Goal: Navigation & Orientation: Find specific page/section

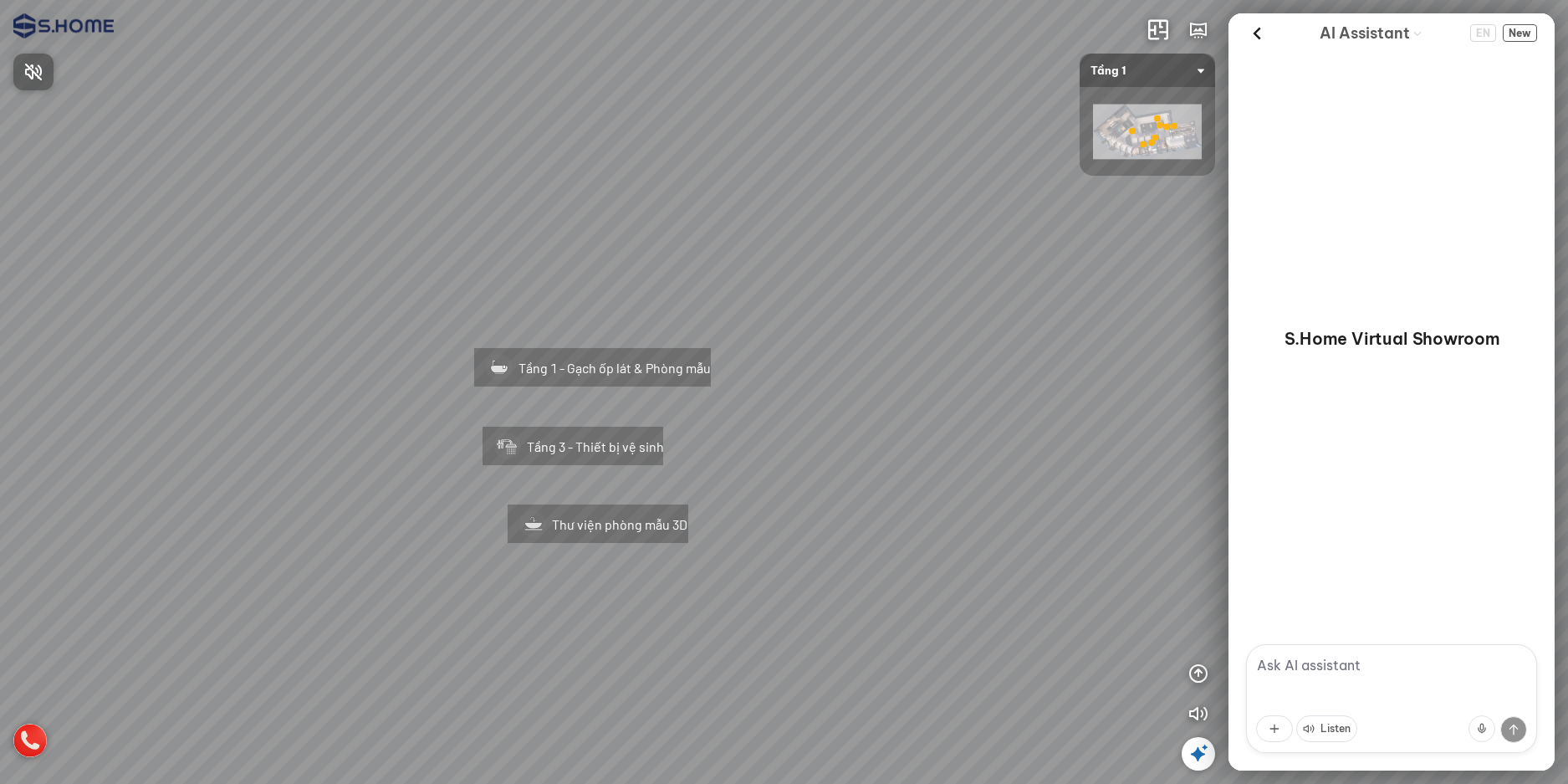
drag, startPoint x: 840, startPoint y: 364, endPoint x: 720, endPoint y: 368, distance: 120.1
click at [720, 368] on div at bounding box center [784, 392] width 1568 height 784
click at [1192, 710] on icon "button" at bounding box center [1198, 713] width 20 height 20
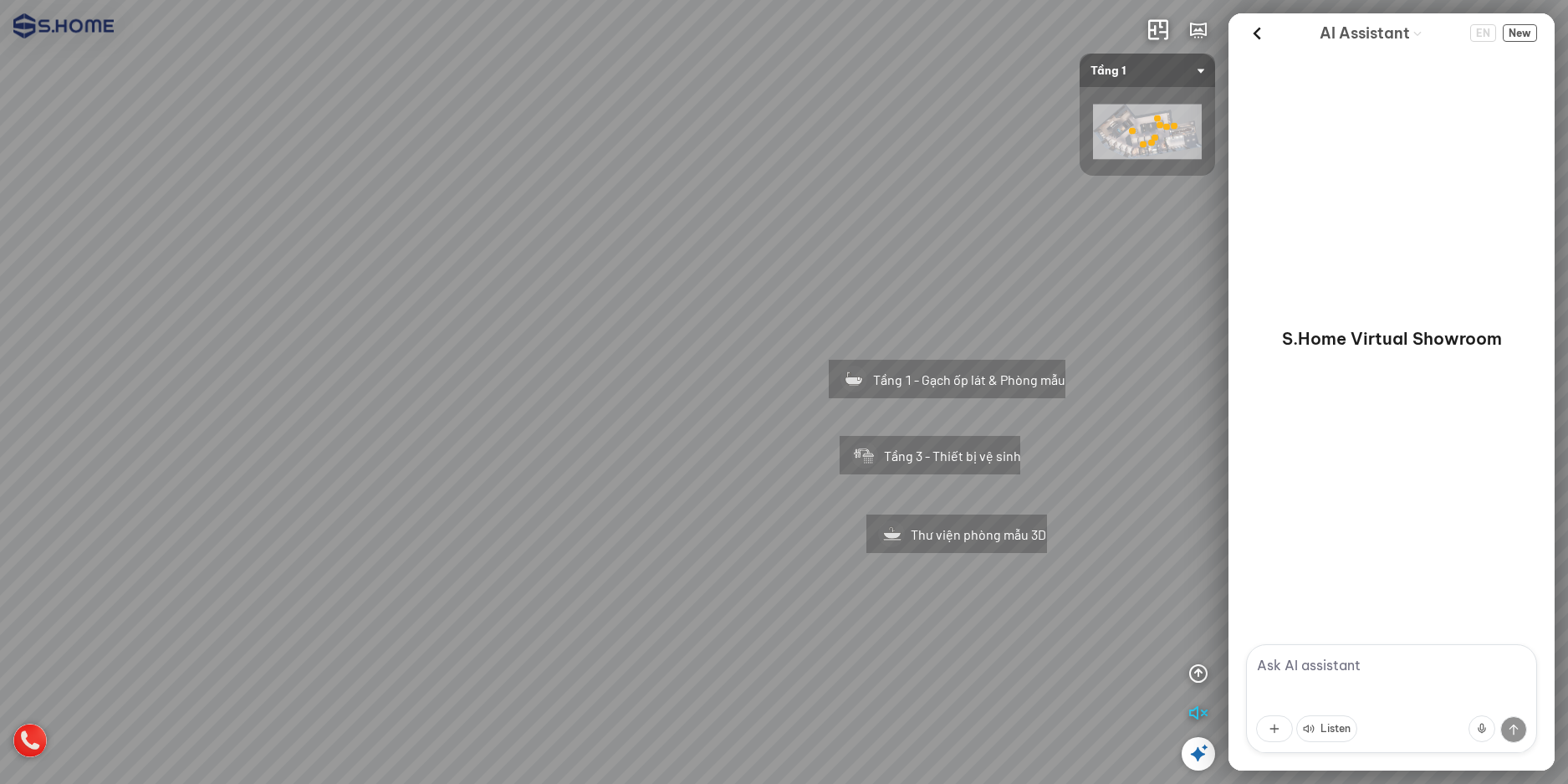
drag, startPoint x: 945, startPoint y: 283, endPoint x: 1081, endPoint y: 348, distance: 150.7
click at [1395, 240] on div "Tầng 1 - Gạch ốp lát & Phòng mẫu Tầng 3 - Thiết bị vệ sinh Thư viện phòng mẫu 3…" at bounding box center [784, 392] width 1568 height 784
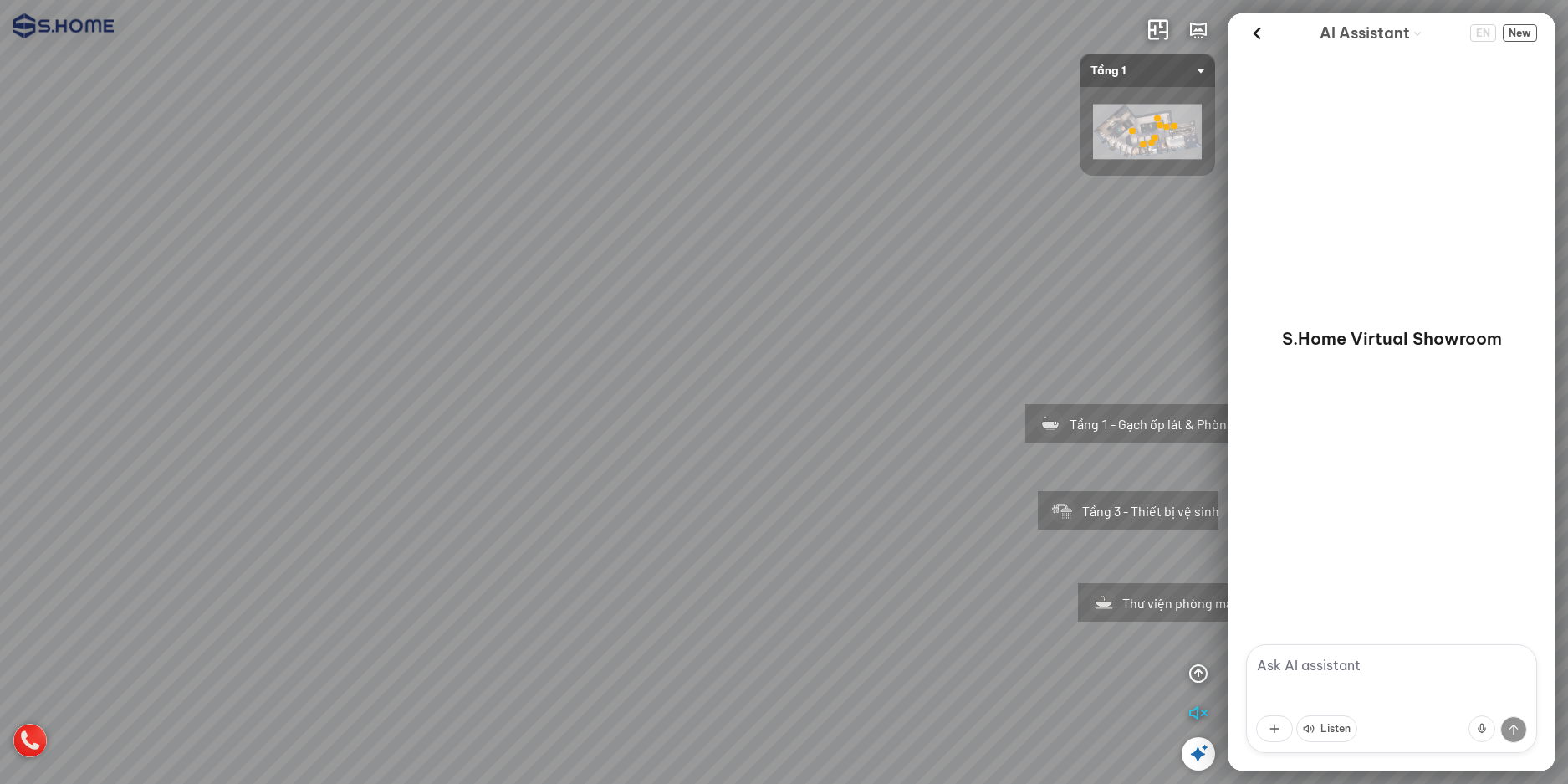
drag, startPoint x: 599, startPoint y: 362, endPoint x: 381, endPoint y: 577, distance: 306.2
click at [379, 584] on div "Tầng 1 - Gạch ốp lát & Phòng mẫu Tầng 3 - Thiết bị vệ sinh Thư viện phòng mẫu 3D" at bounding box center [784, 392] width 1568 height 784
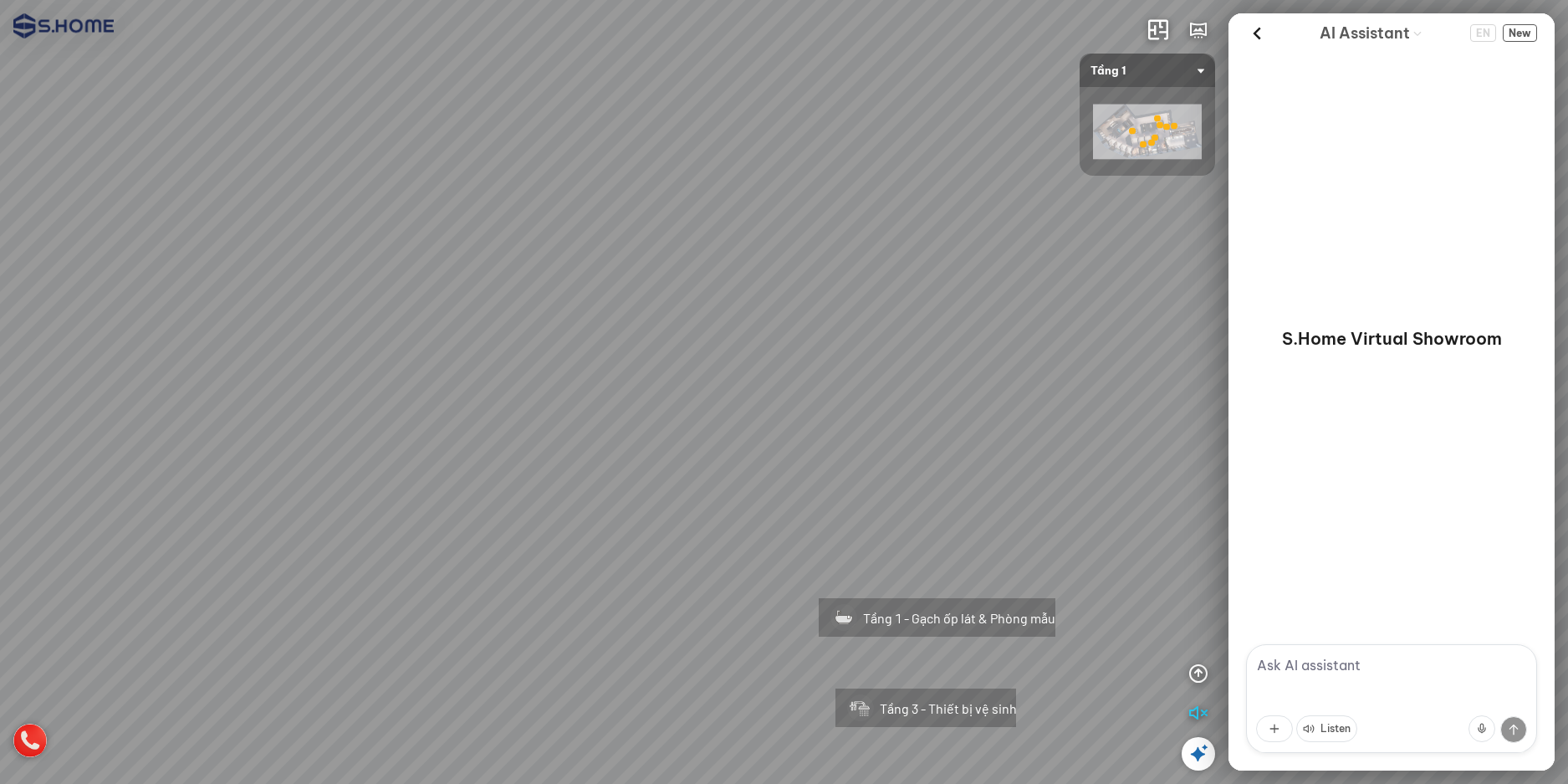
drag, startPoint x: 528, startPoint y: 486, endPoint x: 582, endPoint y: 195, distance: 296.0
click at [589, 240] on div "Tầng 1 - Gạch ốp lát & Phòng mẫu Tầng 3 - Thiết bị vệ sinh Thư viện phòng mẫu 3D" at bounding box center [784, 392] width 1568 height 784
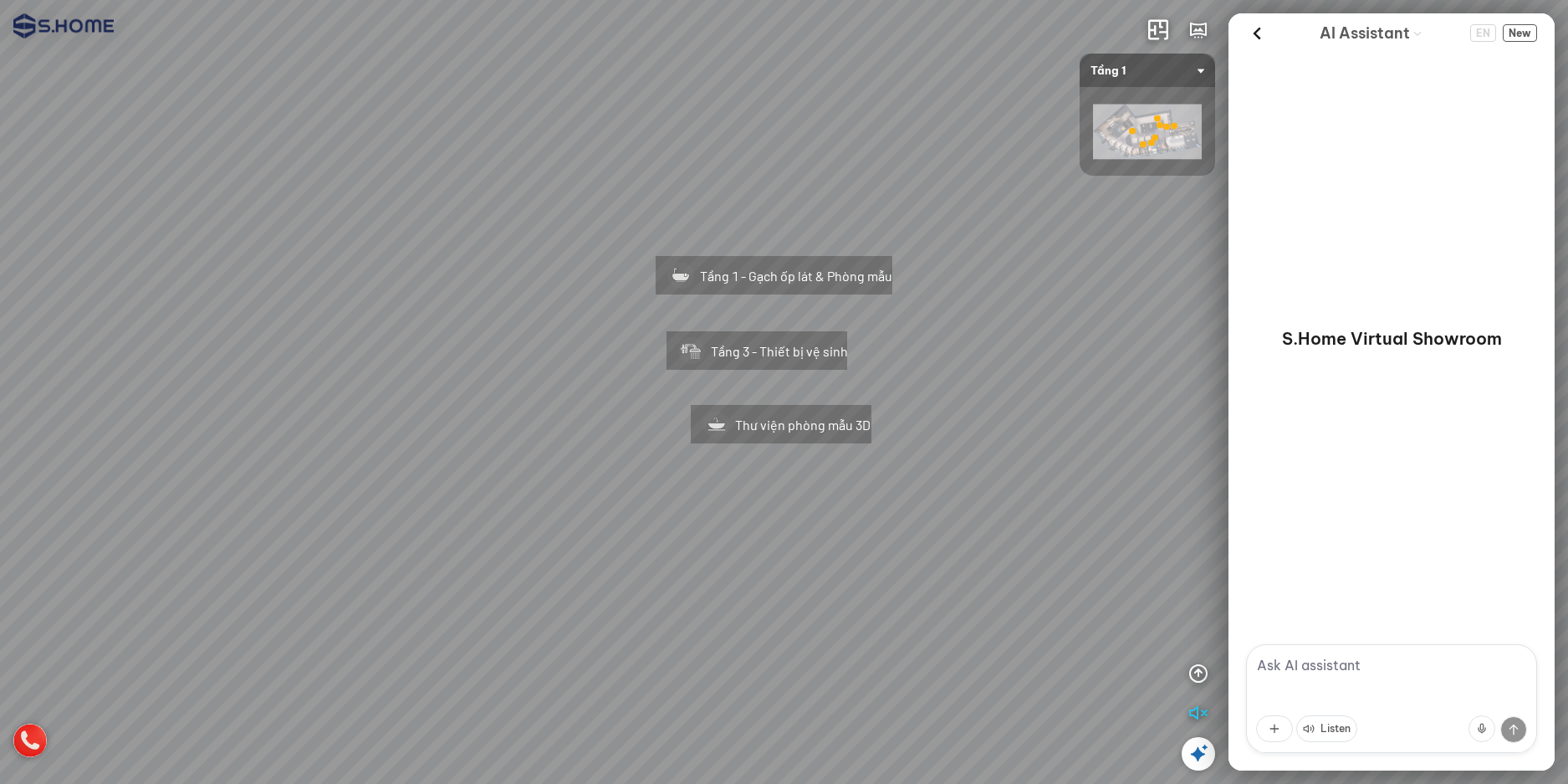
drag, startPoint x: 699, startPoint y: 289, endPoint x: 377, endPoint y: 388, distance: 336.9
click at [390, 388] on div "Tầng 1 - Gạch ốp lát & Phòng mẫu Tầng 3 - Thiết bị vệ sinh Thư viện phòng mẫu 3D" at bounding box center [784, 392] width 1568 height 784
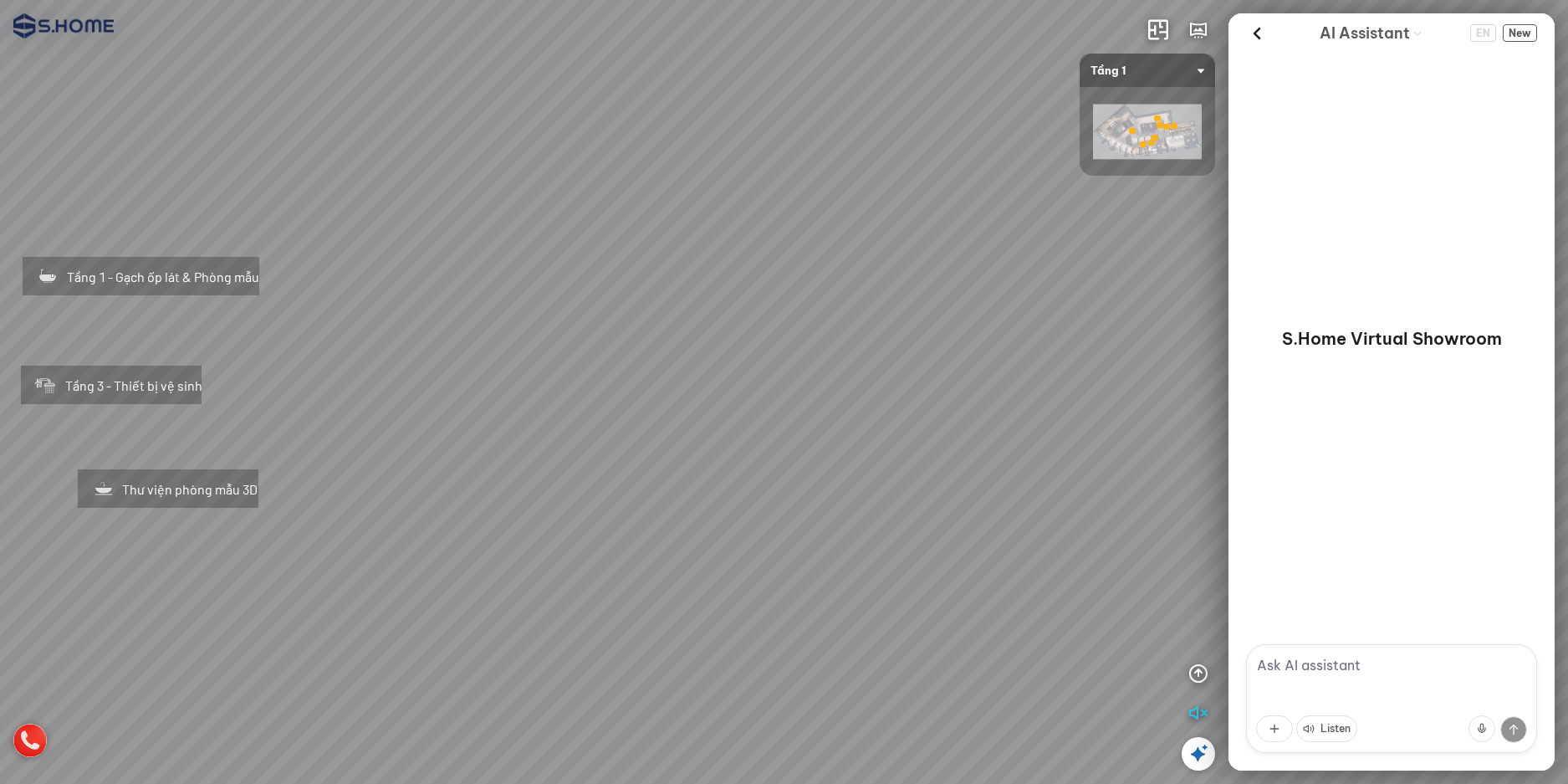
drag, startPoint x: 769, startPoint y: 416, endPoint x: 414, endPoint y: 370, distance: 358.0
click at [479, 379] on div "Tầng 1 - Gạch ốp lát & Phòng mẫu Tầng 3 - Thiết bị vệ sinh Thư viện phòng mẫu 3D" at bounding box center [784, 392] width 1568 height 784
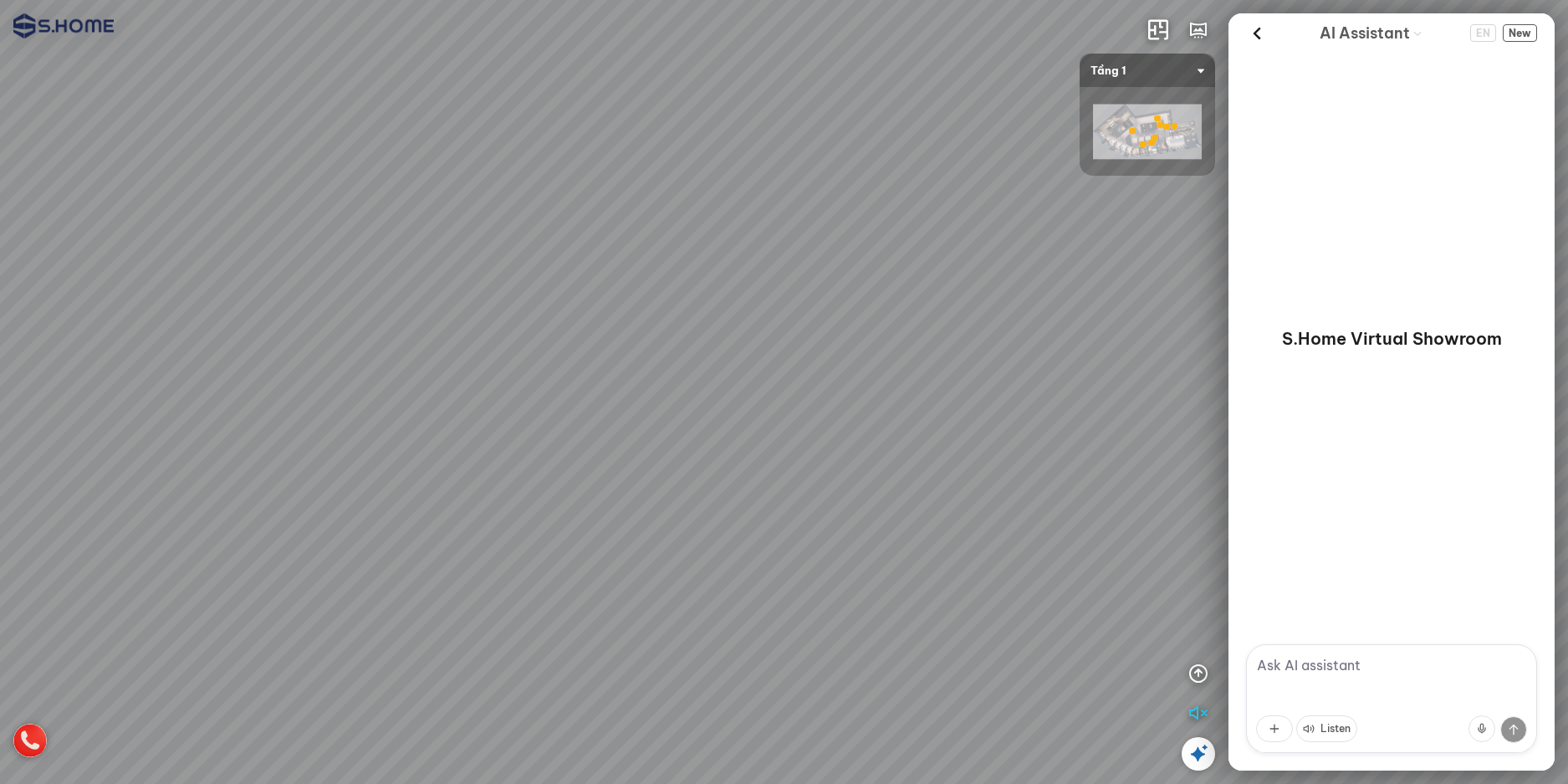
drag, startPoint x: 414, startPoint y: 370, endPoint x: 825, endPoint y: 375, distance: 411.0
click at [748, 373] on div "Tầng 1 - Gạch ốp lát & Phòng mẫu Tầng 3 - Thiết bị vệ sinh Thư viện phòng mẫu 3D" at bounding box center [784, 392] width 1568 height 784
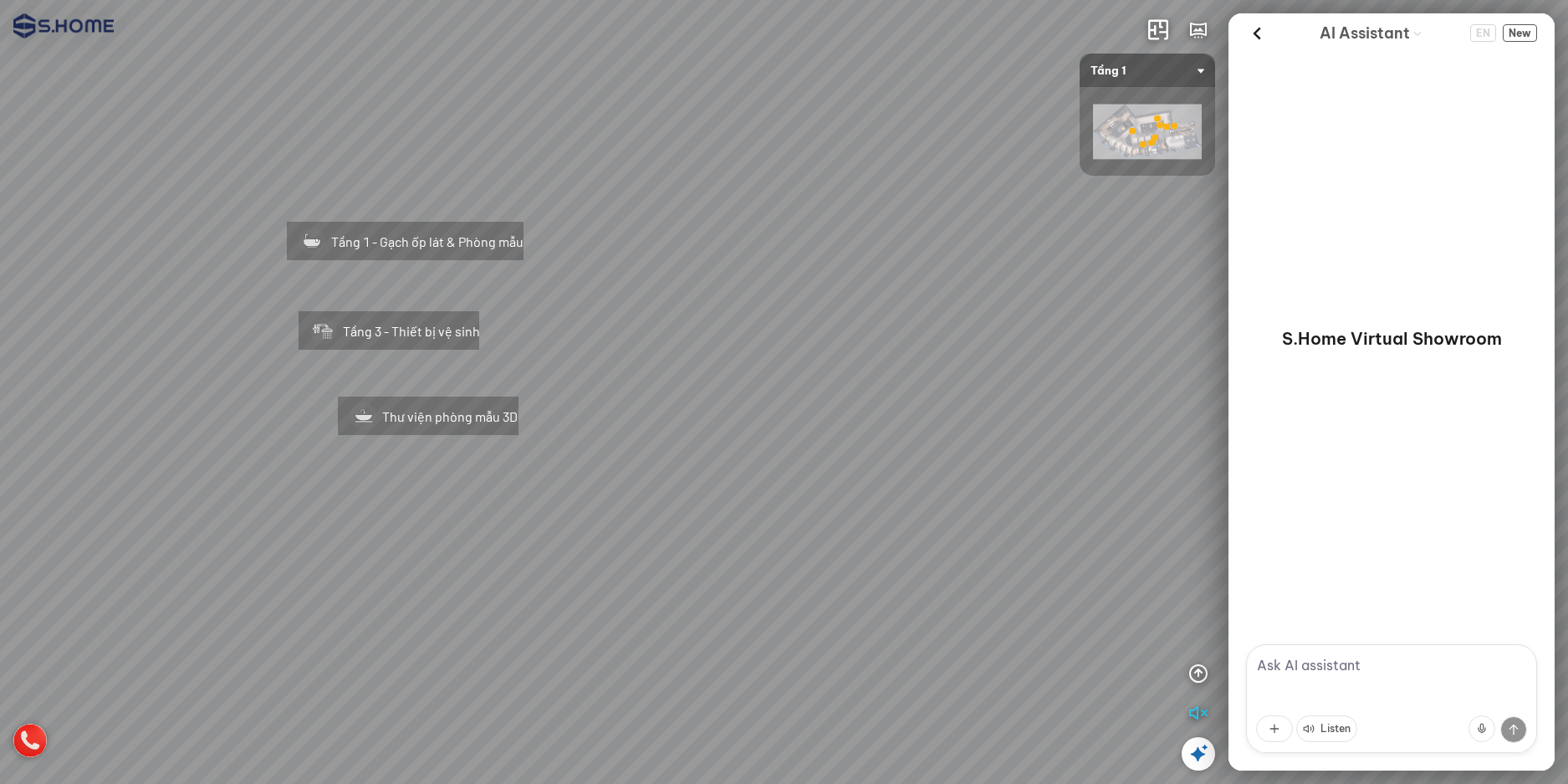
drag, startPoint x: 600, startPoint y: 401, endPoint x: 884, endPoint y: 427, distance: 285.2
click at [884, 427] on div "Tầng 1 - Gạch ốp lát & Phòng mẫu Tầng 3 - Thiết bị vệ sinh Thư viện phòng mẫu 3D" at bounding box center [784, 392] width 1568 height 784
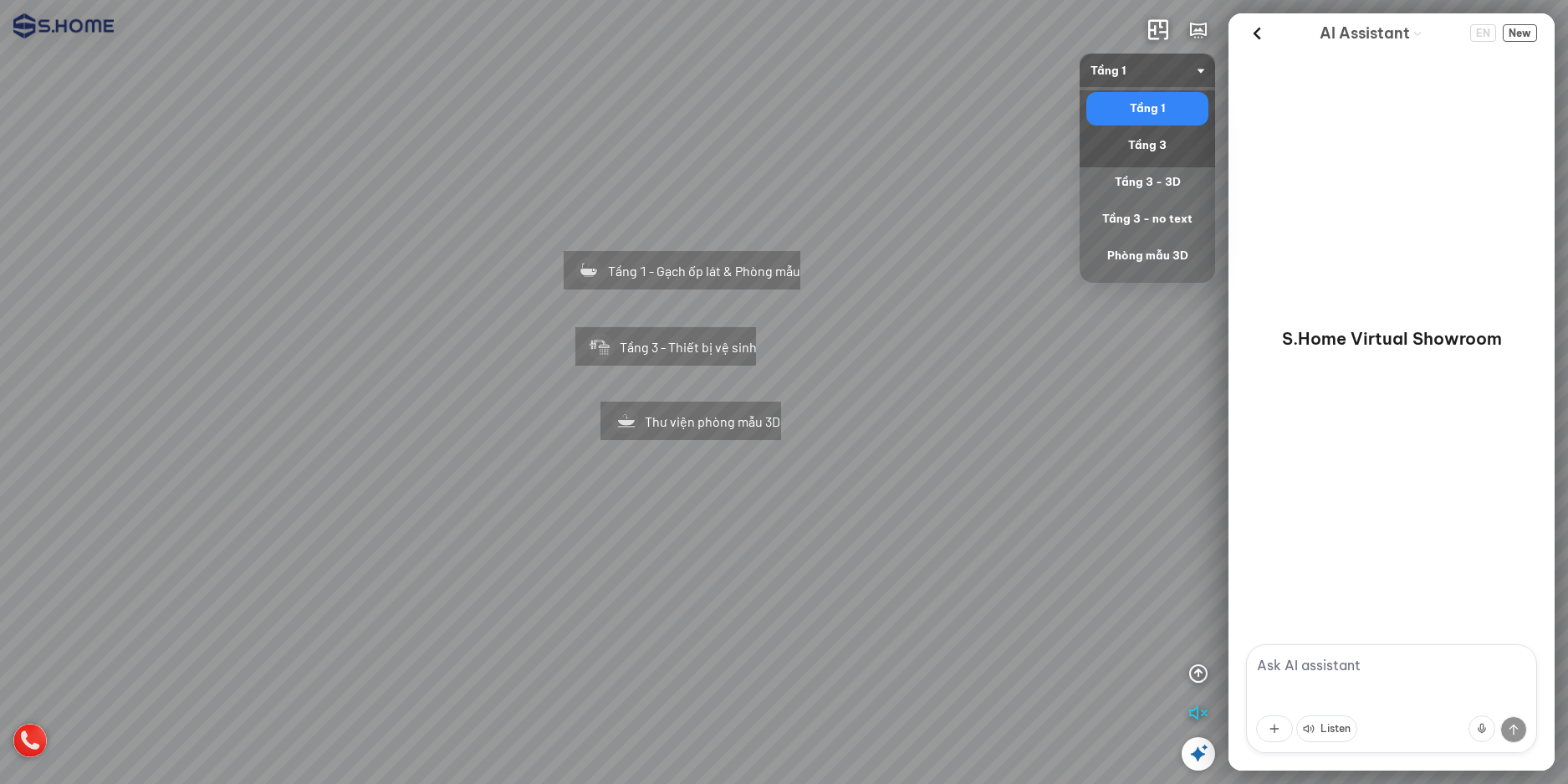
click at [1159, 75] on span "Tầng 1" at bounding box center [1147, 70] width 114 height 34
click at [1150, 244] on div "Phòng mẫu 3D" at bounding box center [1146, 256] width 122 height 34
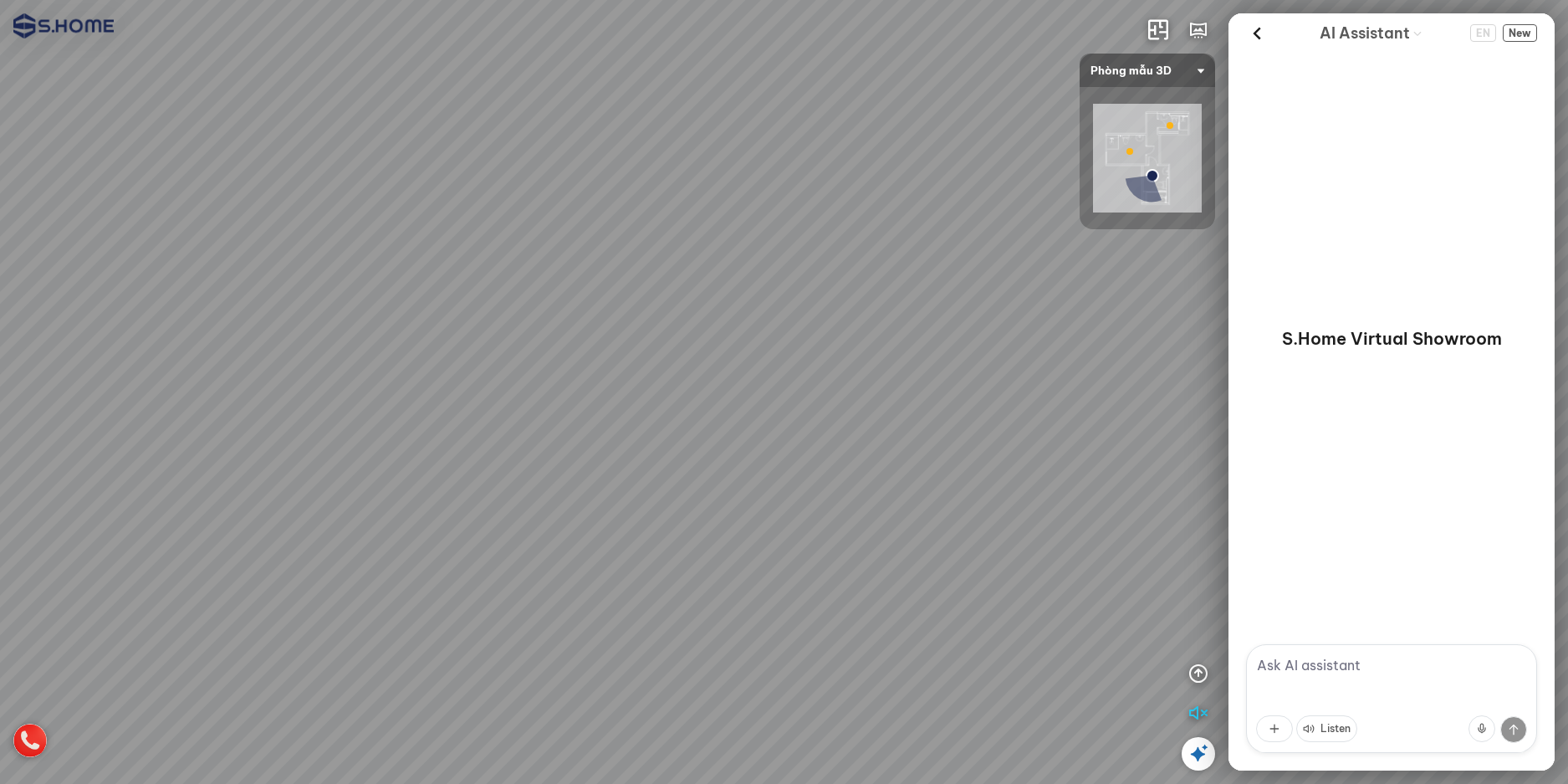
drag, startPoint x: 900, startPoint y: 400, endPoint x: 398, endPoint y: 474, distance: 507.4
click at [438, 498] on div at bounding box center [784, 392] width 1568 height 784
drag, startPoint x: 442, startPoint y: 482, endPoint x: 903, endPoint y: 542, distance: 464.9
click at [877, 537] on div at bounding box center [784, 392] width 1568 height 784
drag, startPoint x: 842, startPoint y: 552, endPoint x: 1037, endPoint y: 336, distance: 291.0
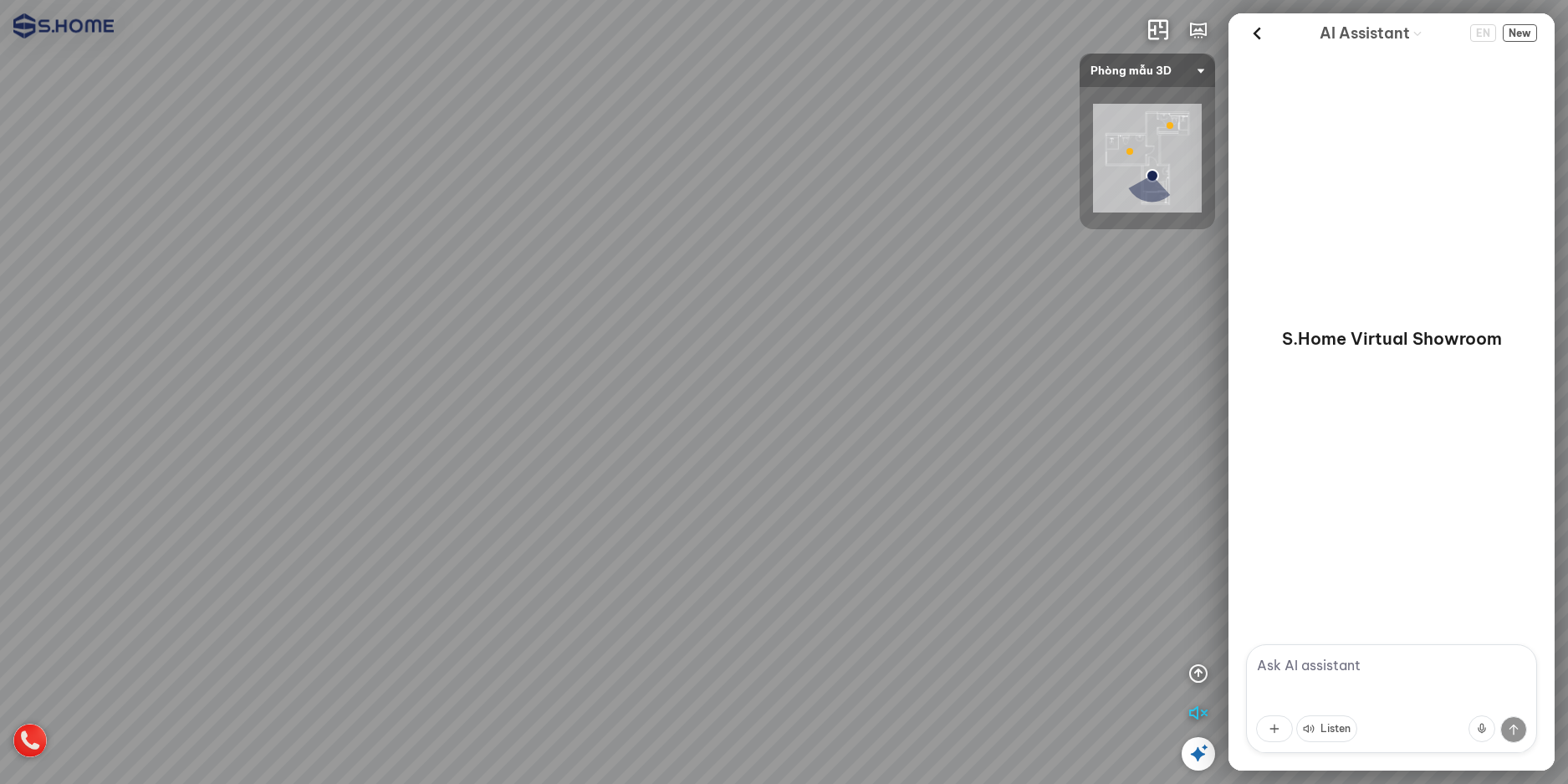
click at [972, 410] on div at bounding box center [784, 392] width 1568 height 784
drag, startPoint x: 647, startPoint y: 362, endPoint x: 903, endPoint y: 153, distance: 330.5
click at [902, 159] on div at bounding box center [784, 392] width 1568 height 784
drag, startPoint x: 890, startPoint y: 173, endPoint x: 1132, endPoint y: 235, distance: 249.8
click at [1063, 217] on div at bounding box center [784, 392] width 1568 height 784
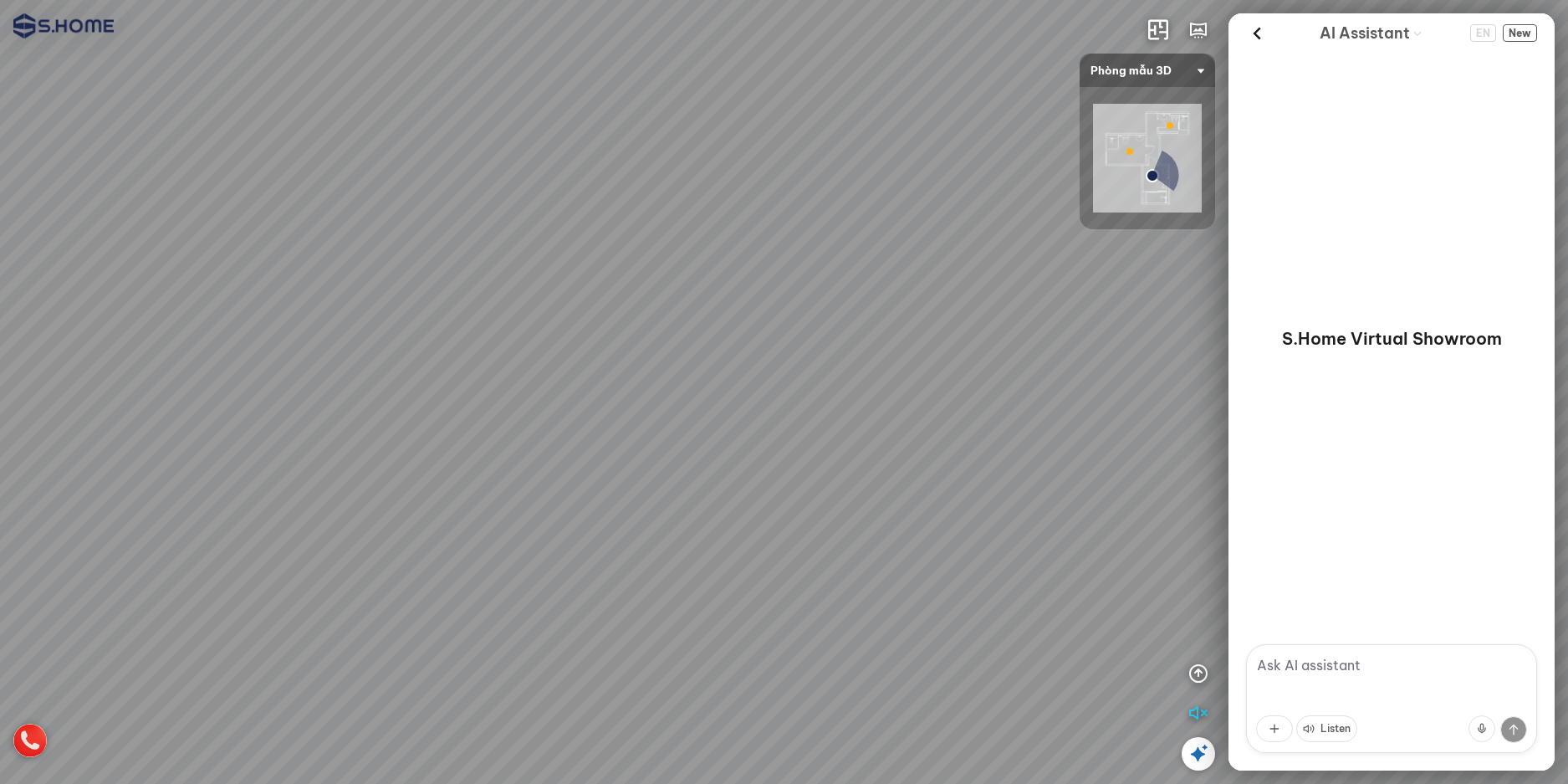
drag, startPoint x: 671, startPoint y: 257, endPoint x: 835, endPoint y: 430, distance: 238.4
click at [832, 429] on div at bounding box center [784, 392] width 1568 height 784
drag, startPoint x: 606, startPoint y: 351, endPoint x: 797, endPoint y: 502, distance: 243.5
click at [795, 500] on div at bounding box center [784, 392] width 1568 height 784
drag, startPoint x: 772, startPoint y: 468, endPoint x: 663, endPoint y: 594, distance: 166.6
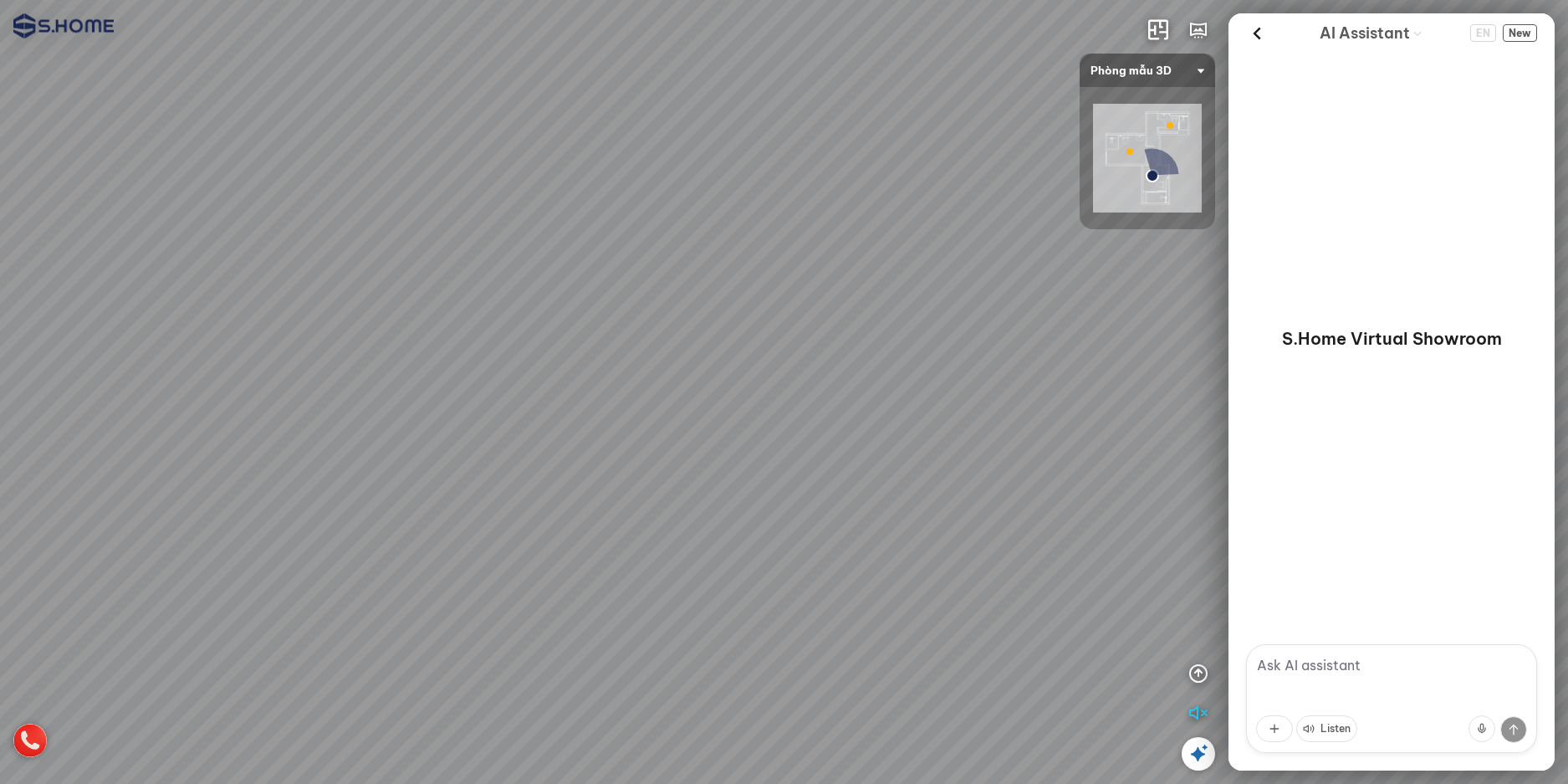
click at [663, 594] on div at bounding box center [784, 392] width 1568 height 784
drag, startPoint x: 577, startPoint y: 524, endPoint x: 888, endPoint y: 395, distance: 336.7
click at [864, 408] on div at bounding box center [784, 392] width 1568 height 784
drag, startPoint x: 739, startPoint y: 528, endPoint x: 664, endPoint y: 400, distance: 148.4
click at [664, 400] on div at bounding box center [784, 392] width 1568 height 784
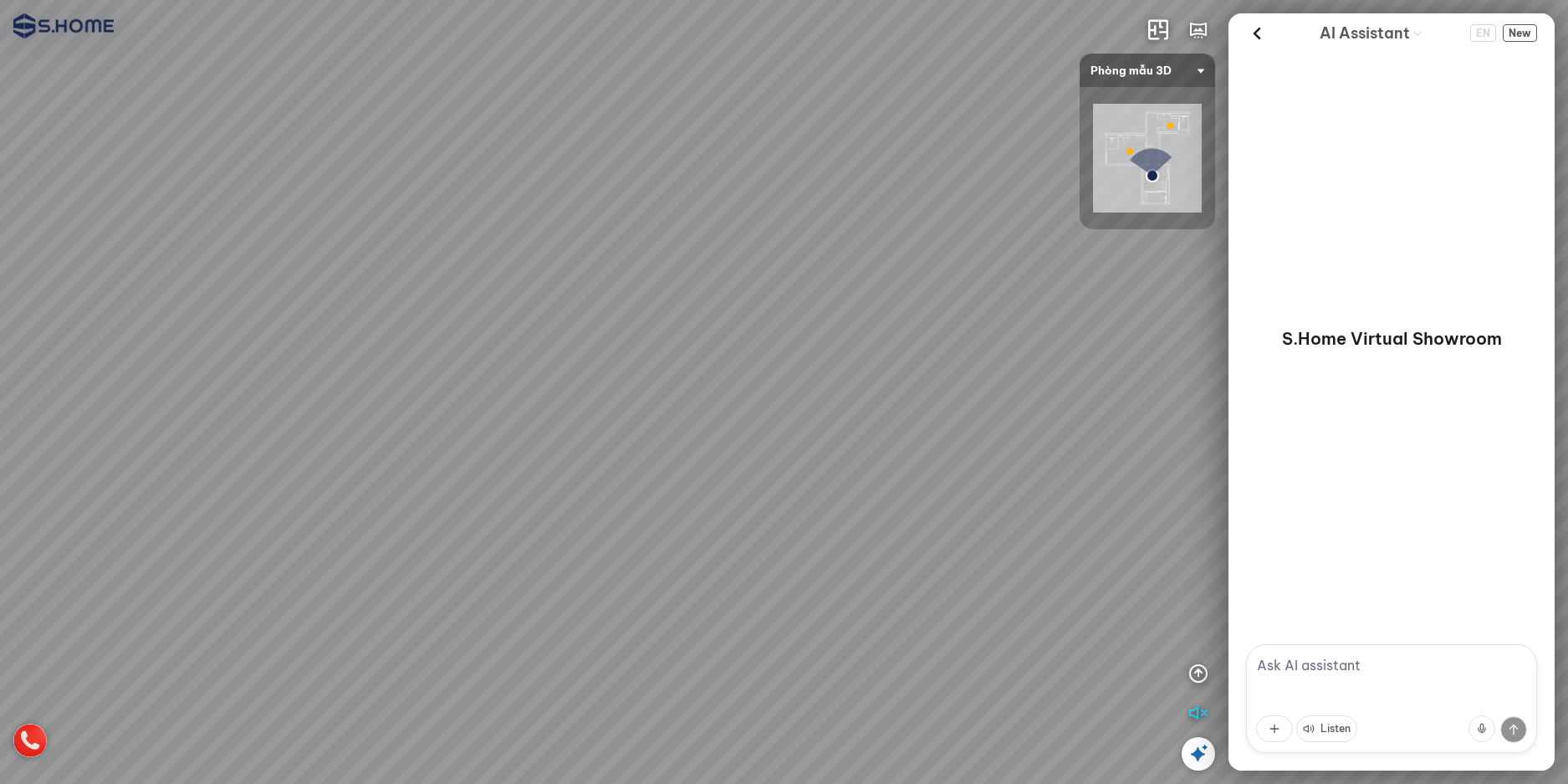
drag, startPoint x: 755, startPoint y: 506, endPoint x: 825, endPoint y: 284, distance: 232.8
click at [825, 302] on div at bounding box center [784, 392] width 1568 height 784
drag, startPoint x: 975, startPoint y: 449, endPoint x: 612, endPoint y: 291, distance: 395.9
click at [587, 261] on div at bounding box center [784, 392] width 1568 height 784
drag, startPoint x: 895, startPoint y: 237, endPoint x: 846, endPoint y: 461, distance: 229.3
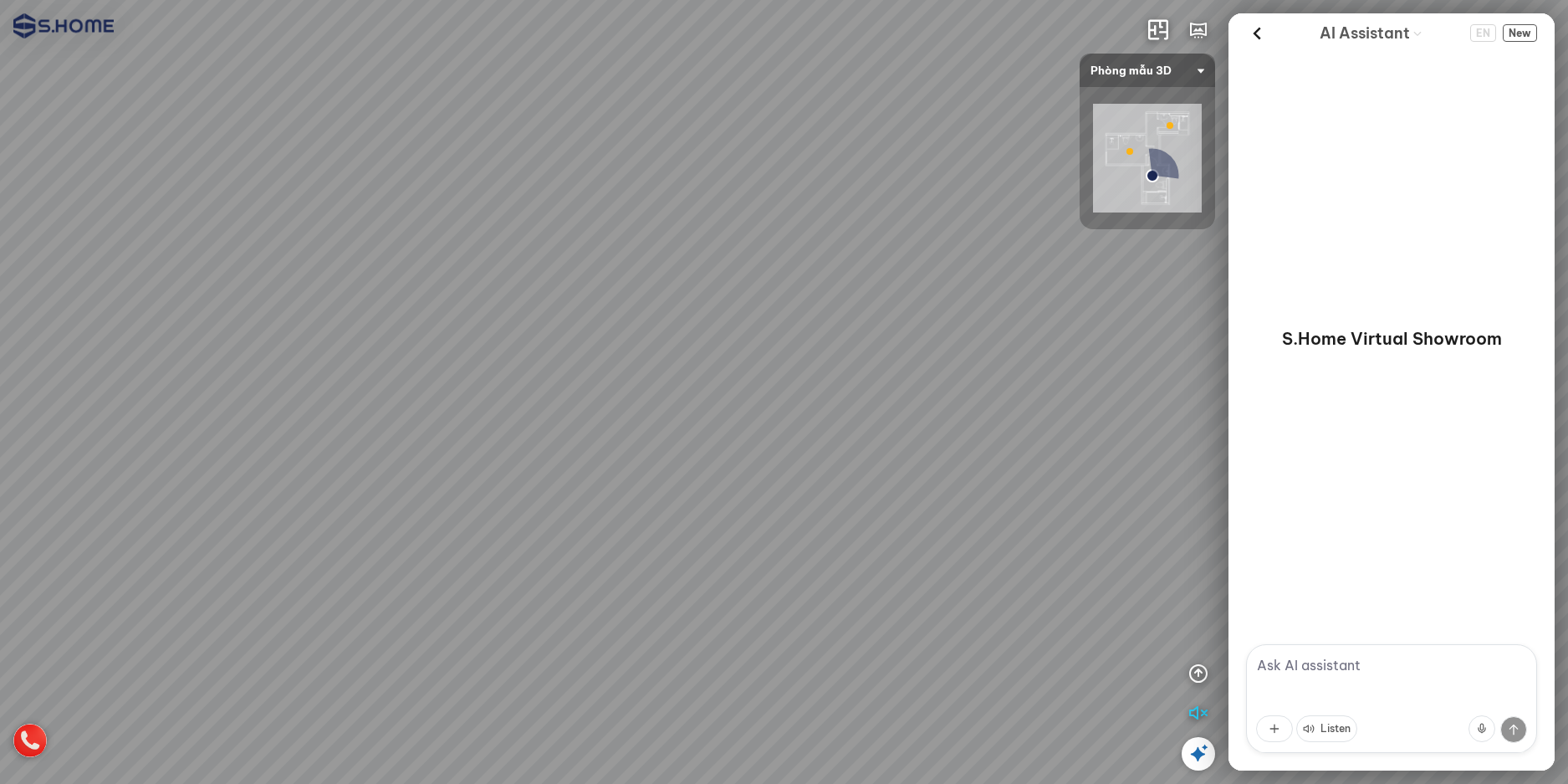
click at [846, 453] on div at bounding box center [784, 392] width 1568 height 784
drag, startPoint x: 1050, startPoint y: 418, endPoint x: 1047, endPoint y: 521, distance: 103.0
click at [1047, 520] on div at bounding box center [784, 392] width 1568 height 784
drag, startPoint x: 1057, startPoint y: 513, endPoint x: 836, endPoint y: 550, distance: 224.1
click at [850, 552] on div at bounding box center [784, 392] width 1568 height 784
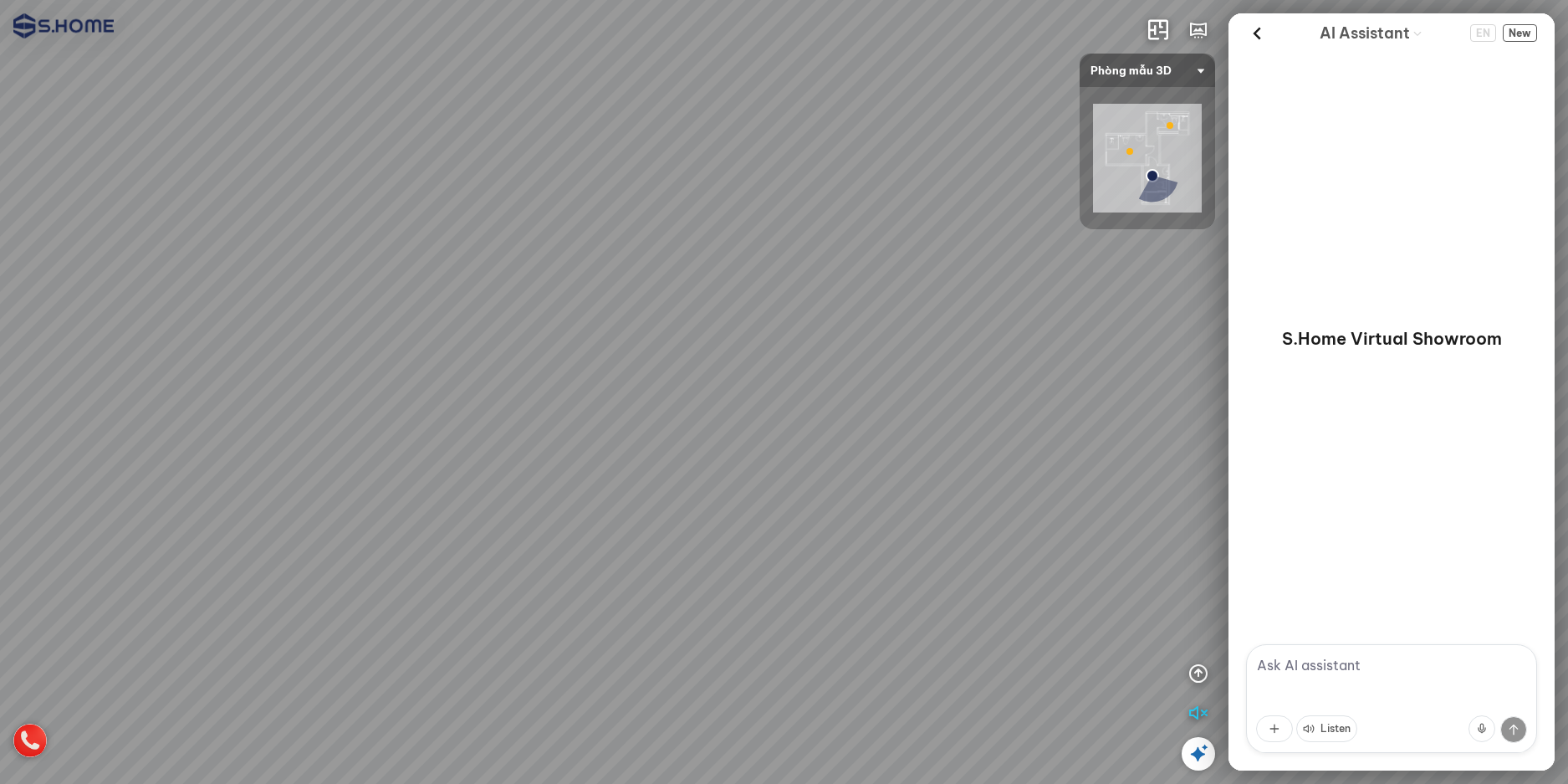
drag, startPoint x: 1047, startPoint y: 443, endPoint x: 156, endPoint y: 158, distance: 935.5
click at [156, 158] on div at bounding box center [784, 392] width 1568 height 784
drag, startPoint x: 508, startPoint y: 260, endPoint x: 367, endPoint y: 548, distance: 320.7
click at [370, 540] on div at bounding box center [784, 392] width 1568 height 784
drag, startPoint x: 309, startPoint y: 480, endPoint x: 706, endPoint y: 506, distance: 397.9
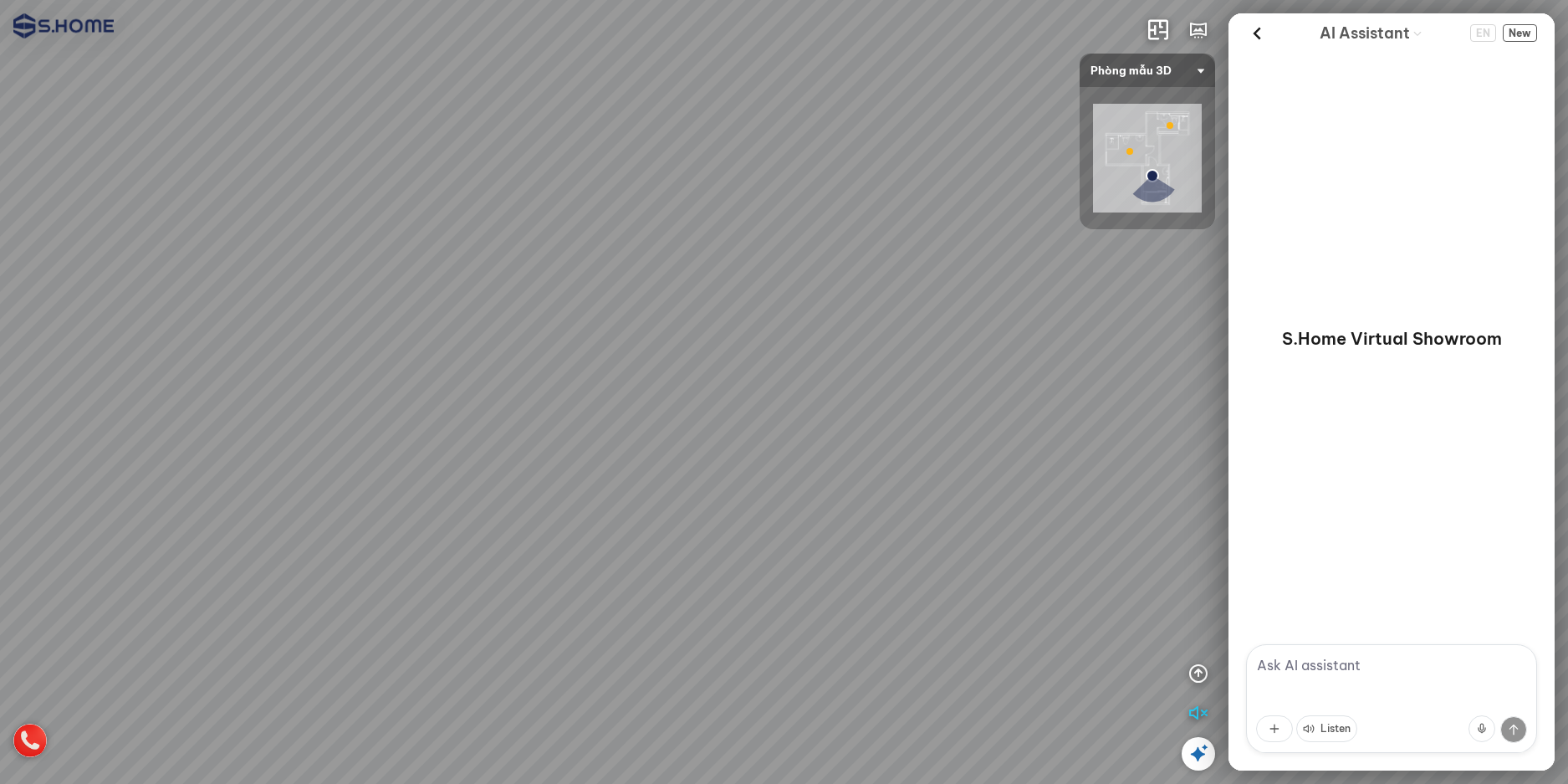
click at [706, 506] on div at bounding box center [784, 392] width 1568 height 784
drag, startPoint x: 621, startPoint y: 557, endPoint x: 818, endPoint y: 192, distance: 414.8
click at [818, 192] on div at bounding box center [784, 392] width 1568 height 784
drag, startPoint x: 668, startPoint y: 424, endPoint x: 757, endPoint y: 231, distance: 212.5
click at [757, 231] on div at bounding box center [784, 392] width 1568 height 784
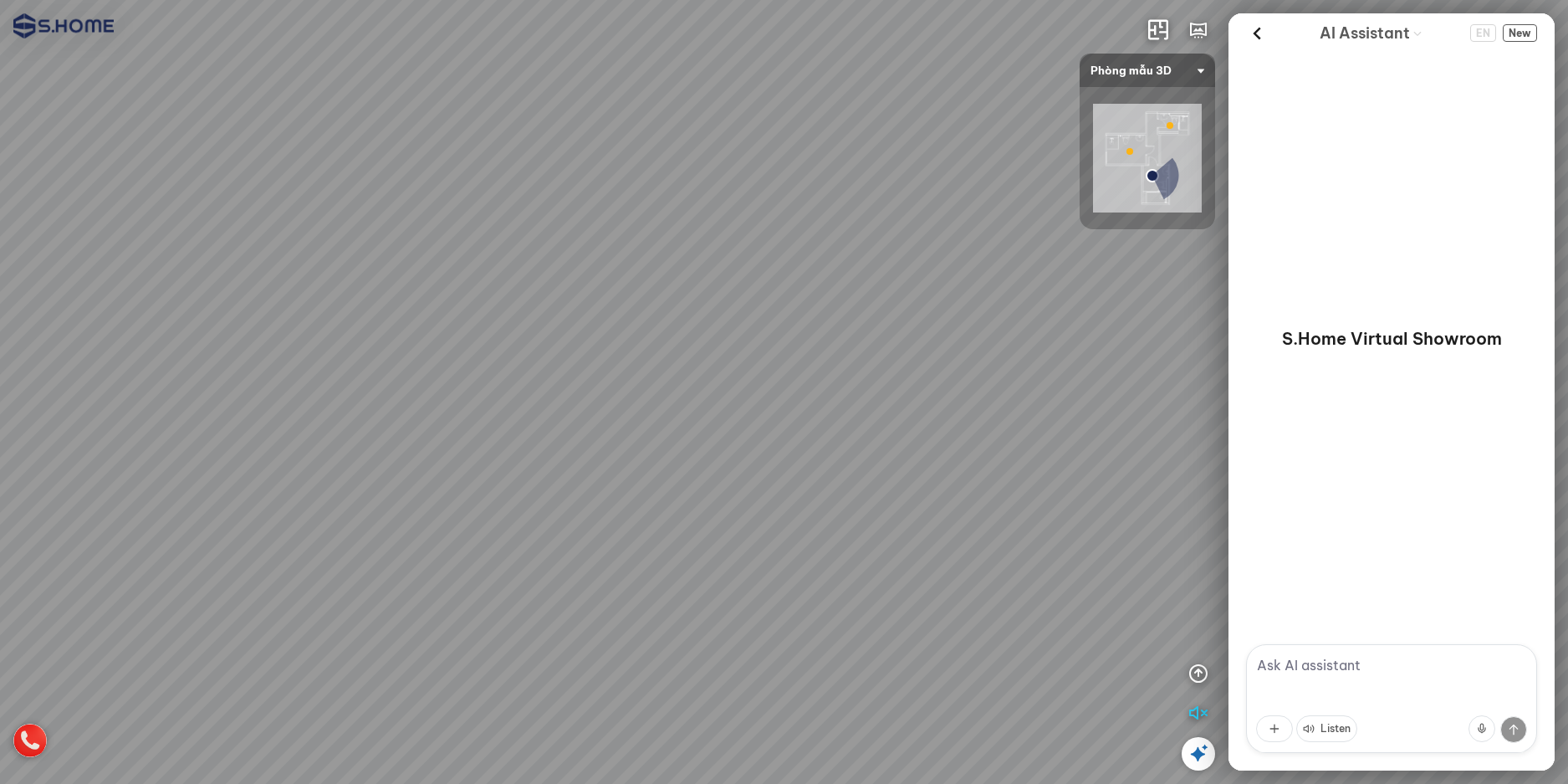
click at [1143, 76] on span "Phòng mẫu 3D" at bounding box center [1147, 70] width 114 height 34
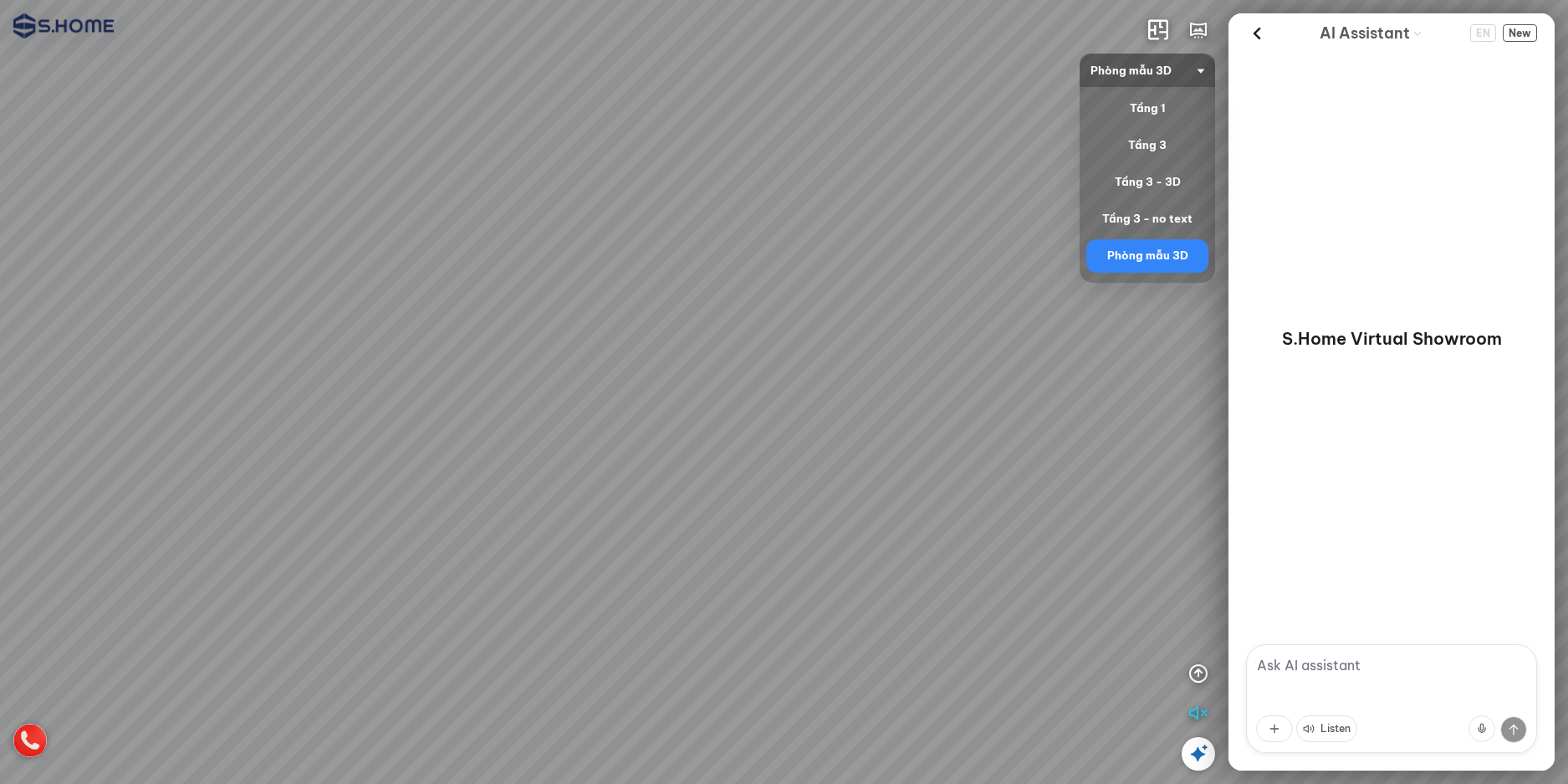
click at [1143, 262] on div "Phòng mẫu 3D" at bounding box center [1147, 256] width 109 height 20
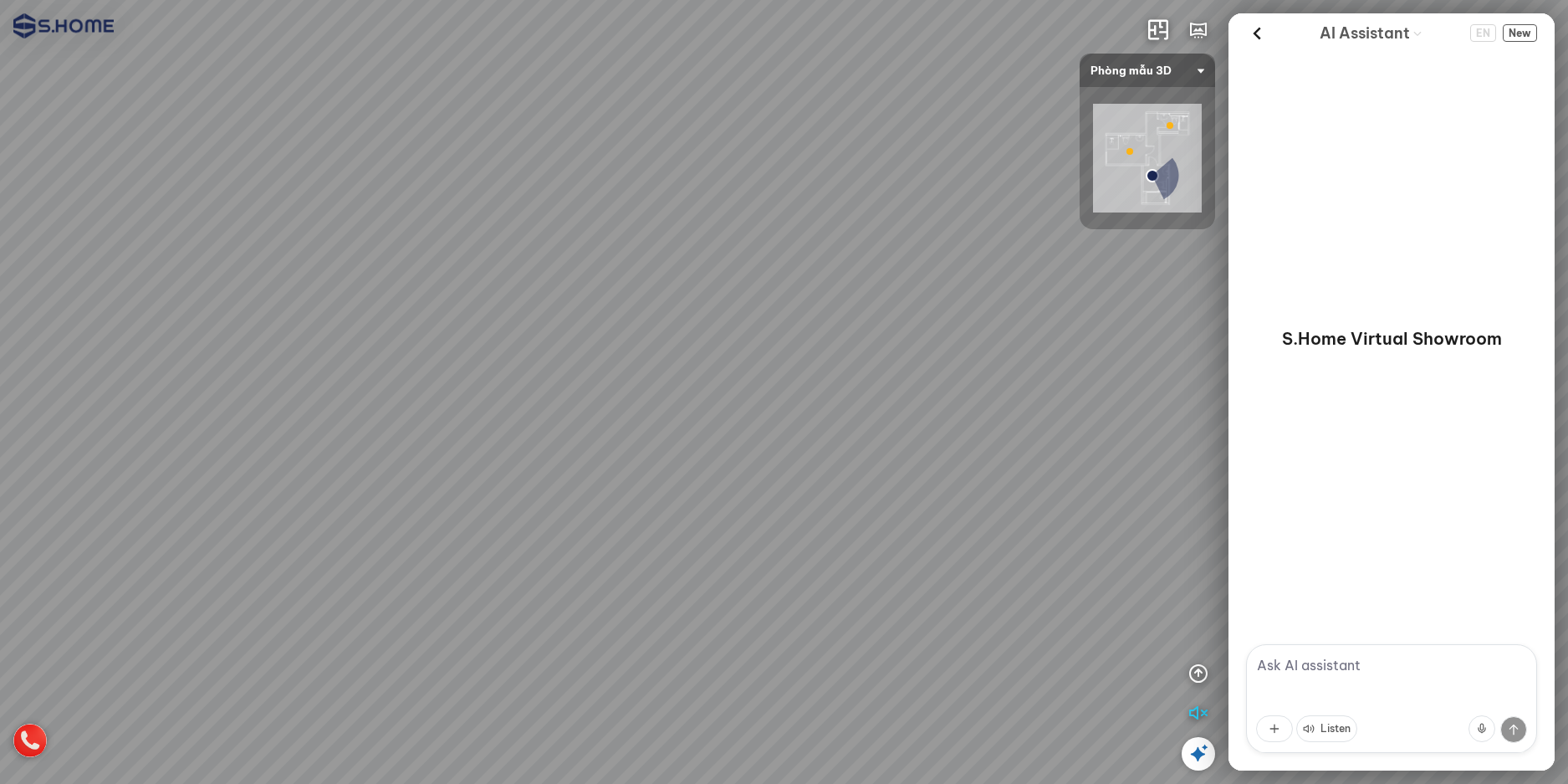
click at [1125, 143] on img at bounding box center [1147, 158] width 109 height 109
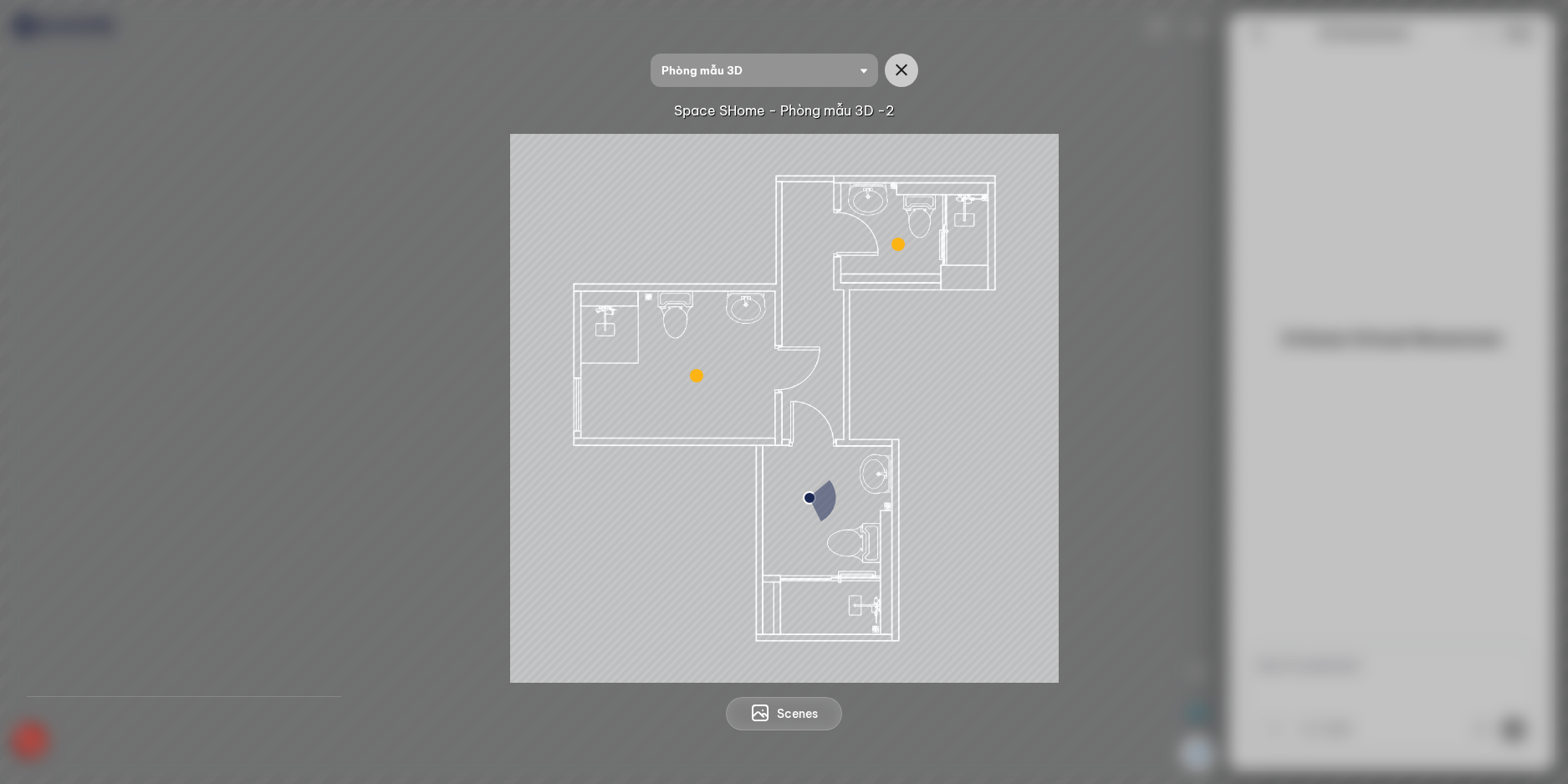
click at [697, 374] on div at bounding box center [697, 376] width 14 height 14
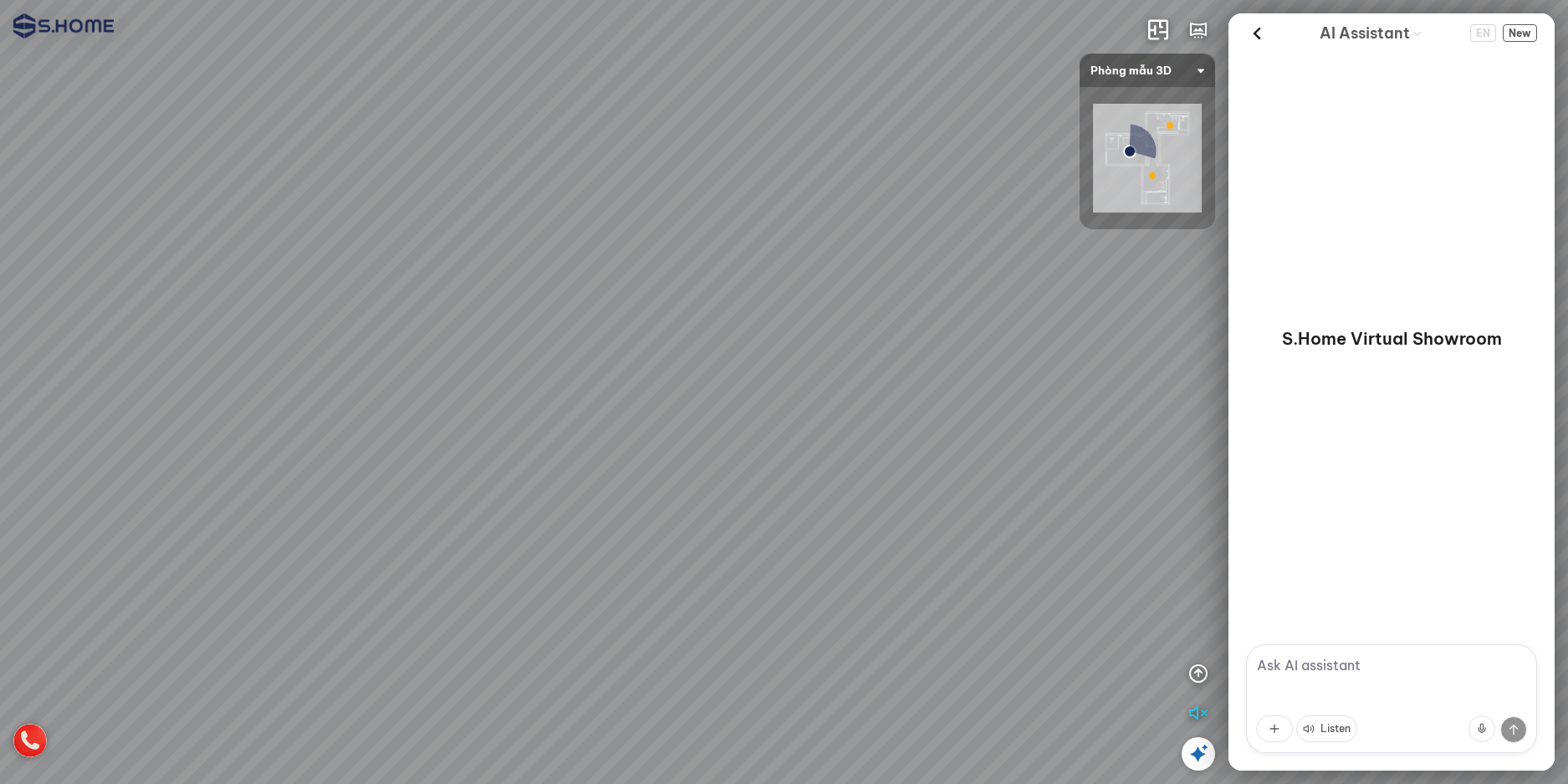
drag, startPoint x: 719, startPoint y: 588, endPoint x: 284, endPoint y: 504, distance: 443.0
click at [280, 506] on div at bounding box center [784, 392] width 1568 height 784
drag, startPoint x: 557, startPoint y: 530, endPoint x: 200, endPoint y: 302, distance: 423.6
click at [200, 302] on div at bounding box center [784, 392] width 1568 height 784
drag, startPoint x: 592, startPoint y: 257, endPoint x: 303, endPoint y: 498, distance: 376.3
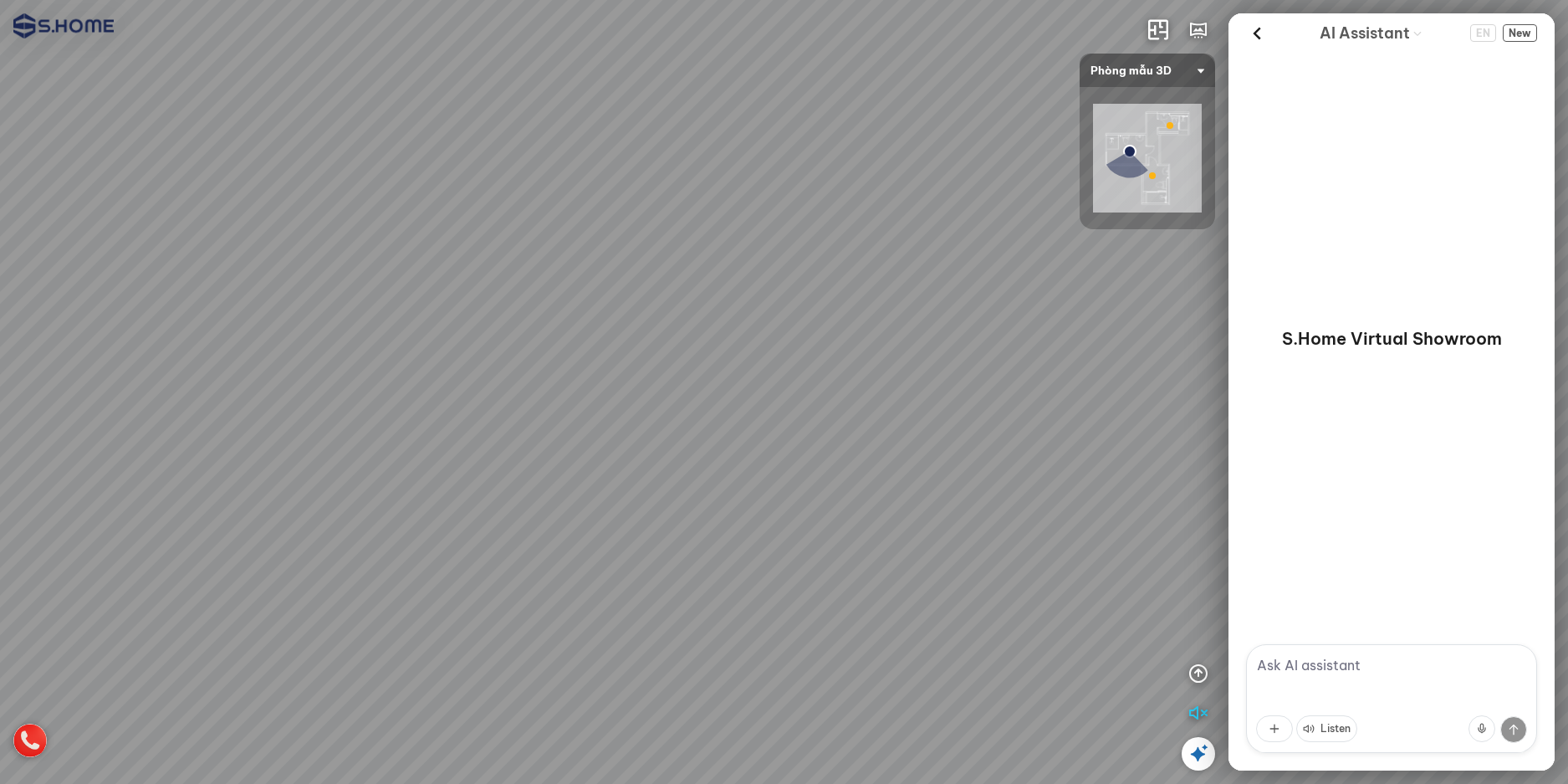
click at [306, 497] on div at bounding box center [784, 392] width 1568 height 784
drag, startPoint x: 672, startPoint y: 470, endPoint x: 343, endPoint y: 590, distance: 350.2
click at [343, 593] on div at bounding box center [784, 392] width 1568 height 784
drag, startPoint x: 631, startPoint y: 447, endPoint x: 546, endPoint y: 184, distance: 276.4
click at [546, 184] on div at bounding box center [784, 392] width 1568 height 784
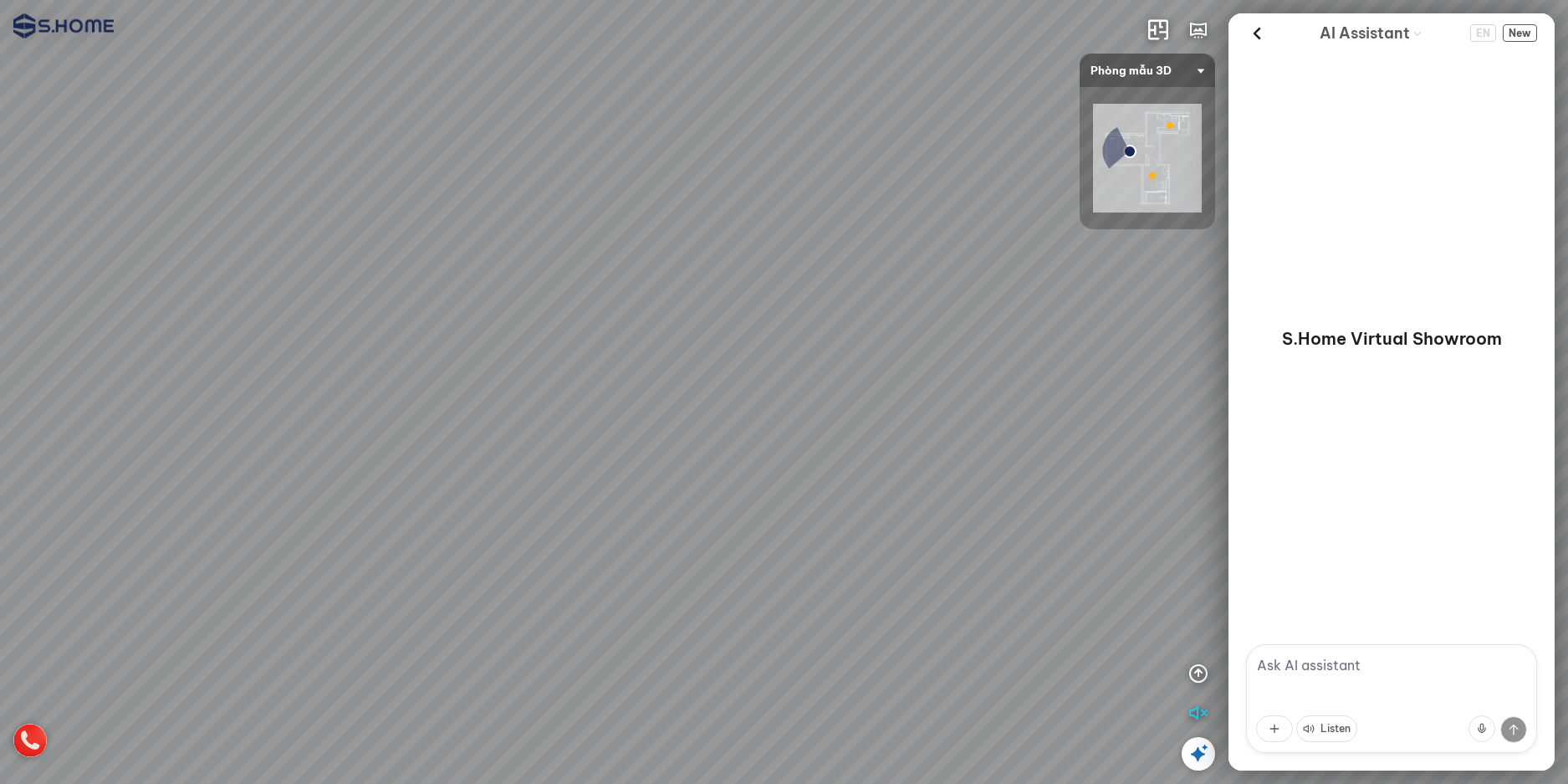
drag, startPoint x: 612, startPoint y: 419, endPoint x: 329, endPoint y: 62, distance: 455.6
click at [330, 63] on div at bounding box center [784, 392] width 1568 height 784
drag
click at [399, 330] on div at bounding box center [784, 392] width 1568 height 784
drag, startPoint x: 773, startPoint y: 245, endPoint x: 535, endPoint y: 425, distance: 298.4
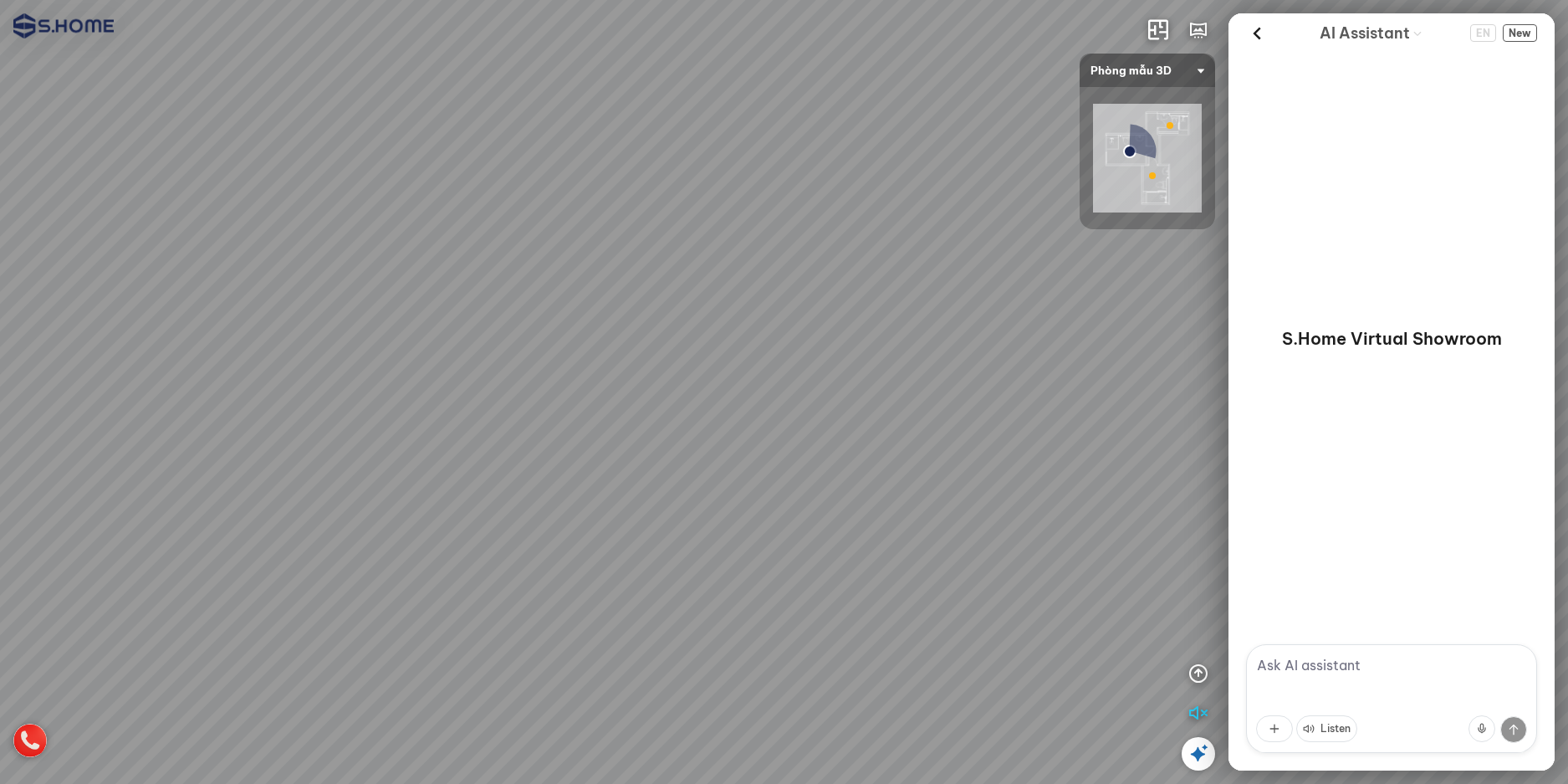
click at [547, 419] on div at bounding box center [784, 392] width 1568 height 784
drag, startPoint x: 699, startPoint y: 441, endPoint x: 801, endPoint y: 246, distance: 220.1
click at [798, 248] on div at bounding box center [784, 392] width 1568 height 784
drag, startPoint x: 506, startPoint y: 341, endPoint x: 747, endPoint y: 374, distance: 243.2
click at [732, 370] on div at bounding box center [784, 392] width 1568 height 784
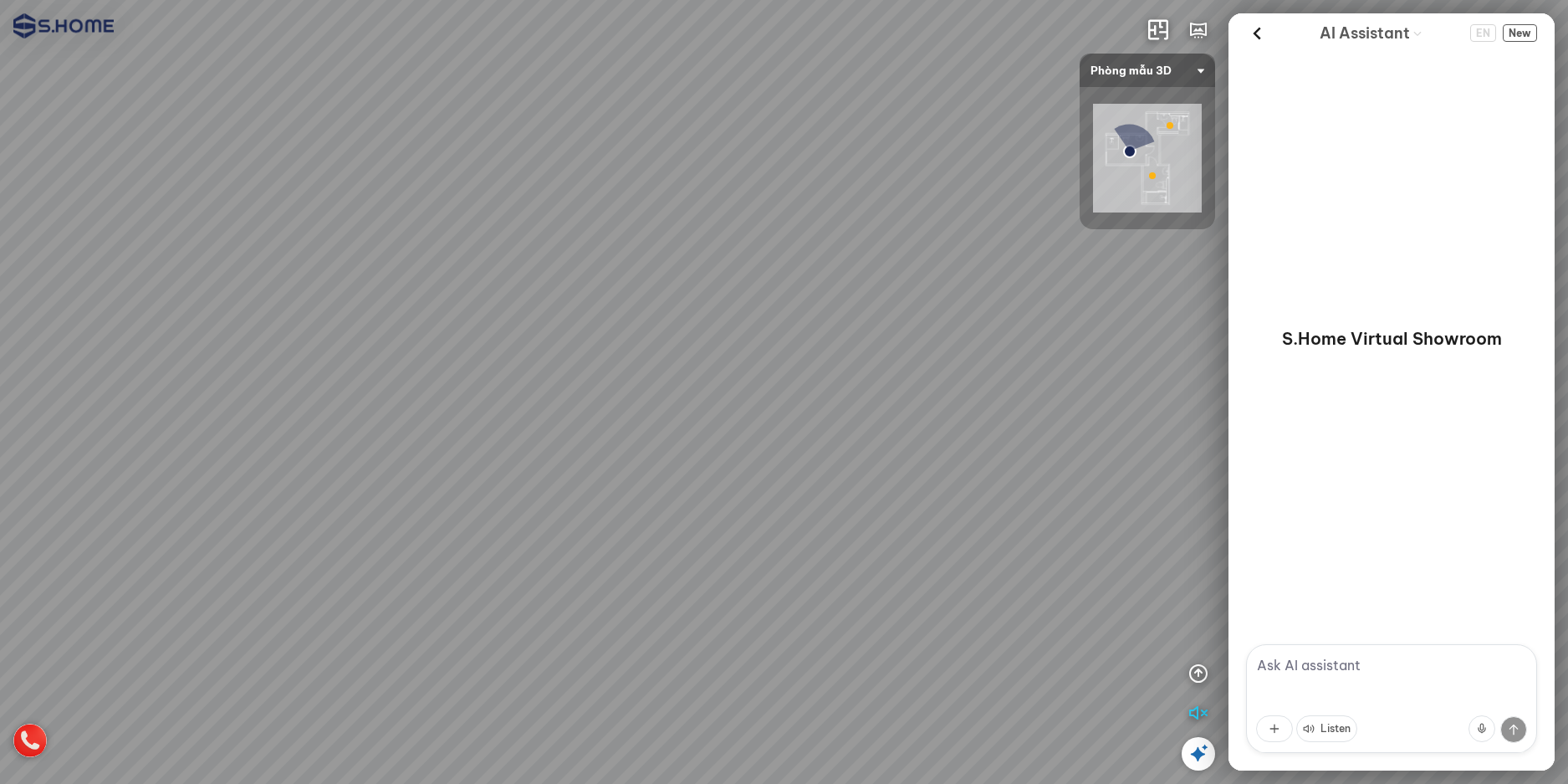
click at [821, 482] on div at bounding box center [784, 392] width 1568 height 784
click at [1188, 285] on div at bounding box center [784, 392] width 1568 height 784
click at [964, 551] on div at bounding box center [784, 392] width 1568 height 784
click at [1194, 63] on span "Phòng mẫu 3D" at bounding box center [1147, 70] width 114 height 34
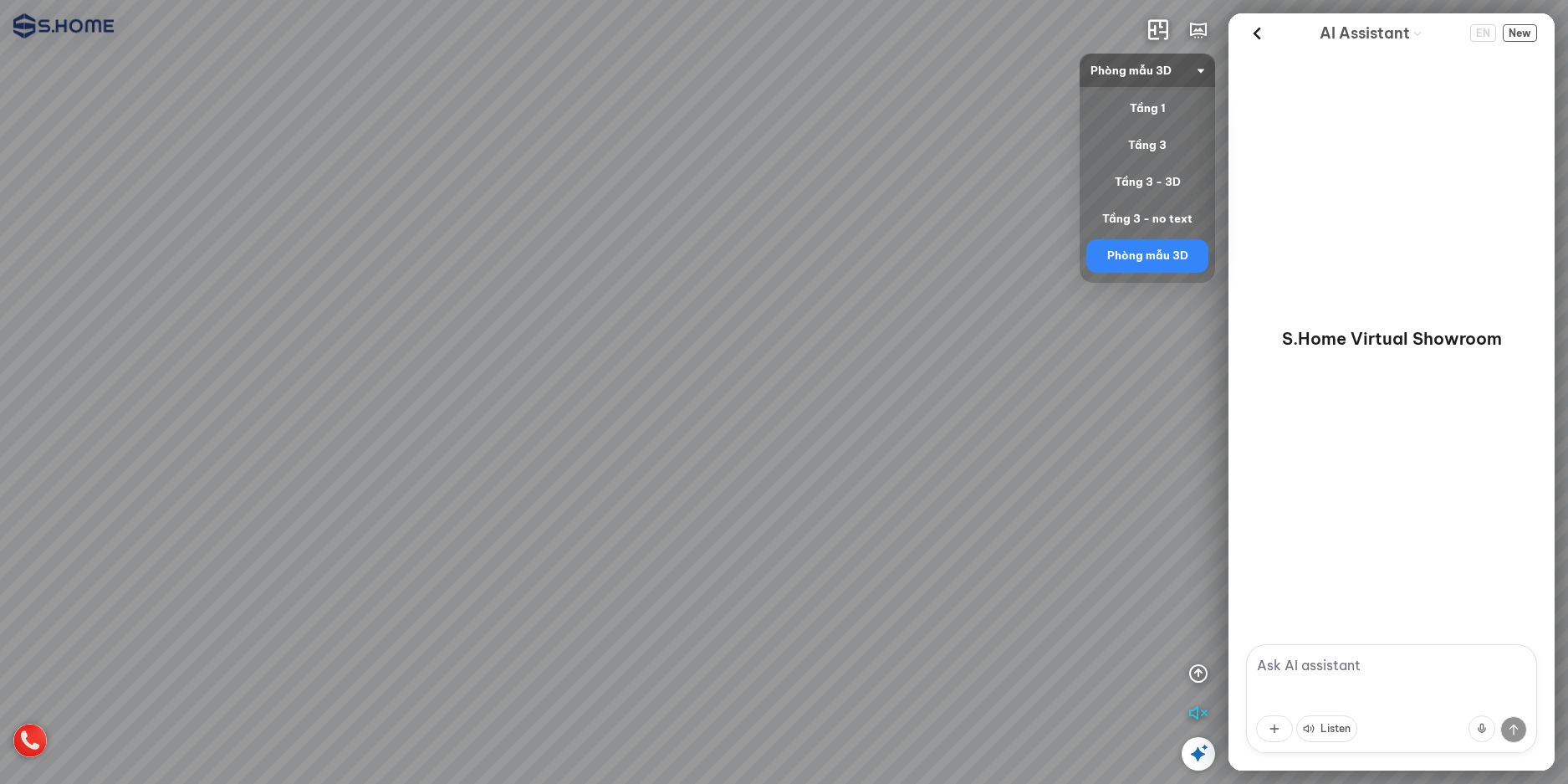
click at [1195, 63] on span "Phòng mẫu 3D" at bounding box center [1147, 70] width 114 height 34
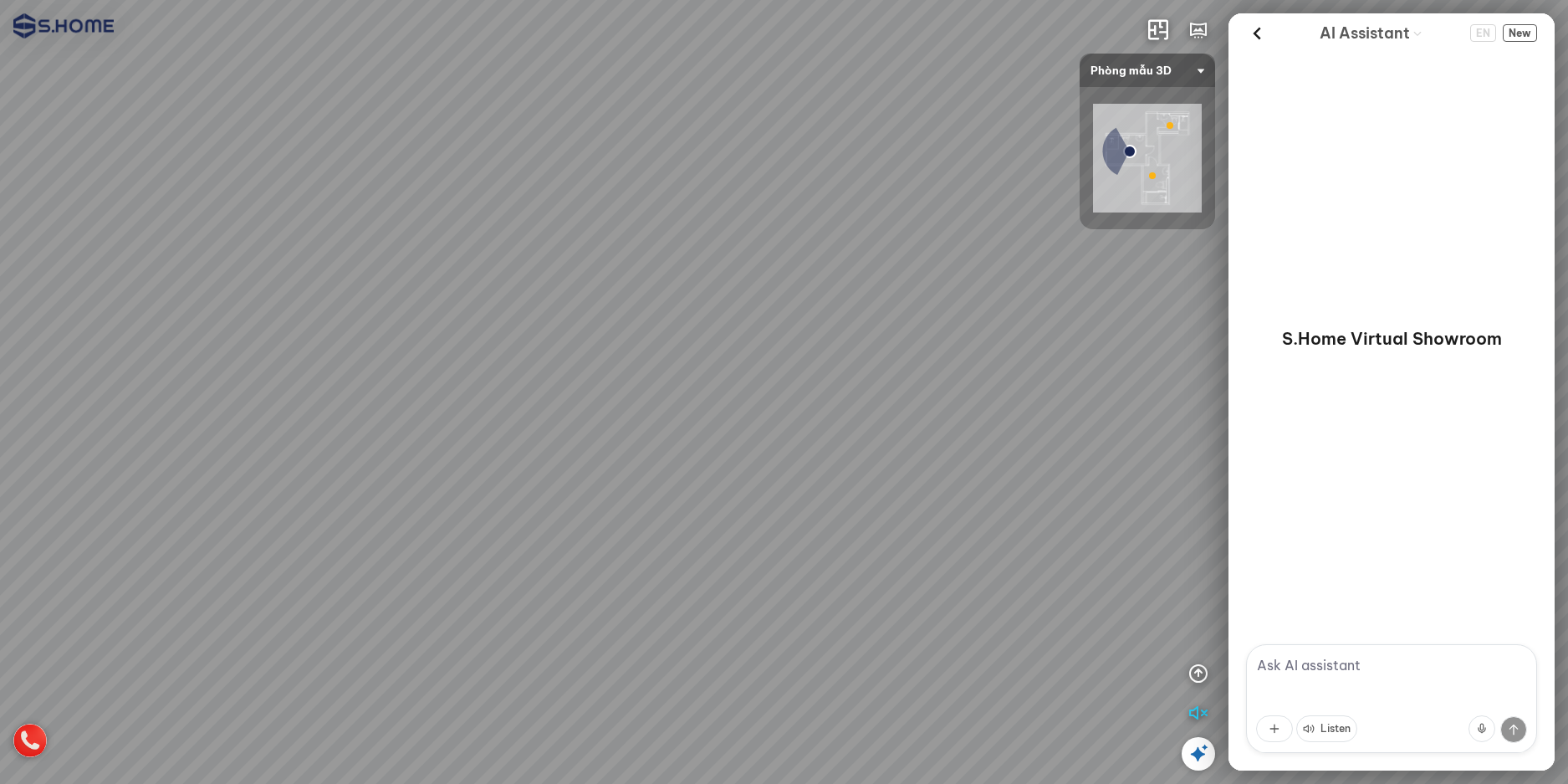
click at [1162, 175] on img at bounding box center [1147, 158] width 109 height 109
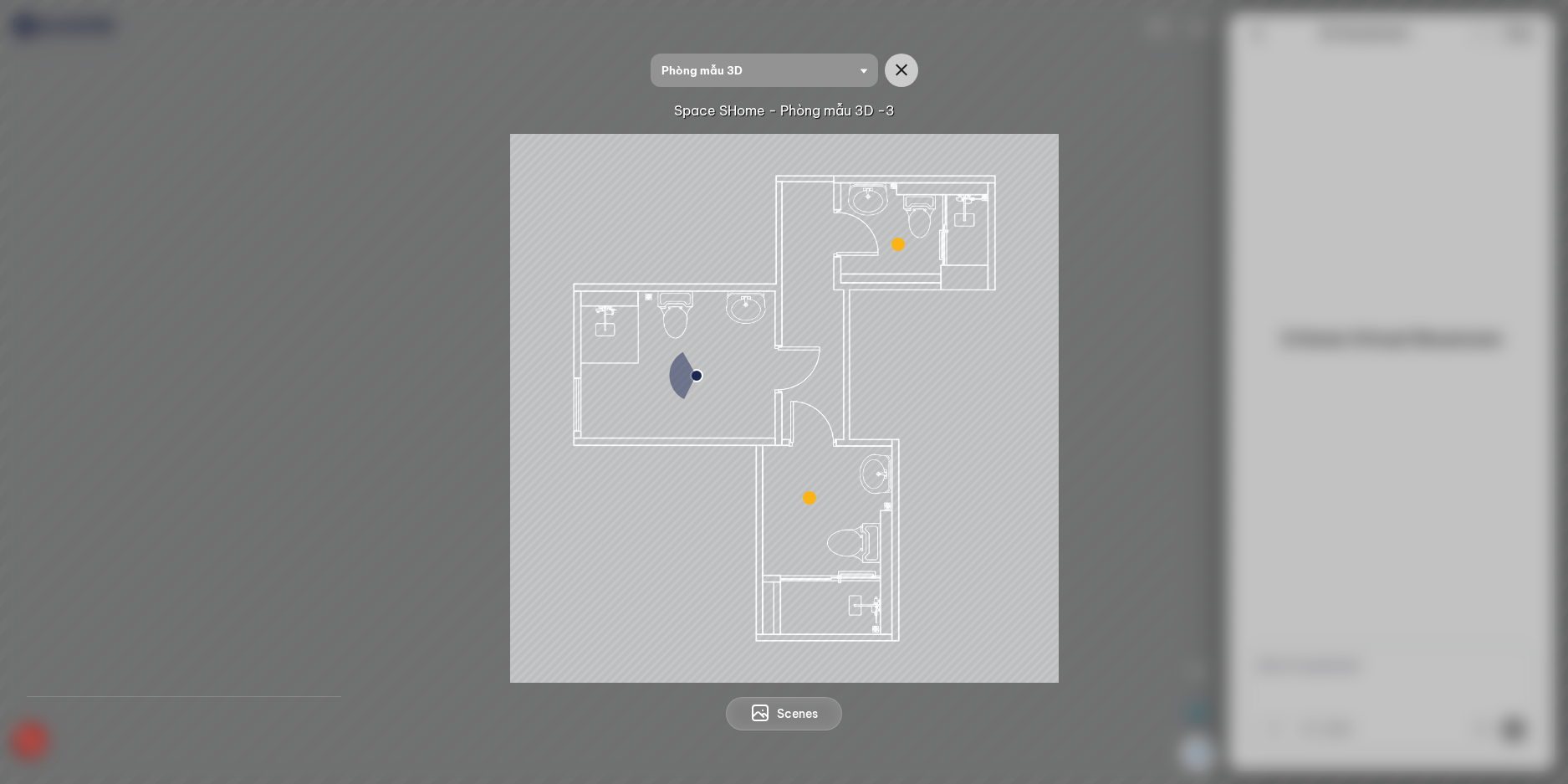
click at [777, 705] on span "Scenes" at bounding box center [797, 713] width 41 height 16
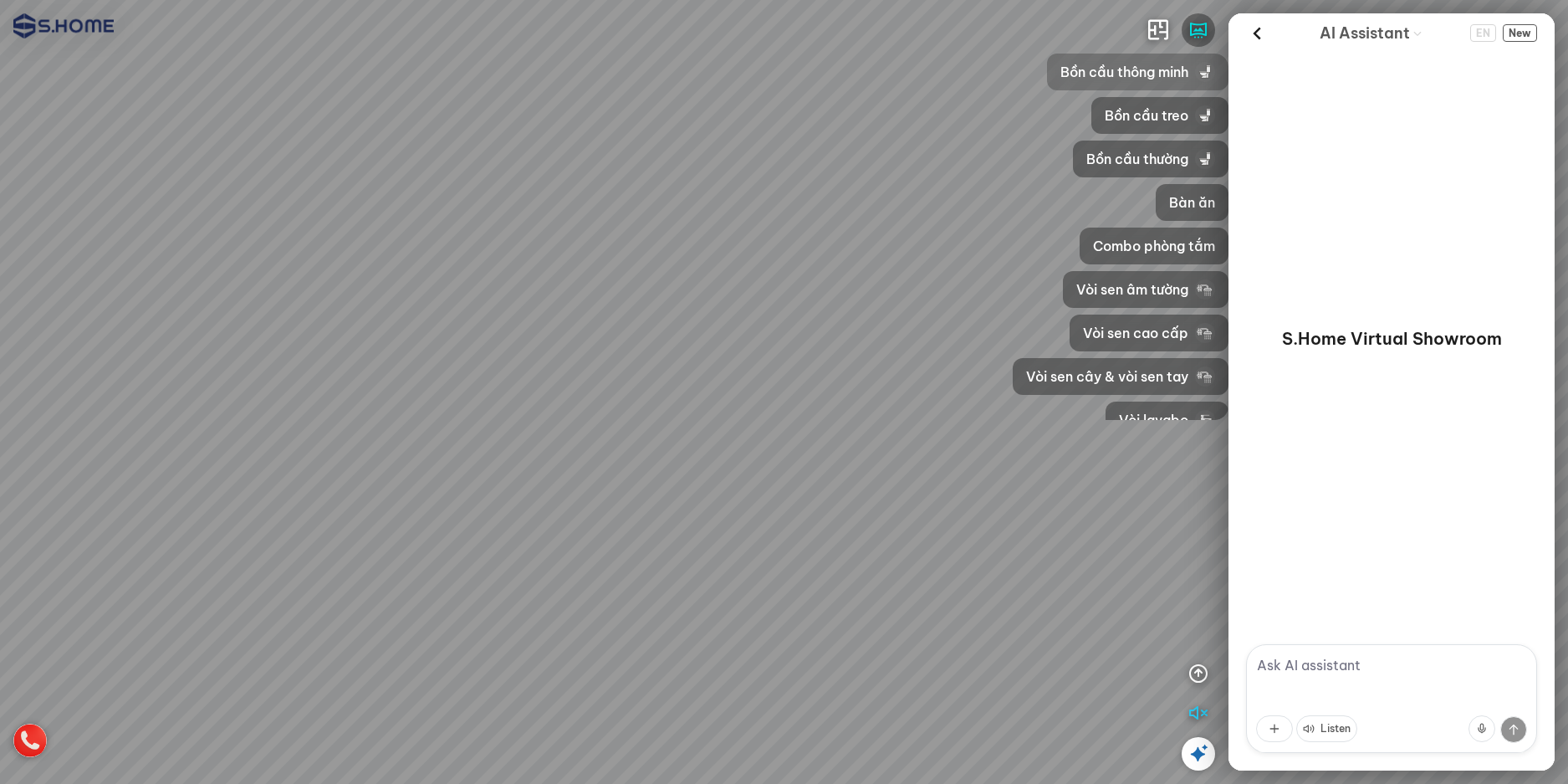
click at [1143, 61] on div "Bồn cầu thông minh" at bounding box center [1138, 71] width 181 height 37
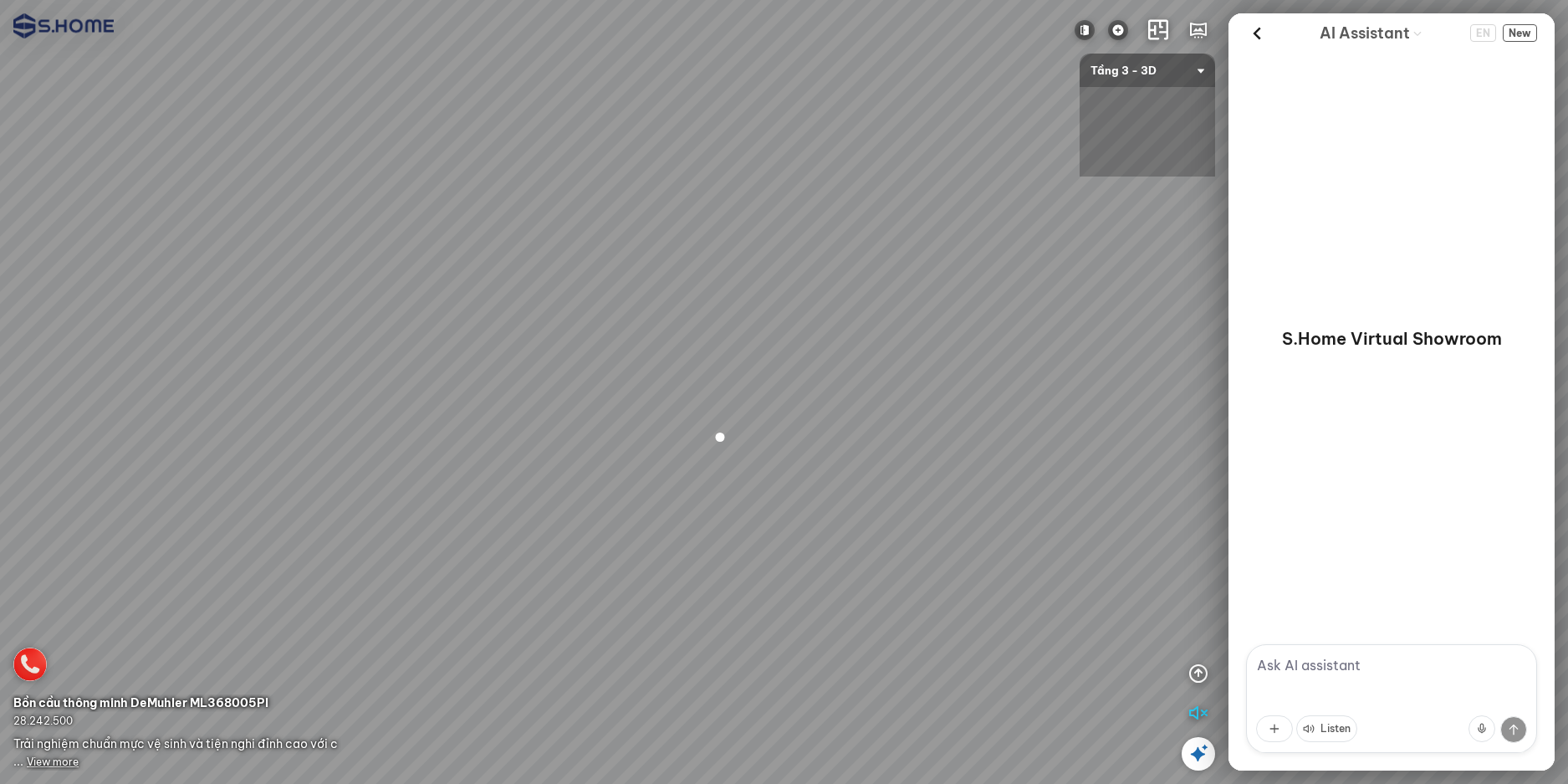
click at [1180, 53] on span "Tầng 3 - 3D" at bounding box center [1147, 70] width 114 height 34
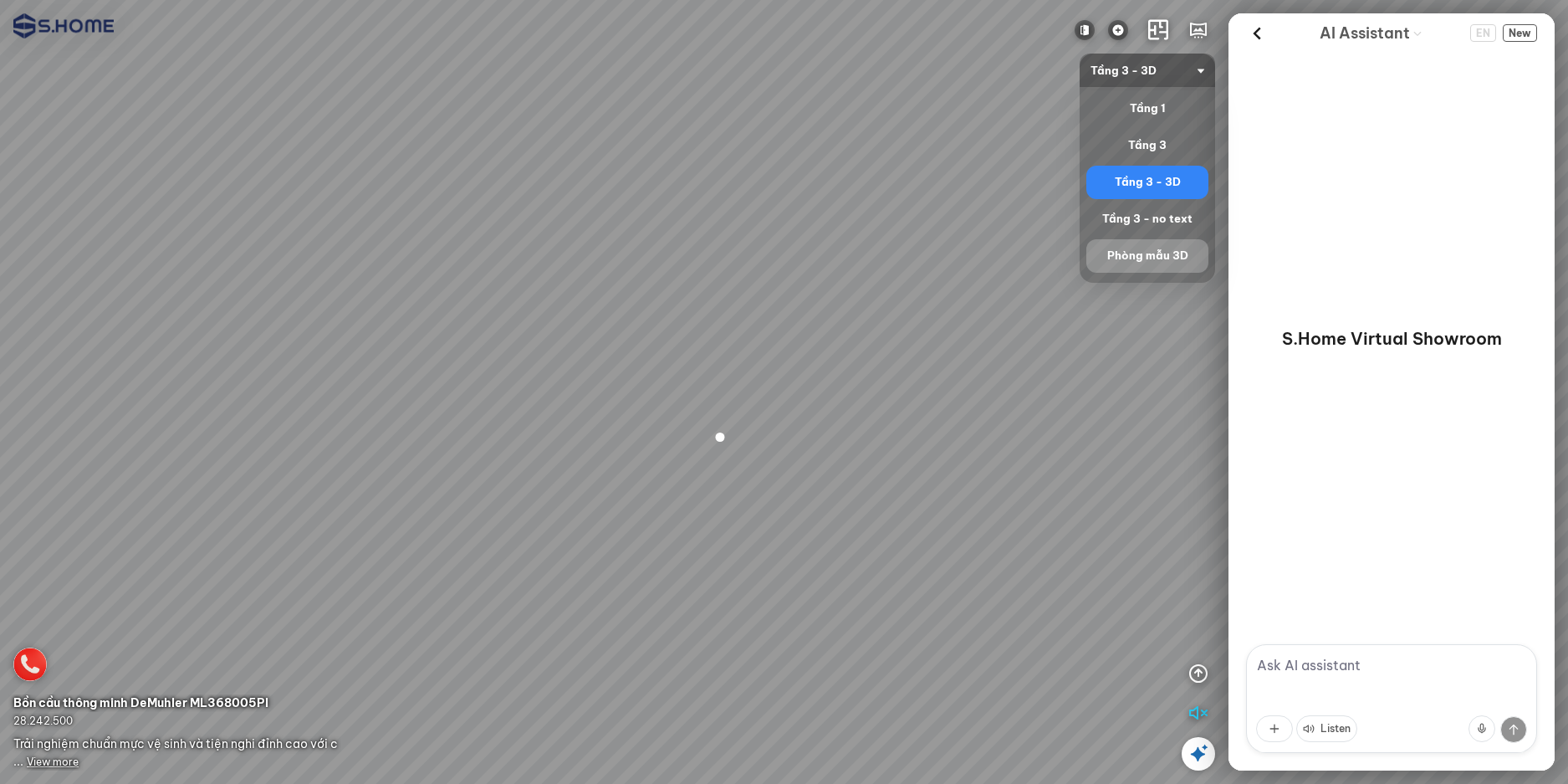
click at [1153, 256] on div "Phòng mẫu 3D" at bounding box center [1147, 256] width 109 height 20
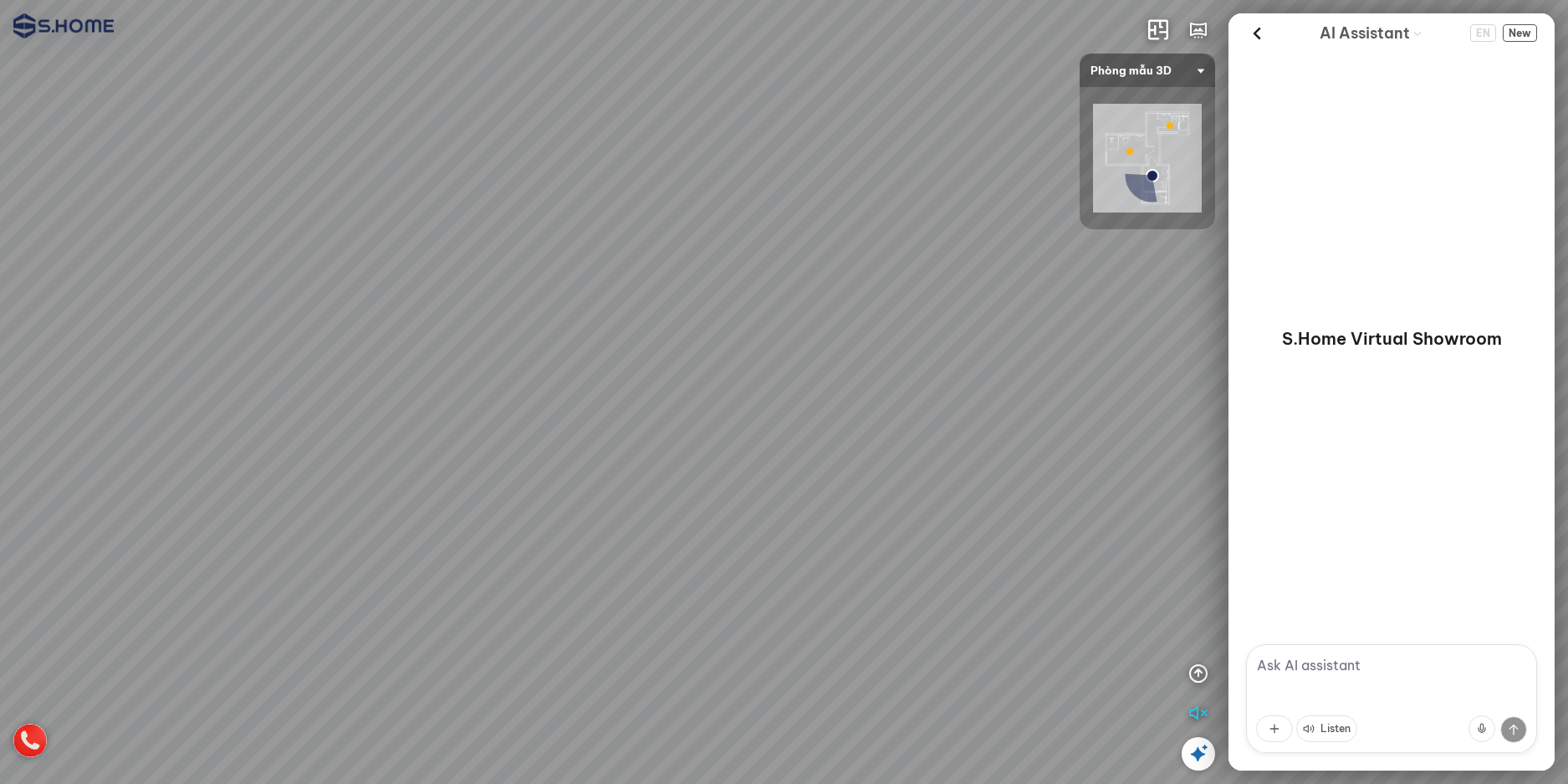
drag, startPoint x: 891, startPoint y: 445, endPoint x: 375, endPoint y: 250, distance: 551.6
click at [376, 268] on div at bounding box center [784, 392] width 1568 height 784
drag, startPoint x: 889, startPoint y: 449, endPoint x: 1086, endPoint y: 580, distance: 236.6
click at [1060, 574] on div at bounding box center [784, 392] width 1568 height 784
drag, startPoint x: 821, startPoint y: 495, endPoint x: 1047, endPoint y: 567, distance: 237.2
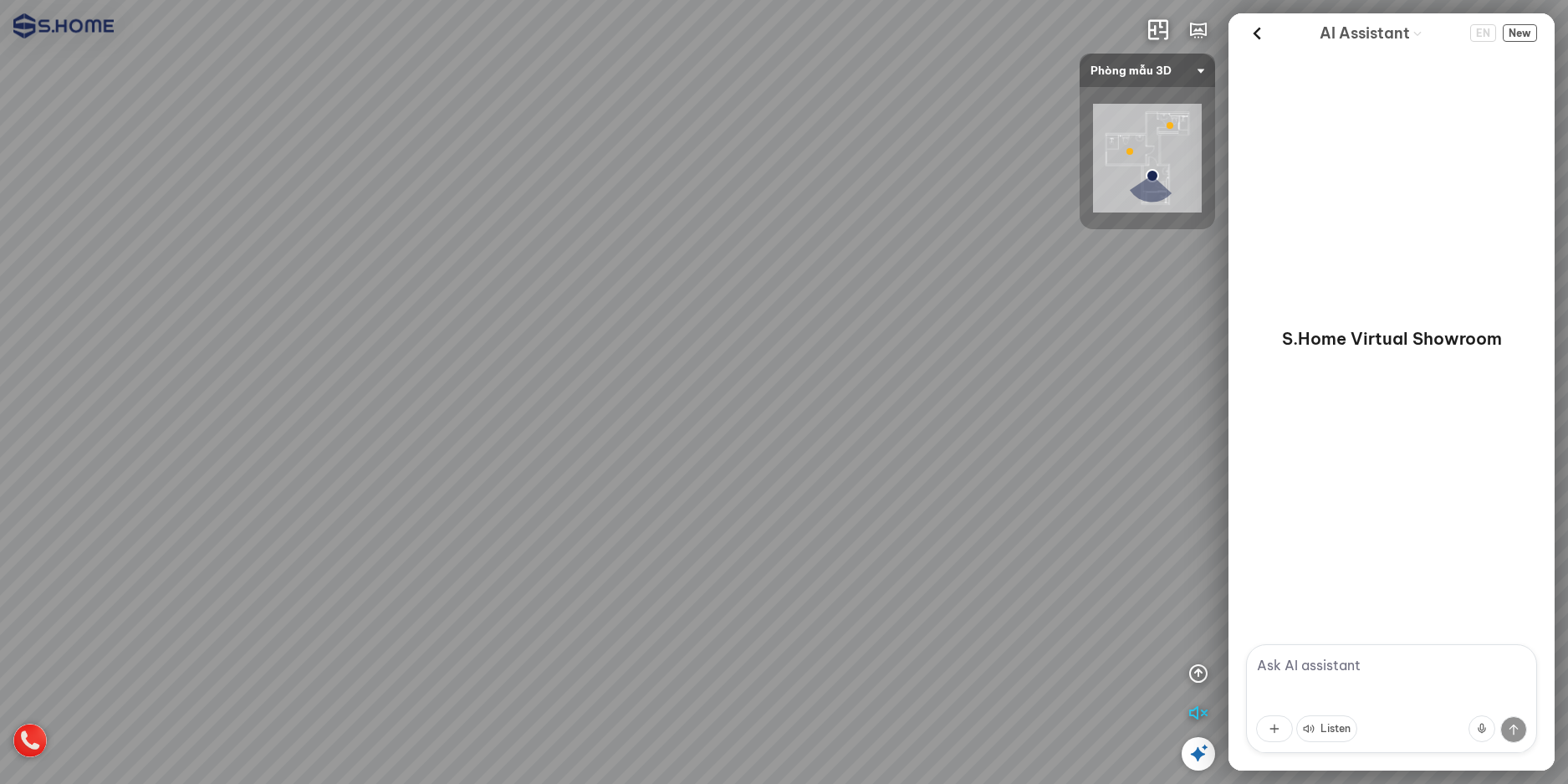
click at [1011, 576] on div at bounding box center [784, 392] width 1568 height 784
drag, startPoint x: 664, startPoint y: 735, endPoint x: 981, endPoint y: 648, distance: 328.7
click at [991, 653] on div at bounding box center [784, 392] width 1568 height 784
drag, startPoint x: 658, startPoint y: 652, endPoint x: 906, endPoint y: 603, distance: 252.8
click at [906, 603] on div at bounding box center [784, 392] width 1568 height 784
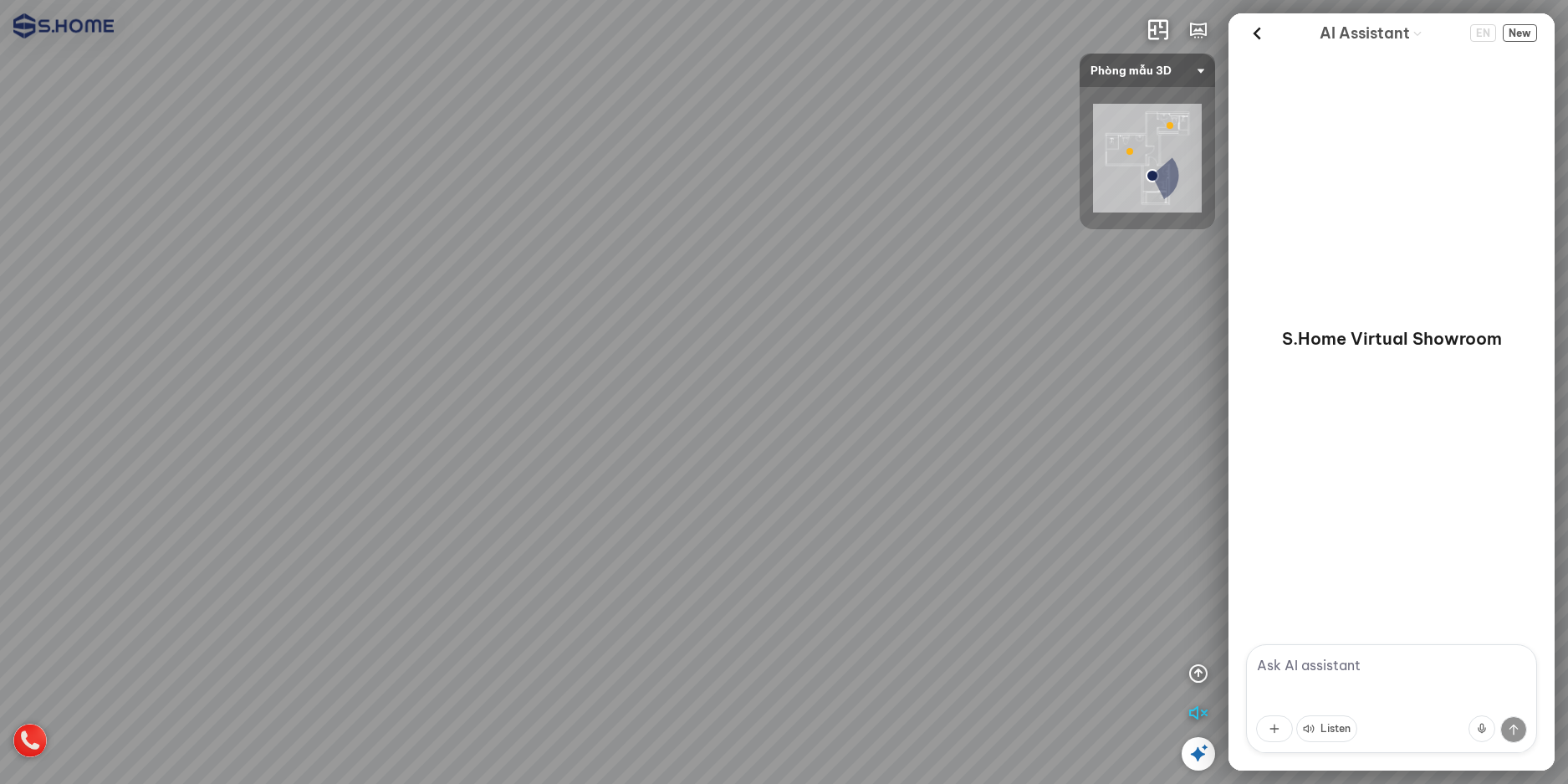
drag, startPoint x: 599, startPoint y: 588, endPoint x: 922, endPoint y: 534, distance: 327.5
click at [869, 534] on div at bounding box center [784, 392] width 1568 height 784
drag, startPoint x: 696, startPoint y: 572, endPoint x: 1070, endPoint y: 510, distance: 379.1
click at [1070, 510] on div at bounding box center [784, 392] width 1568 height 784
drag, startPoint x: 827, startPoint y: 447, endPoint x: 520, endPoint y: 679, distance: 384.8
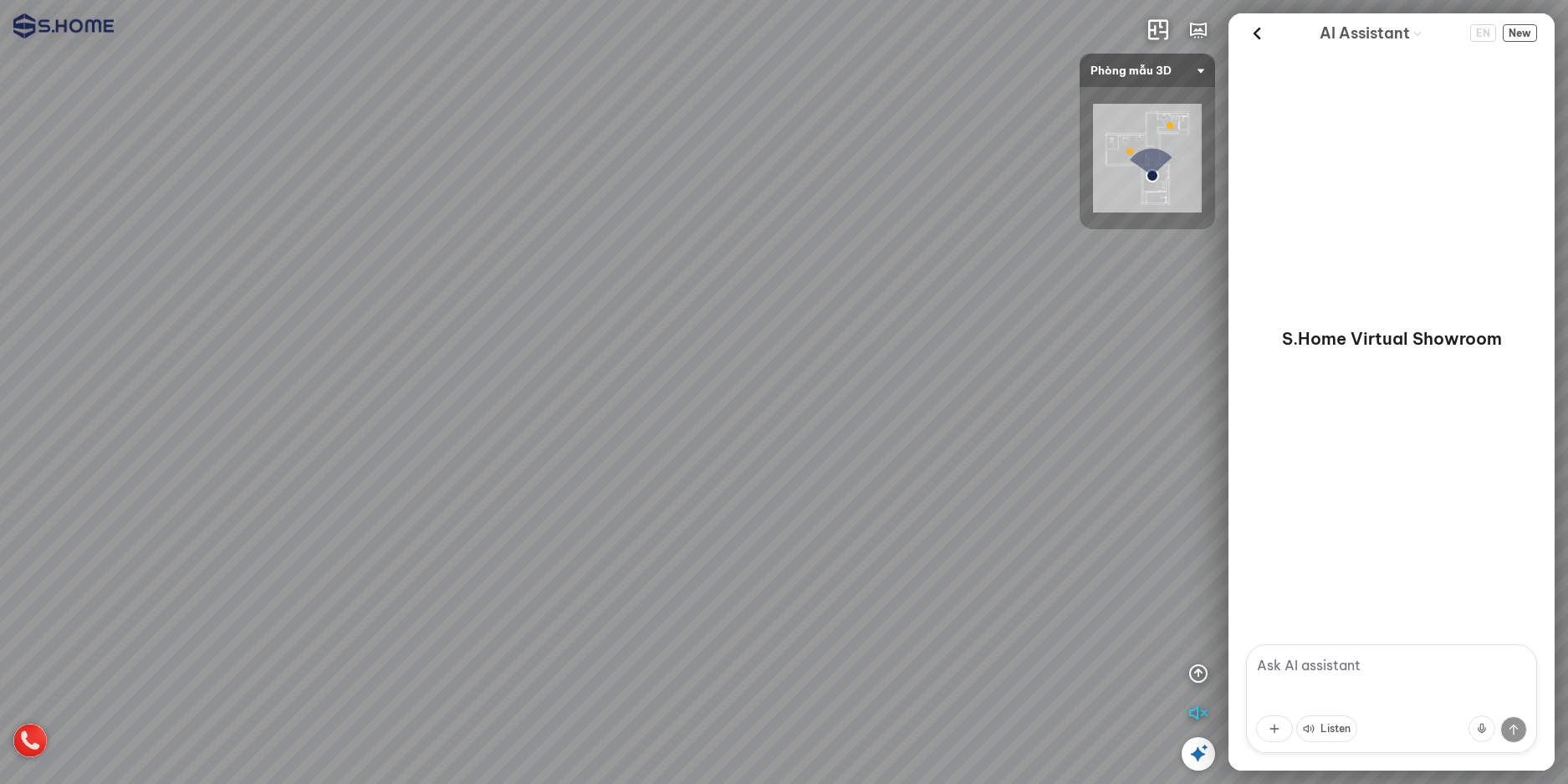
click at [469, 700] on div at bounding box center [784, 392] width 1568 height 784
drag, startPoint x: 894, startPoint y: 489, endPoint x: 1041, endPoint y: 539, distance: 155.3
click at [1020, 535] on div at bounding box center [784, 392] width 1568 height 784
drag, startPoint x: 730, startPoint y: 554, endPoint x: 1288, endPoint y: 555, distance: 558.0
click at [1238, 555] on div "INFO: krpano 1.20.8 (build [DATE]) INFO: HTML5/Desktop - Chrome 139.0 - WebGL I…" at bounding box center [784, 392] width 1568 height 784
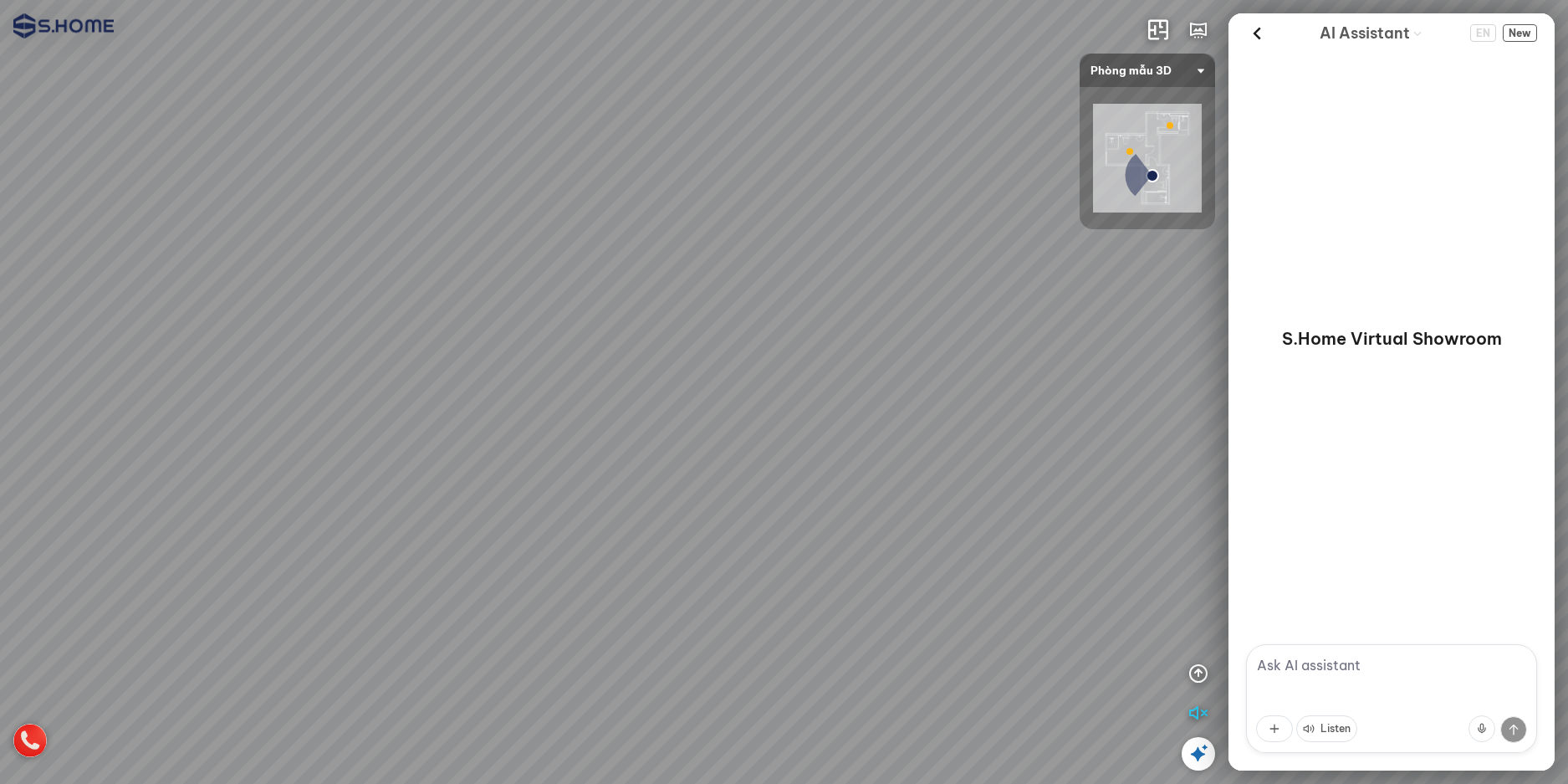
drag, startPoint x: 876, startPoint y: 568, endPoint x: 1479, endPoint y: 430, distance: 618.6
click at [1448, 435] on div "INFO: krpano 1.20.8 (build [DATE]) INFO: HTML5/Desktop - Chrome 139.0 - WebGL I…" at bounding box center [784, 392] width 1568 height 784
drag, startPoint x: 1120, startPoint y: 495, endPoint x: 953, endPoint y: 649, distance: 227.2
click at [924, 671] on div at bounding box center [784, 392] width 1568 height 784
click at [1138, 150] on img at bounding box center [1147, 158] width 109 height 109
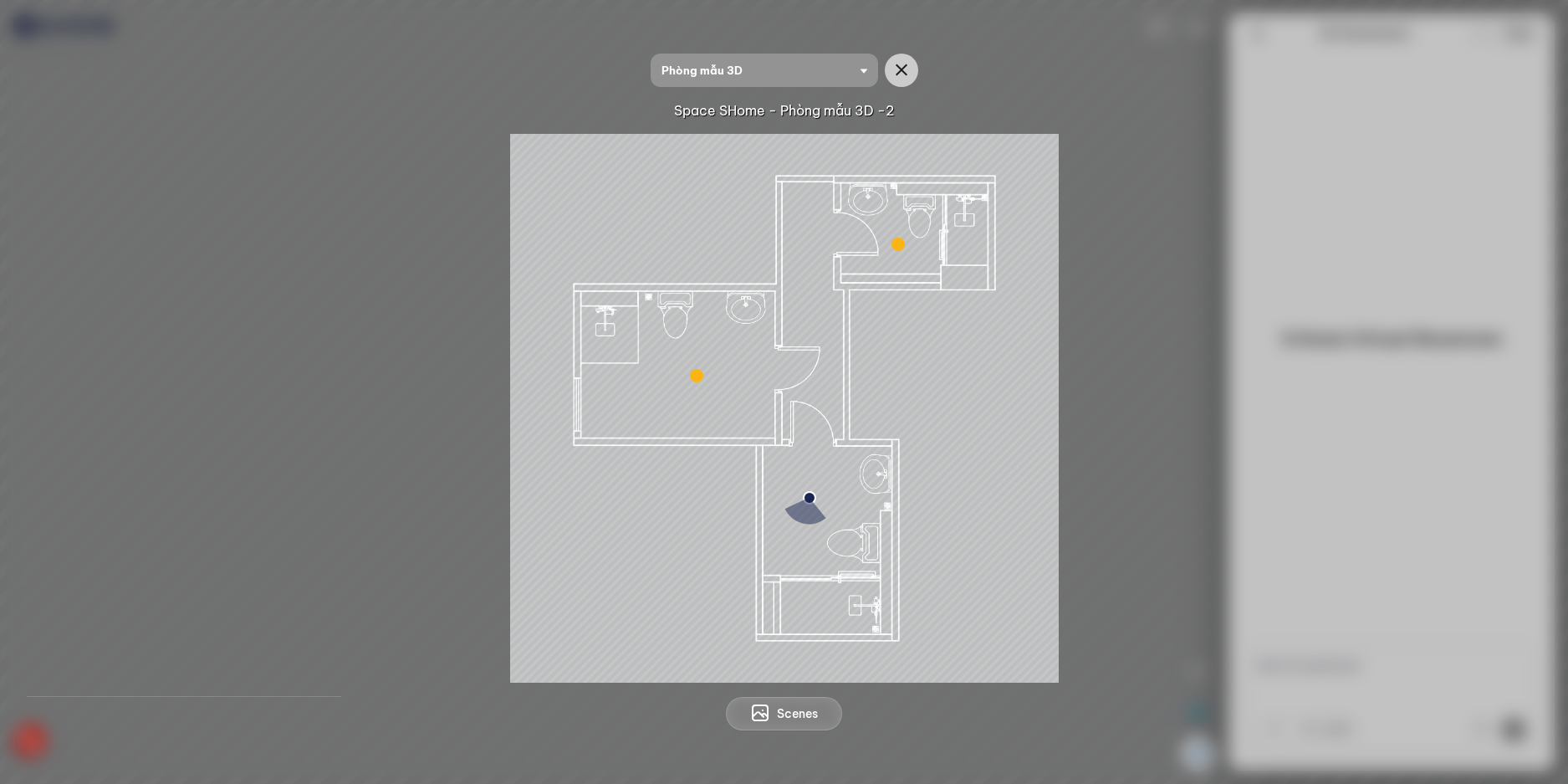
click at [700, 381] on div at bounding box center [697, 376] width 14 height 14
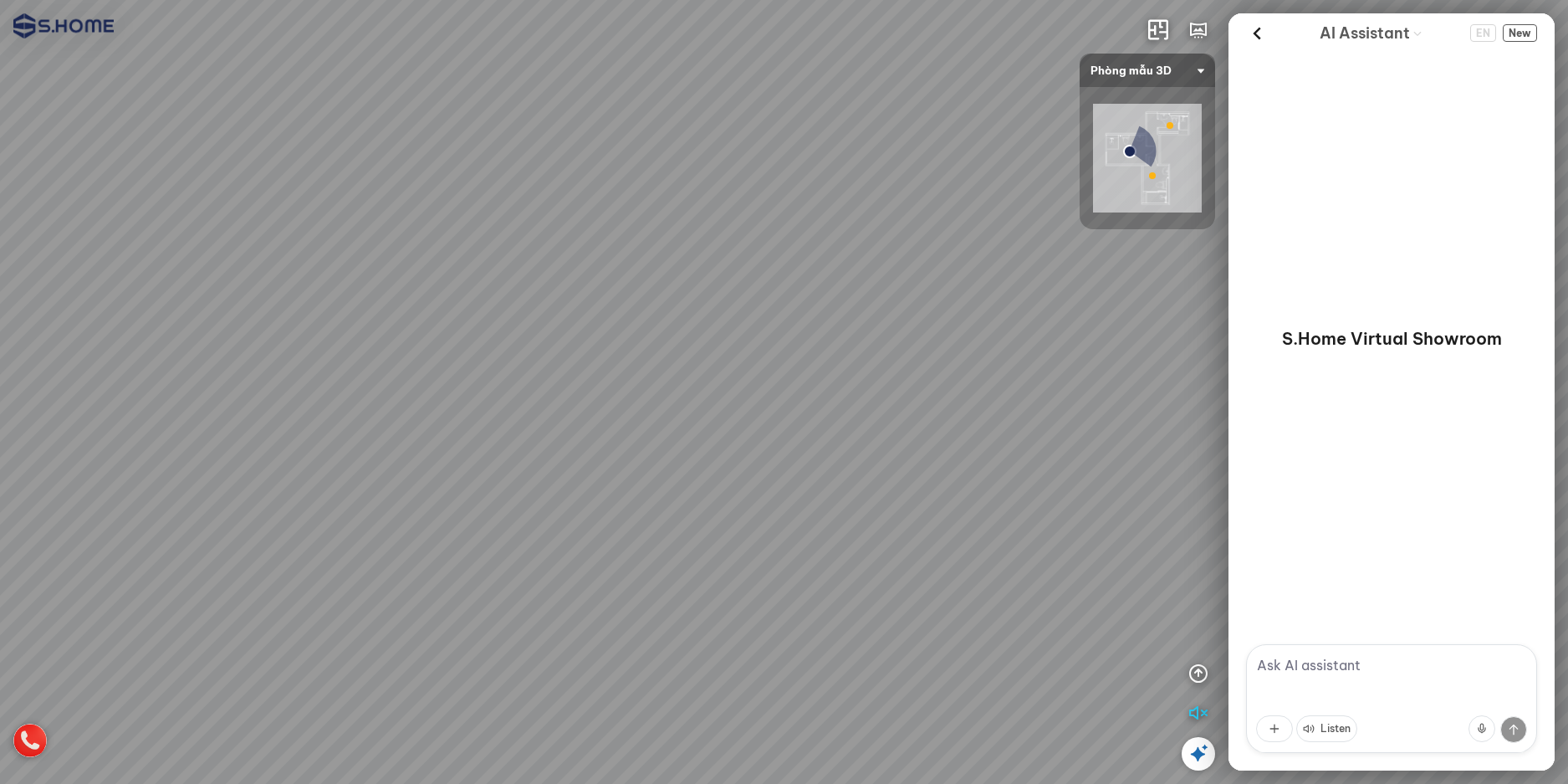
drag, startPoint x: 655, startPoint y: 437, endPoint x: 533, endPoint y: 433, distance: 122.1
click at [401, 440] on div at bounding box center [784, 392] width 1568 height 784
drag, startPoint x: 758, startPoint y: 507, endPoint x: 575, endPoint y: 539, distance: 185.8
click at [575, 539] on div at bounding box center [784, 392] width 1568 height 784
drag, startPoint x: 914, startPoint y: 499, endPoint x: 502, endPoint y: 512, distance: 412.2
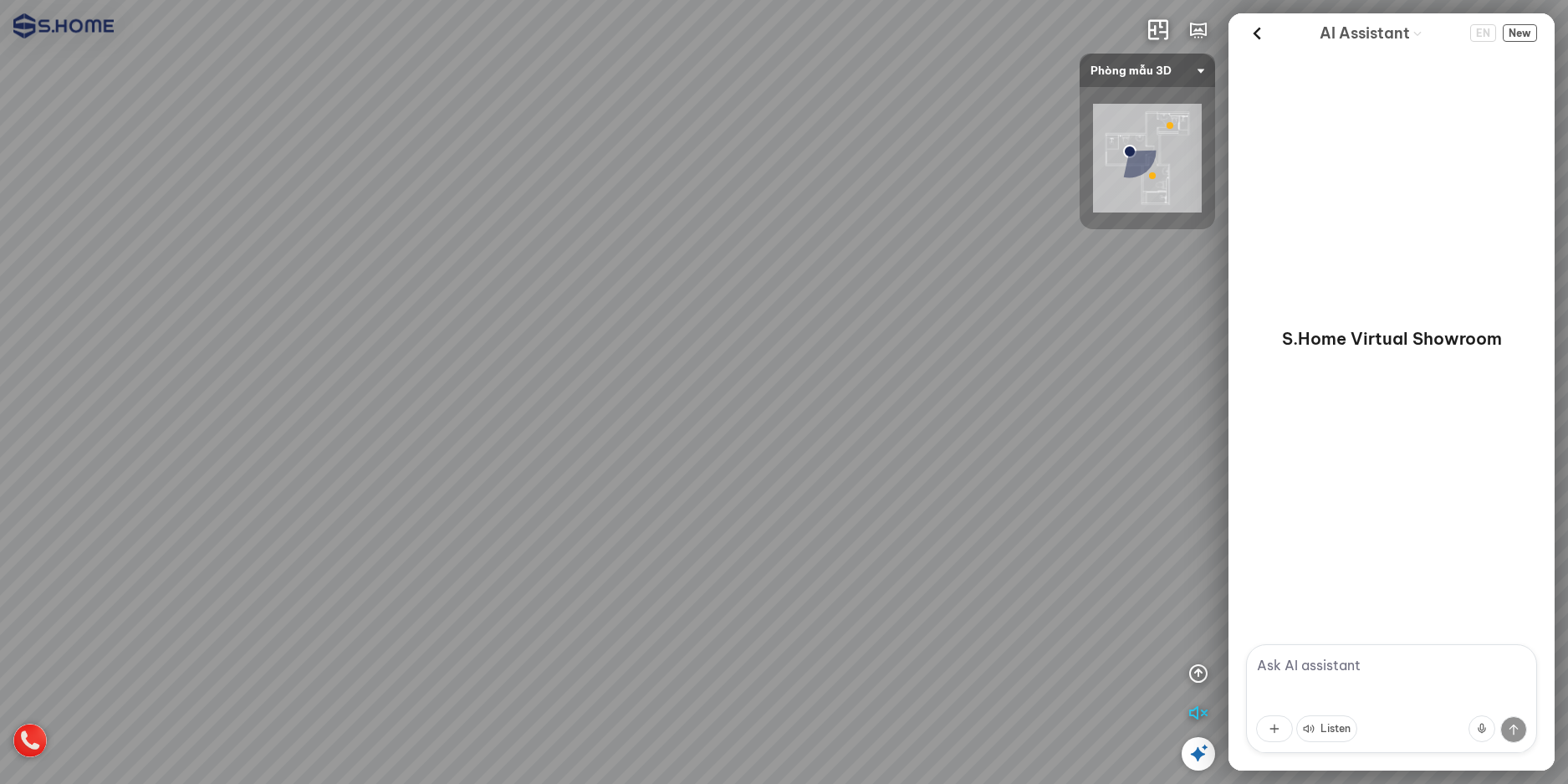
click at [503, 512] on div at bounding box center [784, 392] width 1568 height 784
drag, startPoint x: 916, startPoint y: 496, endPoint x: 561, endPoint y: 521, distance: 355.9
click at [584, 521] on div at bounding box center [784, 392] width 1568 height 784
drag, startPoint x: 878, startPoint y: 550, endPoint x: 547, endPoint y: 652, distance: 346.4
click at [544, 659] on div at bounding box center [784, 392] width 1568 height 784
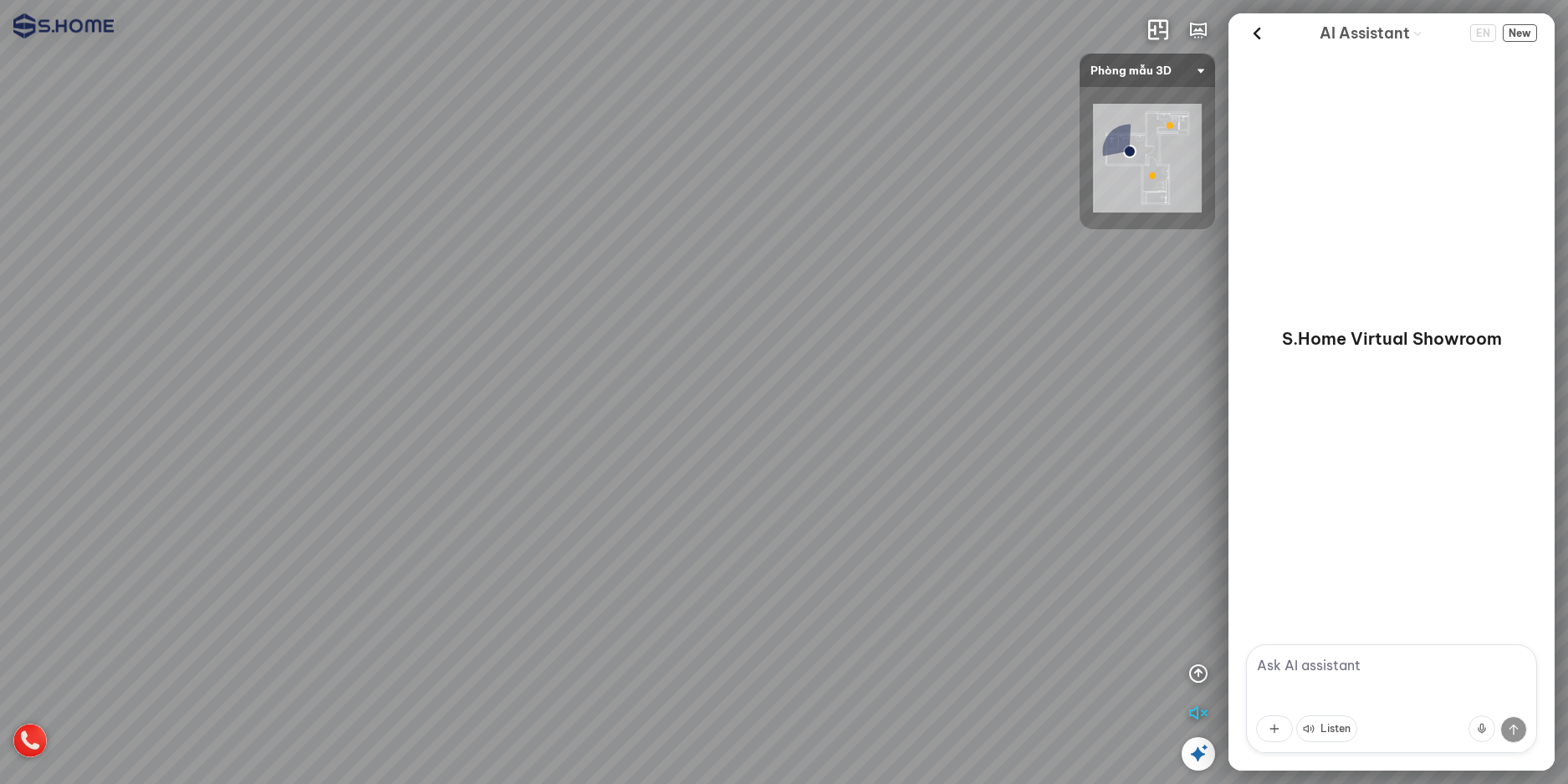
drag, startPoint x: 922, startPoint y: 576, endPoint x: 677, endPoint y: 584, distance: 245.1
click at [694, 584] on div at bounding box center [784, 392] width 1568 height 784
click at [1162, 130] on img at bounding box center [1147, 158] width 109 height 109
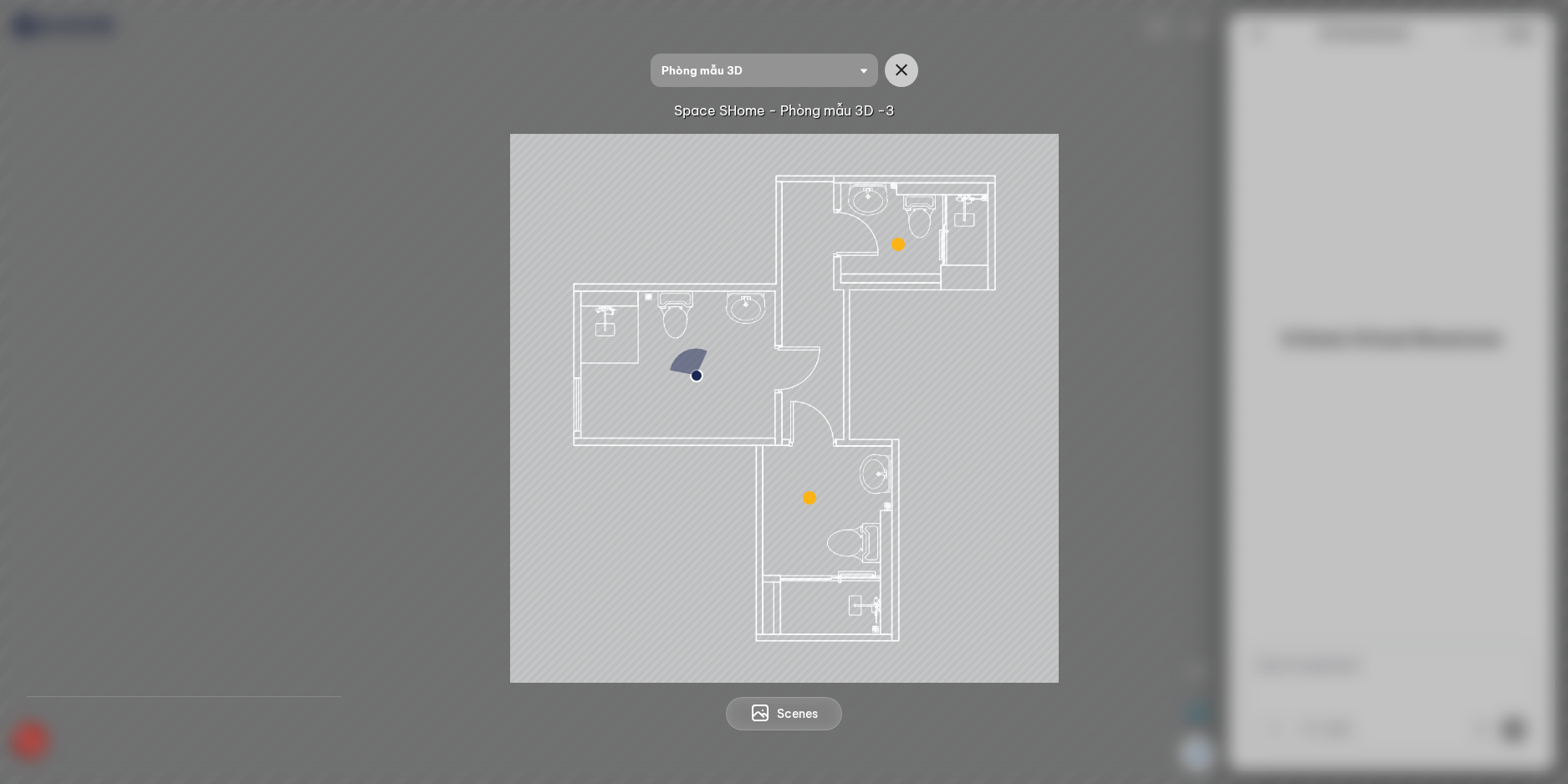
click at [893, 246] on div at bounding box center [898, 244] width 14 height 14
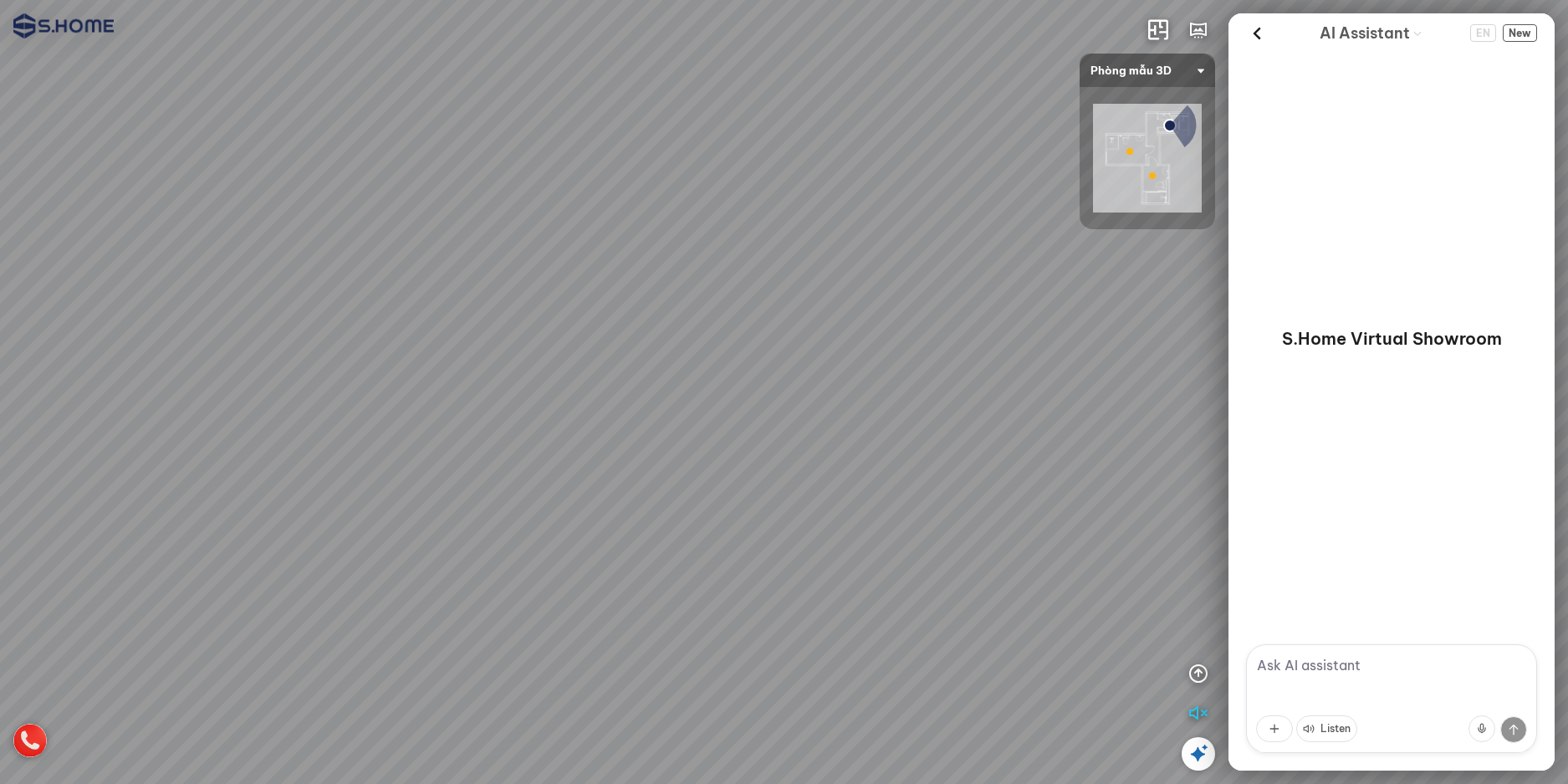
drag, startPoint x: 953, startPoint y: 480, endPoint x: 749, endPoint y: 489, distance: 204.2
click at [757, 489] on div at bounding box center [784, 392] width 1568 height 784
drag, startPoint x: 999, startPoint y: 539, endPoint x: 669, endPoint y: 496, distance: 332.8
click at [694, 499] on div at bounding box center [784, 392] width 1568 height 784
drag, startPoint x: 904, startPoint y: 431, endPoint x: 467, endPoint y: 402, distance: 438.0
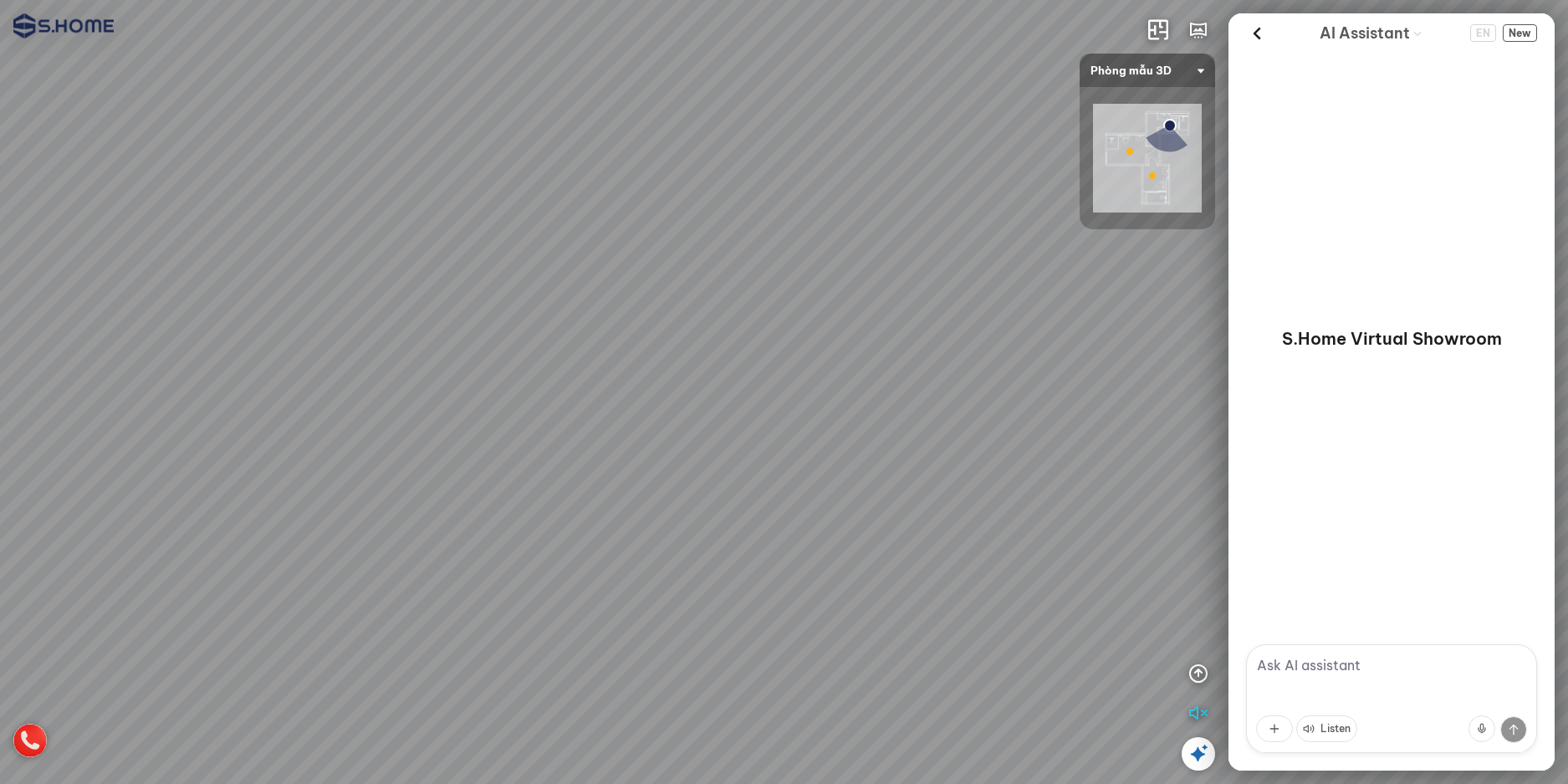
click at [479, 411] on div at bounding box center [784, 392] width 1568 height 784
drag, startPoint x: 989, startPoint y: 446, endPoint x: 700, endPoint y: 563, distance: 311.8
click at [704, 561] on div at bounding box center [784, 392] width 1568 height 784
drag, startPoint x: 937, startPoint y: 402, endPoint x: 558, endPoint y: 546, distance: 405.4
click at [554, 566] on div at bounding box center [784, 392] width 1568 height 784
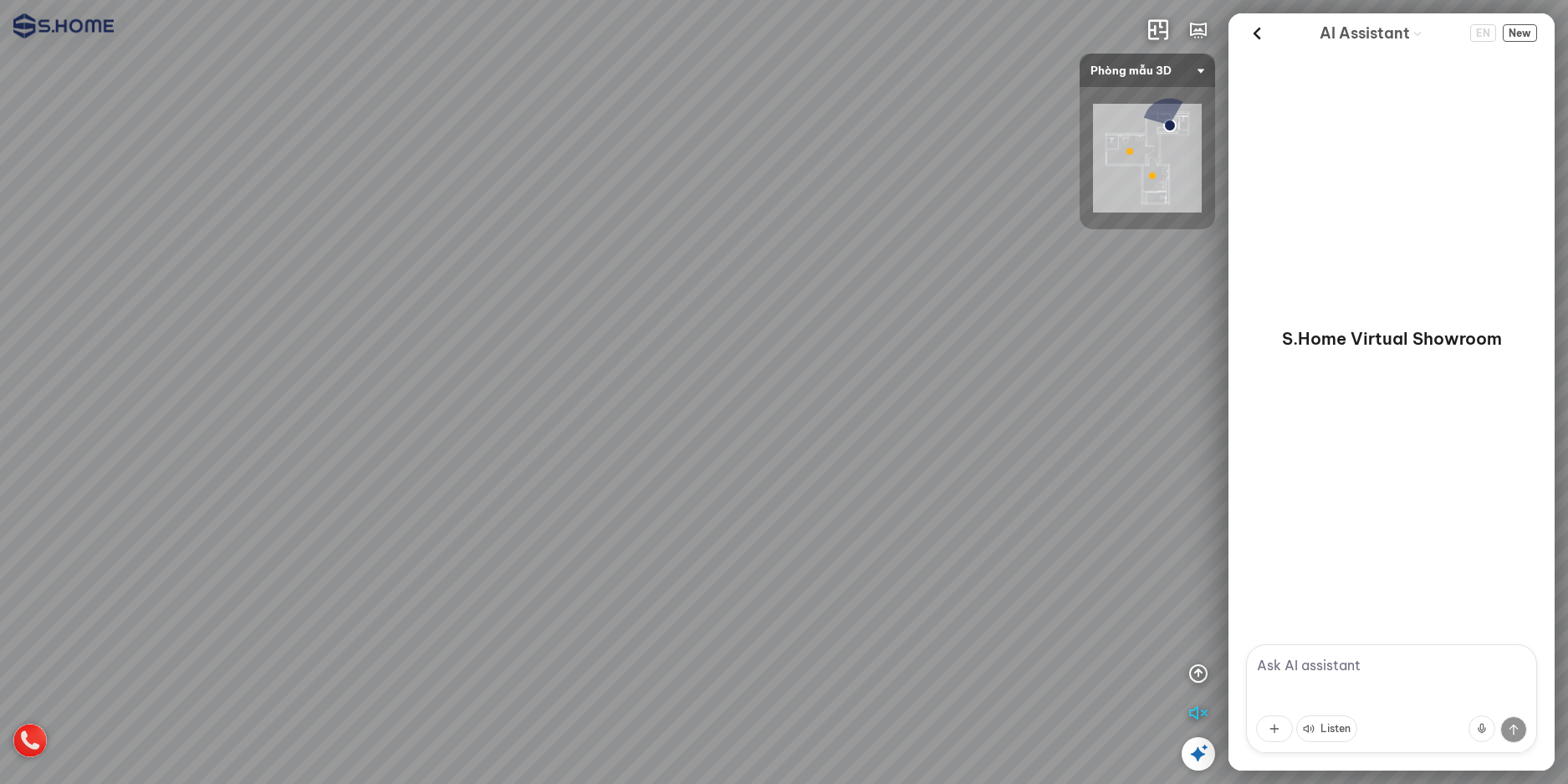
drag, startPoint x: 903, startPoint y: 543, endPoint x: 803, endPoint y: 570, distance: 103.6
click at [672, 563] on div at bounding box center [784, 392] width 1568 height 784
drag, startPoint x: 766, startPoint y: 481, endPoint x: 633, endPoint y: 371, distance: 172.6
click at [633, 371] on div at bounding box center [784, 392] width 1568 height 784
drag, startPoint x: 836, startPoint y: 481, endPoint x: 622, endPoint y: 395, distance: 230.6
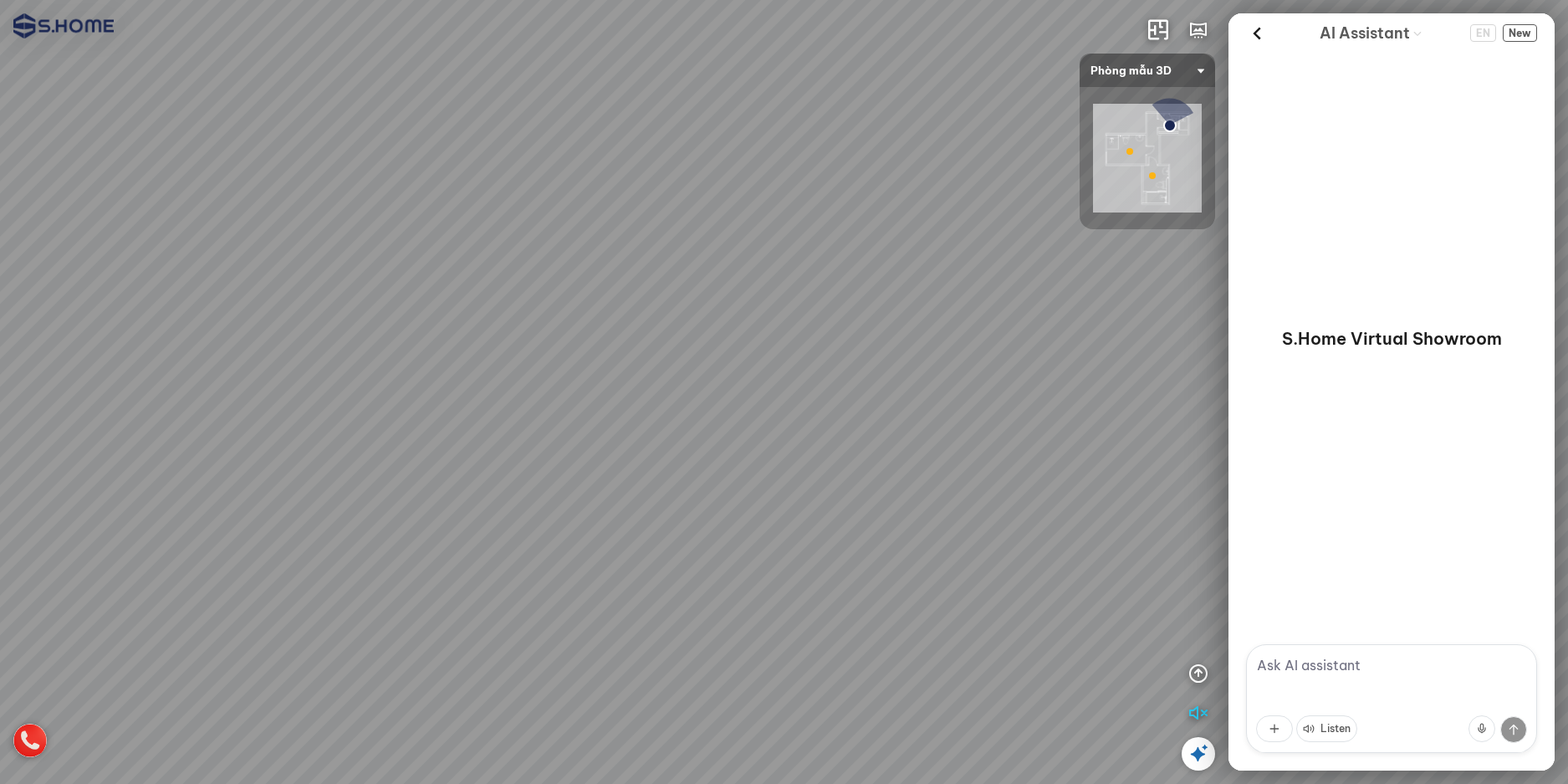
click at [593, 356] on div at bounding box center [784, 392] width 1568 height 784
drag, startPoint x: 794, startPoint y: 212, endPoint x: 427, endPoint y: 443, distance: 433.6
click at [427, 443] on div at bounding box center [784, 392] width 1568 height 784
drag, startPoint x: 886, startPoint y: 408, endPoint x: 620, endPoint y: 171, distance: 356.3
click at [620, 171] on div at bounding box center [784, 392] width 1568 height 784
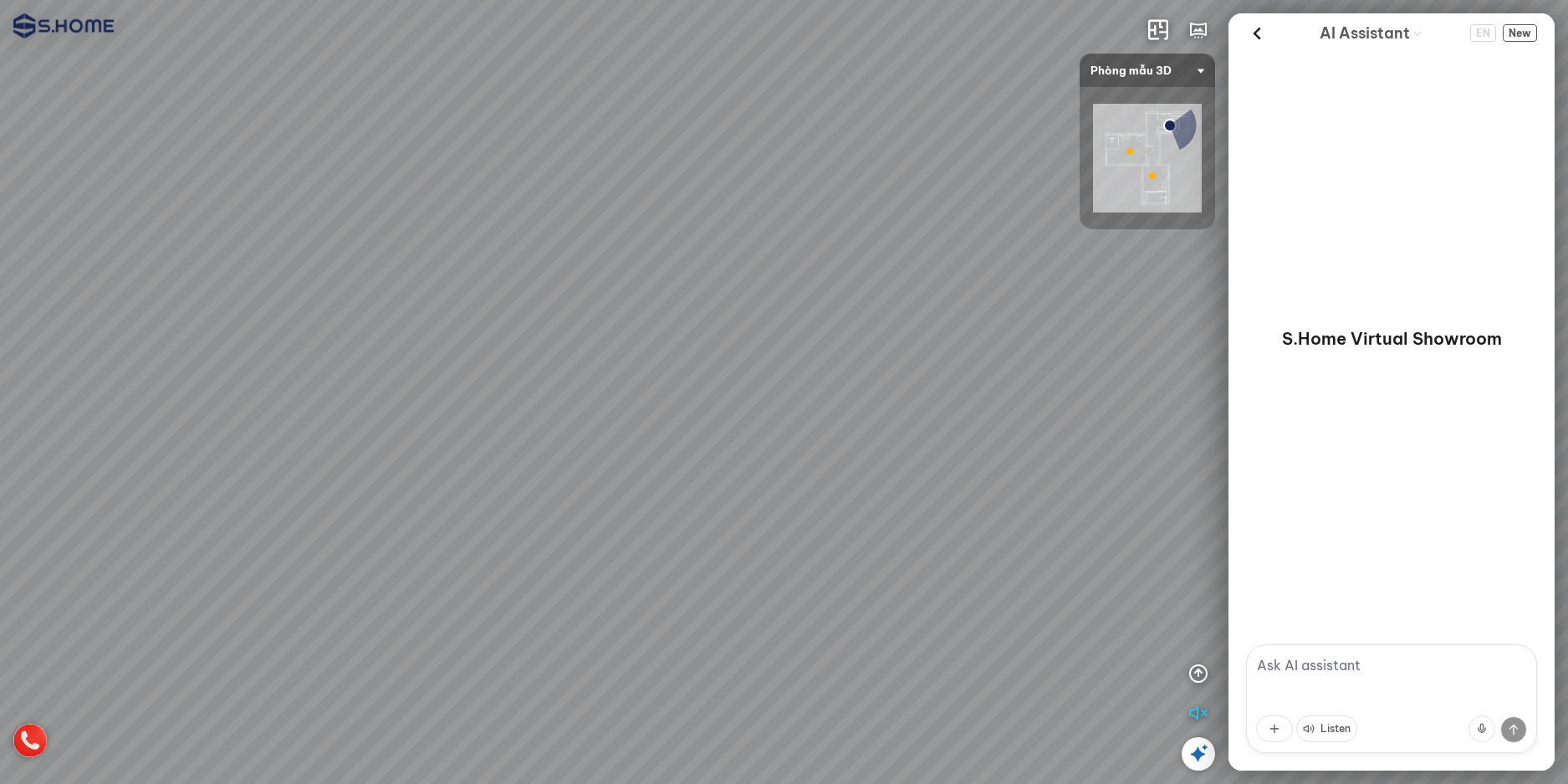
drag, startPoint x: 730, startPoint y: 544, endPoint x: 311, endPoint y: 687, distance: 442.7
click at [318, 687] on div at bounding box center [784, 392] width 1568 height 784
click at [1173, 60] on span "Phòng mẫu 3D" at bounding box center [1147, 70] width 114 height 34
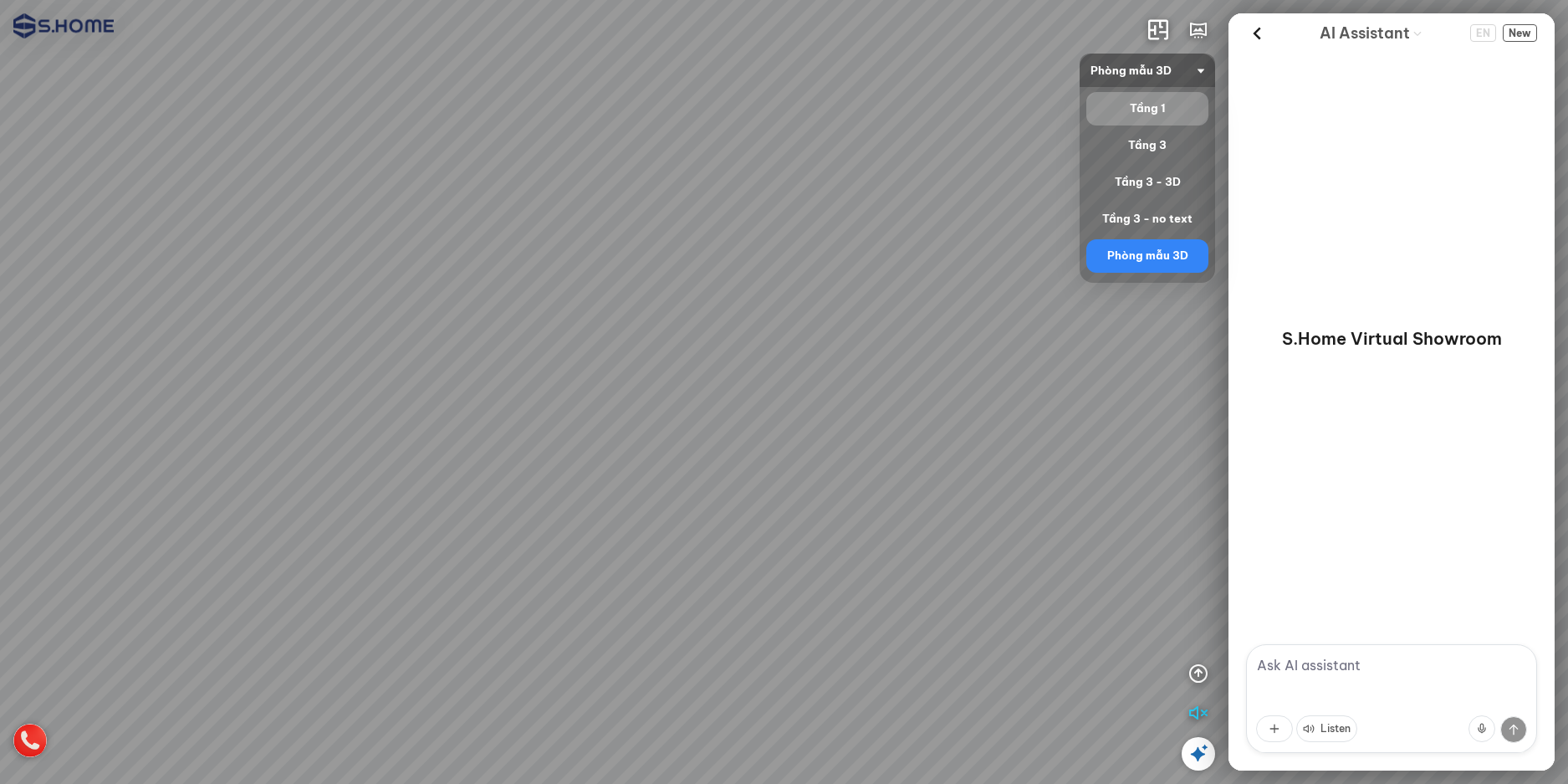
click at [1154, 96] on div "Tầng 1" at bounding box center [1146, 108] width 122 height 34
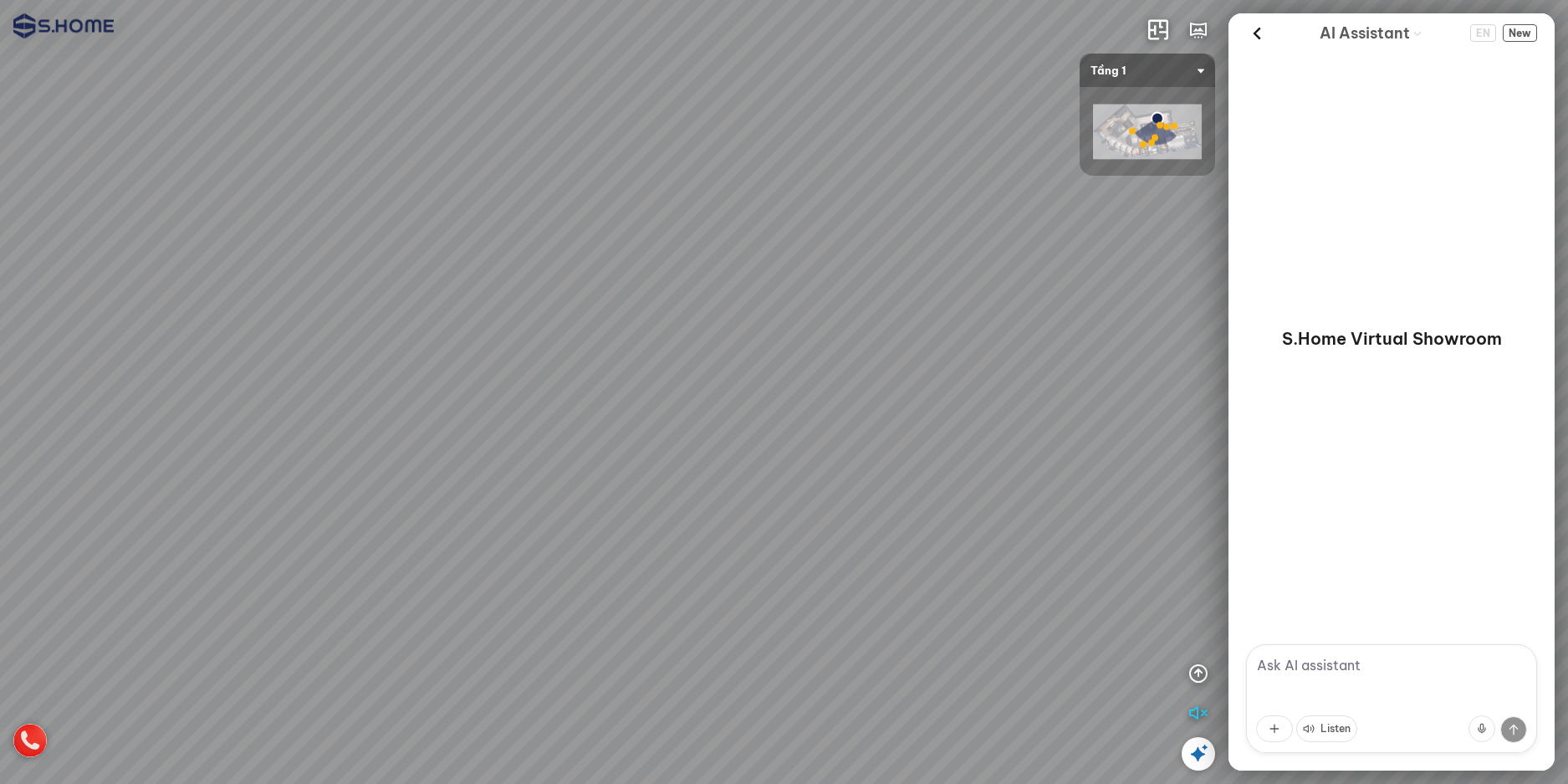
drag, startPoint x: 717, startPoint y: 415, endPoint x: 1086, endPoint y: 310, distance: 383.6
click at [1060, 317] on div at bounding box center [784, 392] width 1568 height 784
click at [1193, 62] on span "Tầng 1" at bounding box center [1147, 70] width 114 height 34
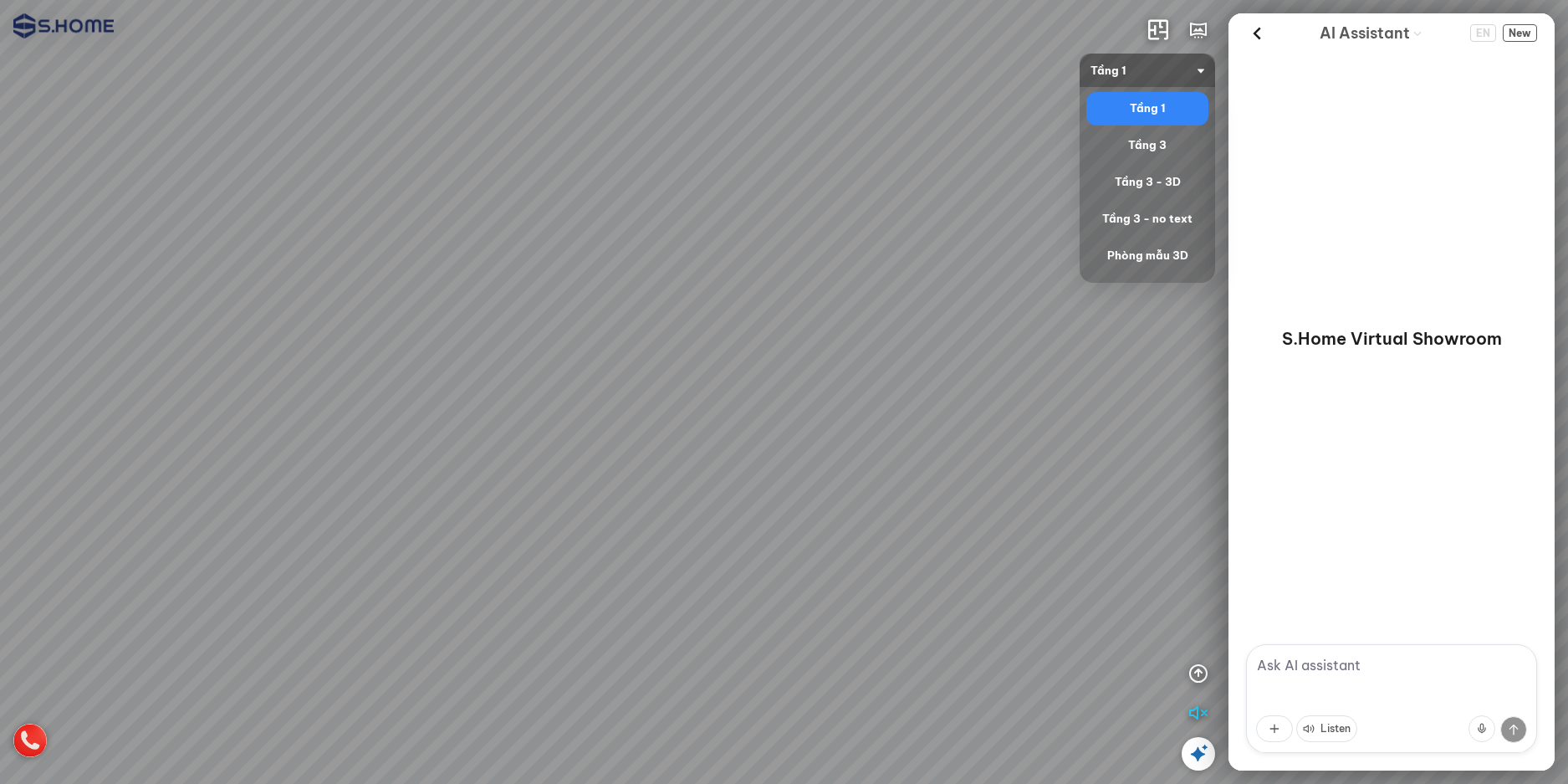
click at [1159, 116] on div "Tầng 1" at bounding box center [1147, 109] width 109 height 20
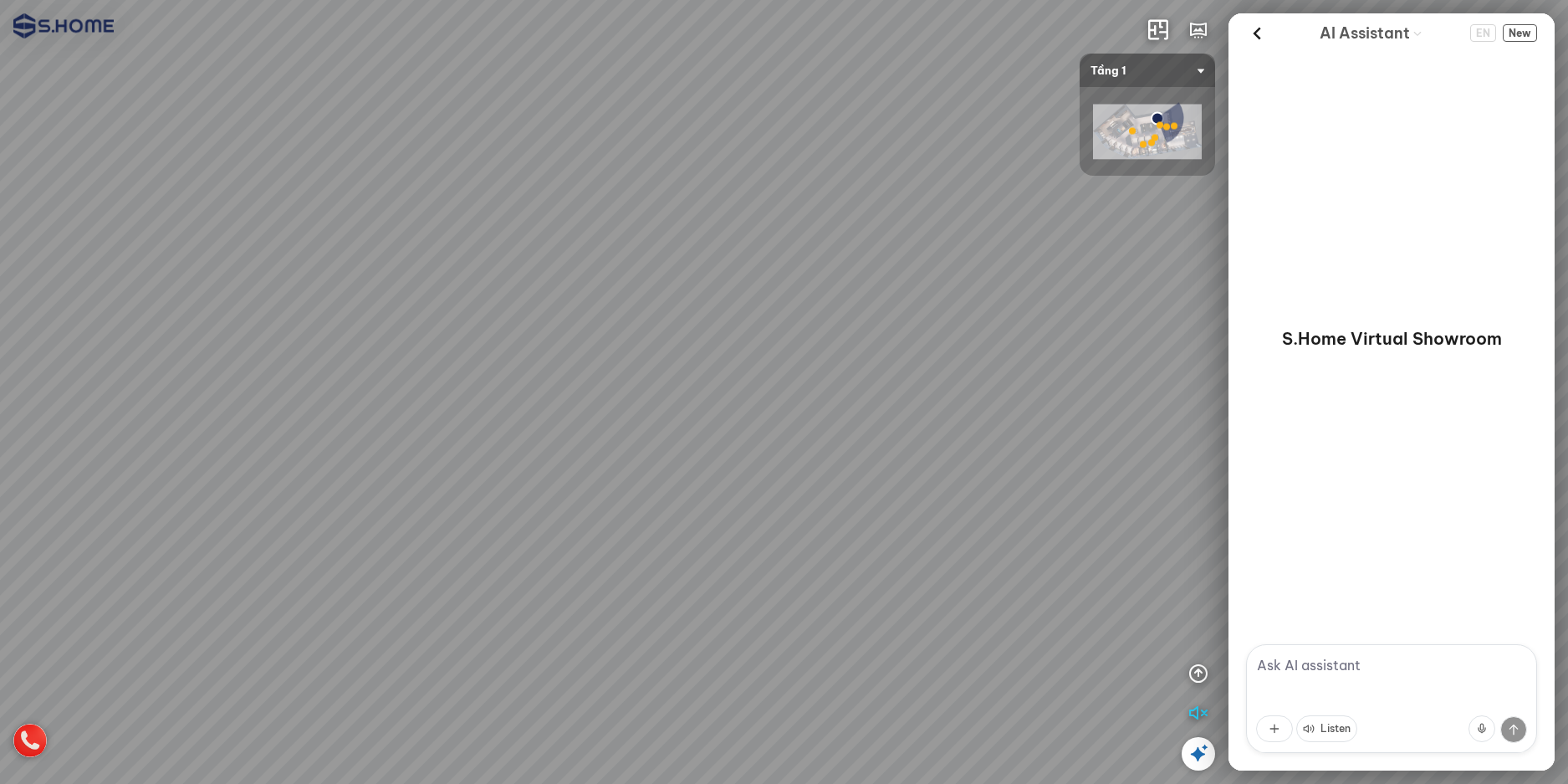
drag, startPoint x: 463, startPoint y: 450, endPoint x: 816, endPoint y: 488, distance: 355.0
click at [758, 483] on div at bounding box center [784, 392] width 1568 height 784
drag, startPoint x: 777, startPoint y: 521, endPoint x: 400, endPoint y: 551, distance: 378.2
click at [437, 546] on div at bounding box center [784, 392] width 1568 height 784
drag, startPoint x: 707, startPoint y: 505, endPoint x: 374, endPoint y: 543, distance: 335.2
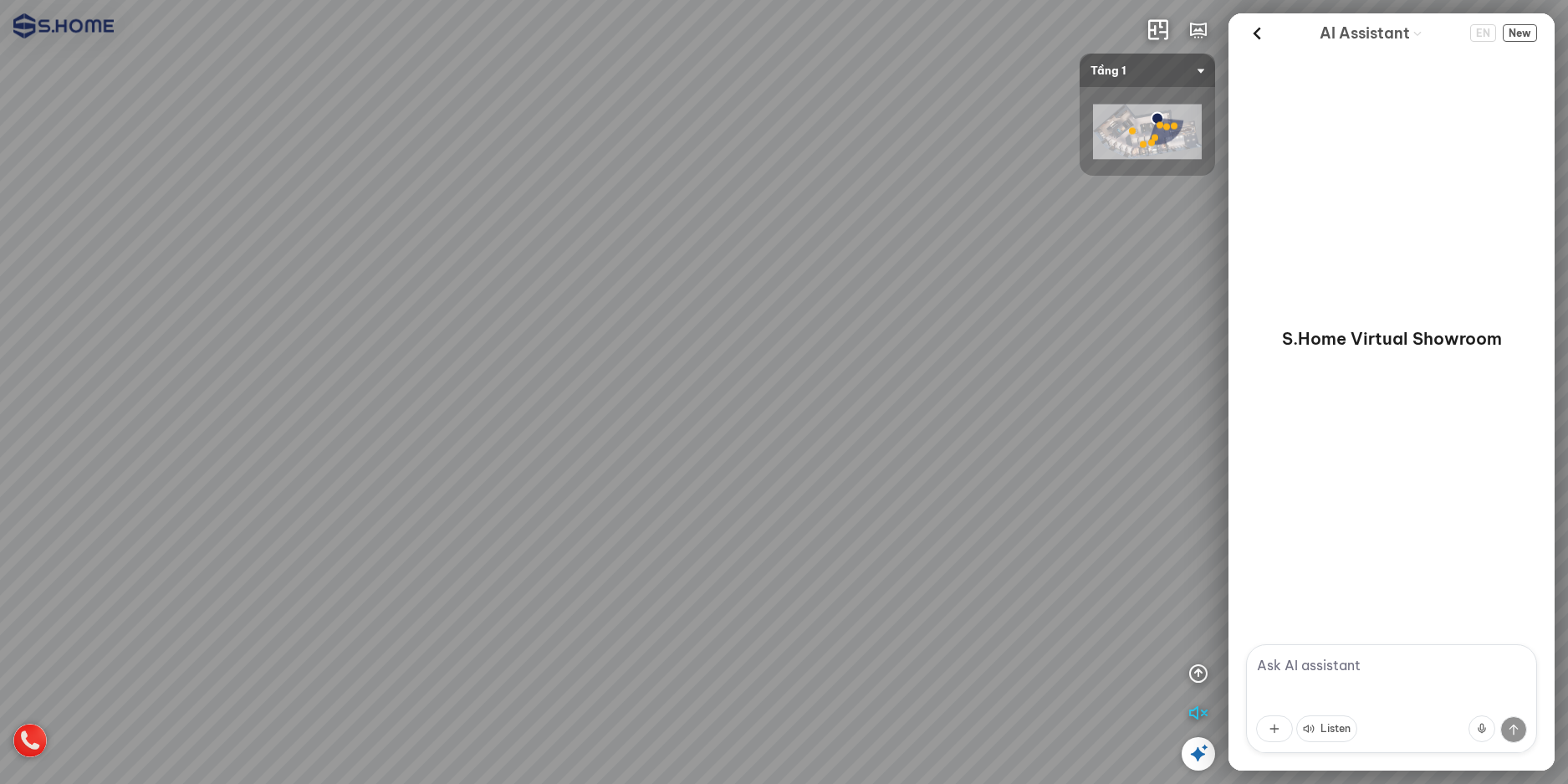
click at [392, 538] on div at bounding box center [784, 392] width 1568 height 784
drag, startPoint x: 709, startPoint y: 475, endPoint x: 222, endPoint y: 544, distance: 491.9
click at [222, 544] on div at bounding box center [784, 392] width 1568 height 784
drag, startPoint x: 376, startPoint y: 567, endPoint x: 401, endPoint y: 271, distance: 297.1
click at [400, 275] on div at bounding box center [784, 392] width 1568 height 784
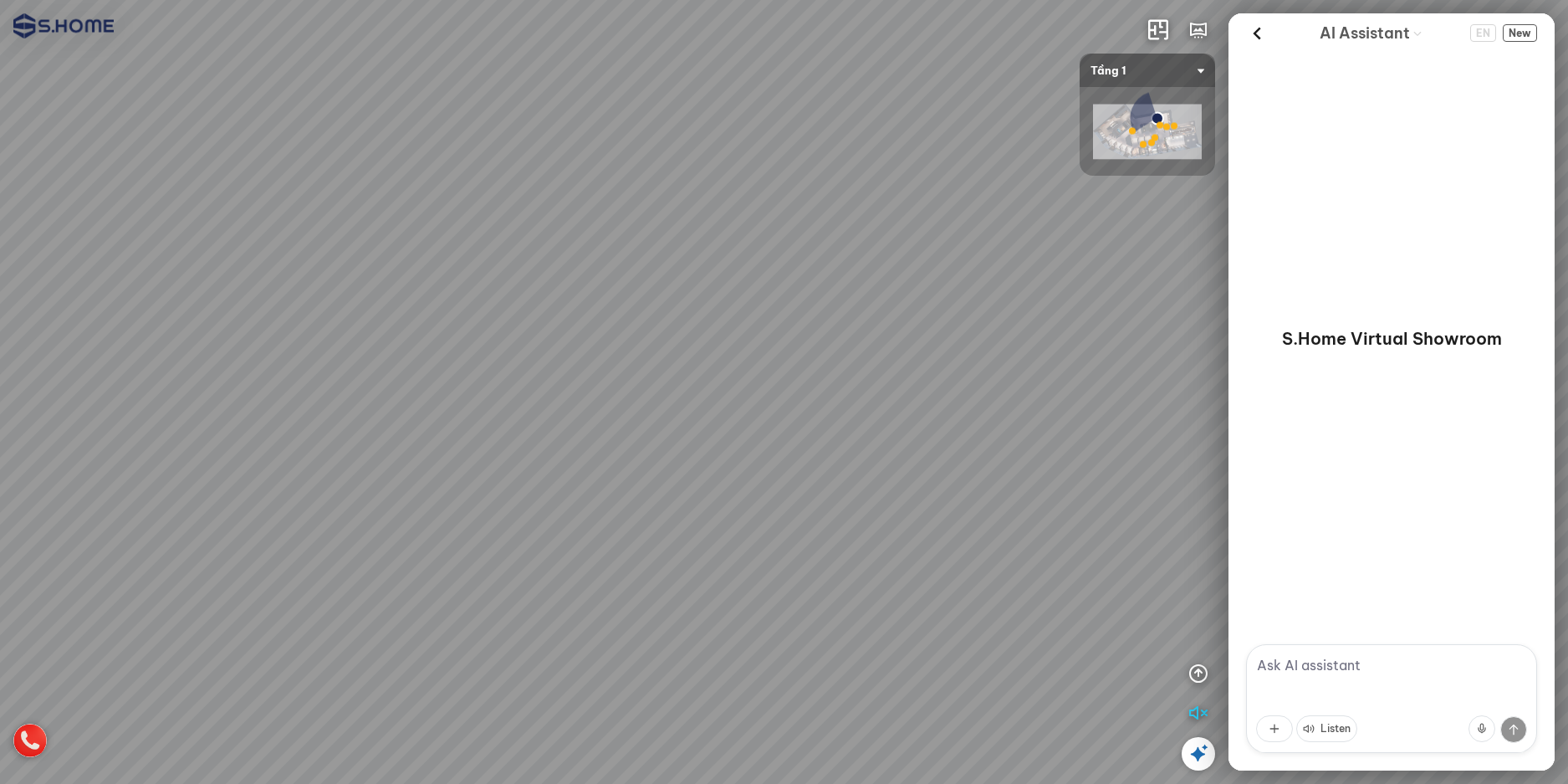
drag, startPoint x: 414, startPoint y: 441, endPoint x: 409, endPoint y: 632, distance: 191.1
click at [410, 627] on div at bounding box center [784, 392] width 1568 height 784
drag, startPoint x: 417, startPoint y: 584, endPoint x: 496, endPoint y: 369, distance: 229.1
click at [496, 369] on div at bounding box center [784, 392] width 1568 height 784
drag, startPoint x: 472, startPoint y: 402, endPoint x: 850, endPoint y: 402, distance: 378.0
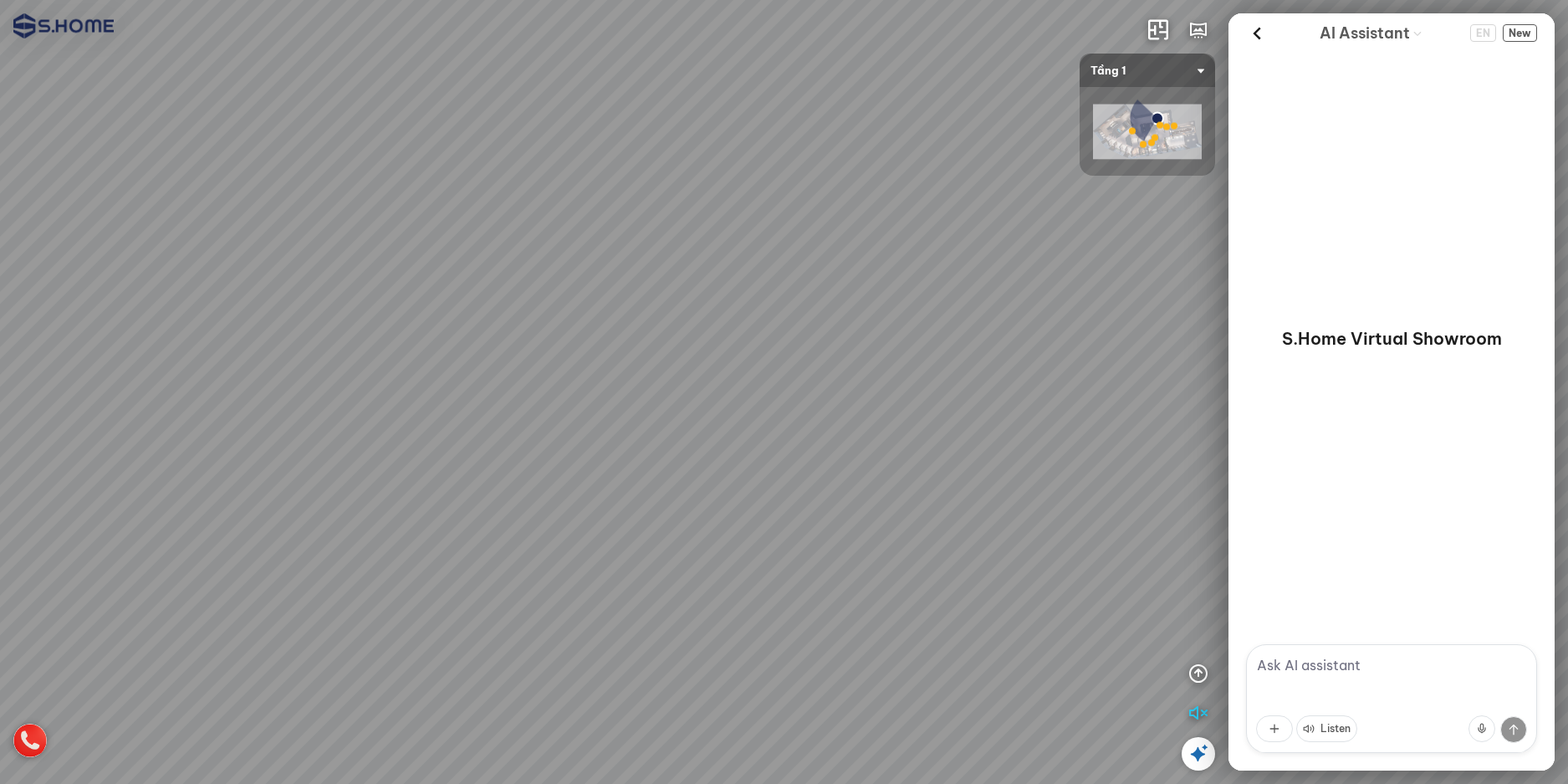
click at [840, 402] on div at bounding box center [784, 392] width 1568 height 784
drag, startPoint x: 773, startPoint y: 380, endPoint x: 1085, endPoint y: 528, distance: 345.3
click at [1085, 528] on div at bounding box center [784, 392] width 1568 height 784
drag, startPoint x: 818, startPoint y: 517, endPoint x: 1128, endPoint y: 475, distance: 312.8
click at [1094, 478] on div at bounding box center [784, 392] width 1568 height 784
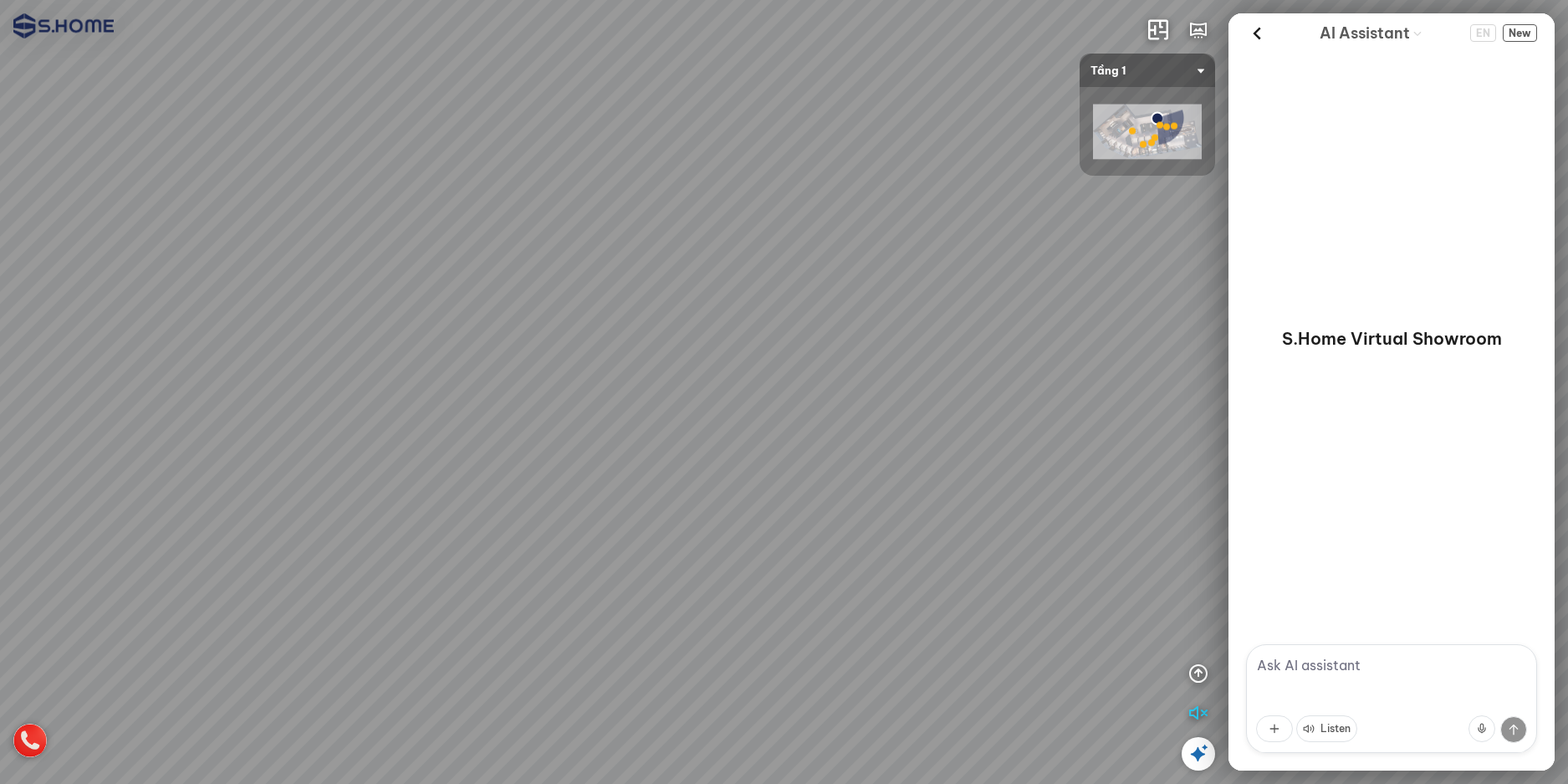
click at [1072, 484] on div at bounding box center [784, 392] width 1568 height 784
drag, startPoint x: 981, startPoint y: 372, endPoint x: 656, endPoint y: 348, distance: 325.9
click at [670, 348] on div at bounding box center [784, 392] width 1568 height 784
drag, startPoint x: 1004, startPoint y: 379, endPoint x: 638, endPoint y: 425, distance: 368.9
click at [638, 425] on div at bounding box center [784, 392] width 1568 height 784
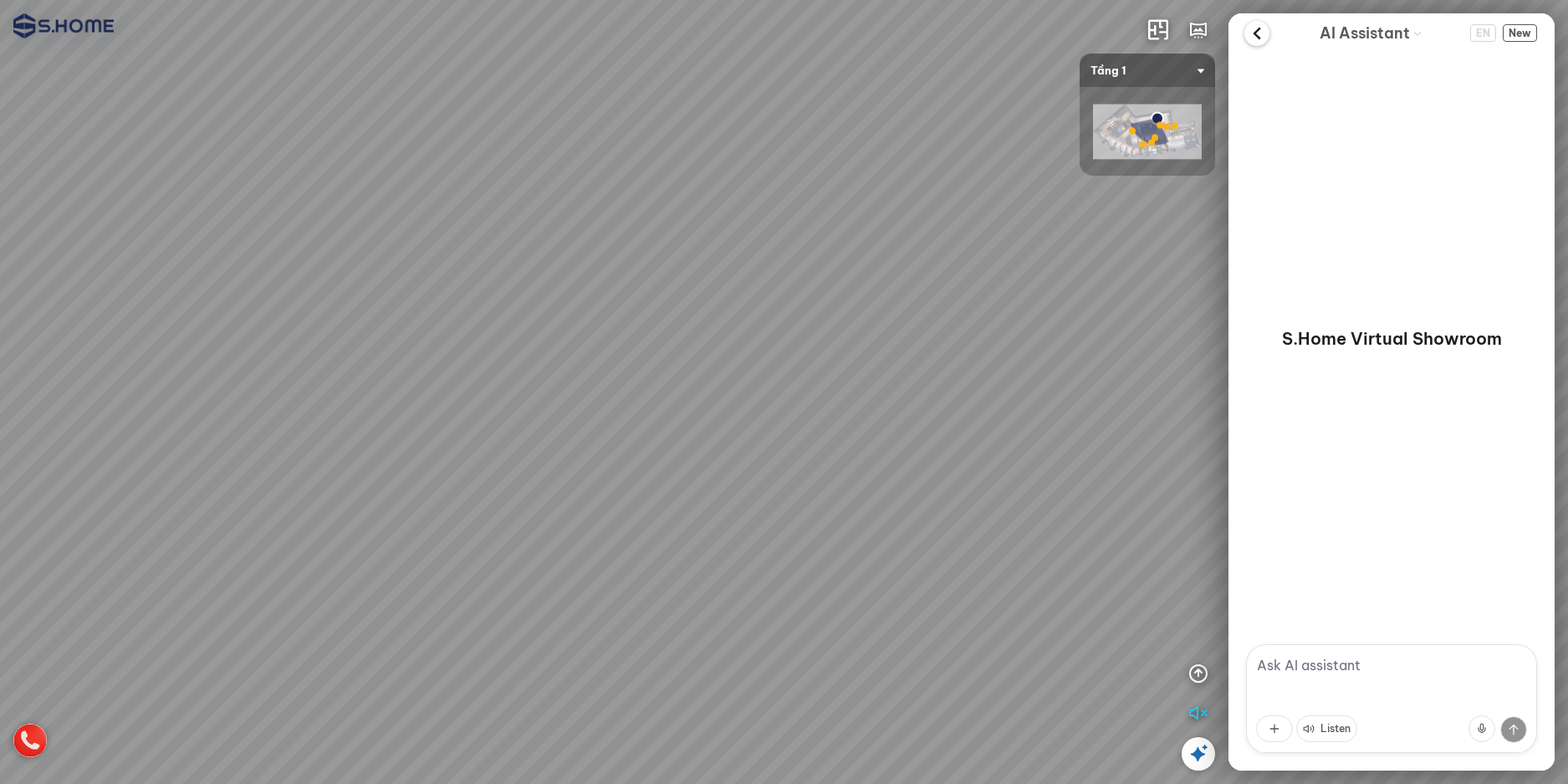
click at [1264, 36] on icon at bounding box center [1256, 33] width 25 height 25
